Goal: Task Accomplishment & Management: Use online tool/utility

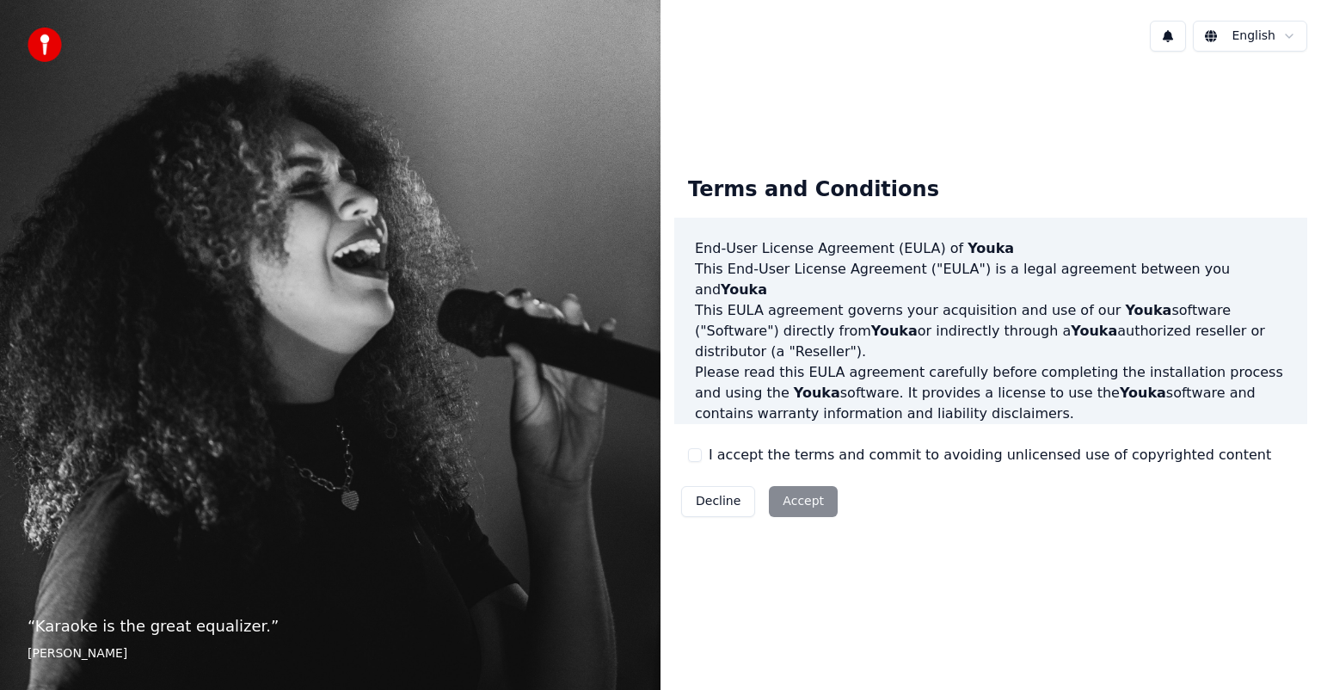
click at [788, 499] on div "Decline Accept" at bounding box center [759, 501] width 170 height 45
click at [736, 458] on label "I accept the terms and commit to avoiding unlicensed use of copyrighted content" at bounding box center [990, 455] width 563 height 21
click at [702, 458] on button "I accept the terms and commit to avoiding unlicensed use of copyrighted content" at bounding box center [695, 455] width 14 height 14
click at [798, 502] on button "Accept" at bounding box center [803, 501] width 69 height 31
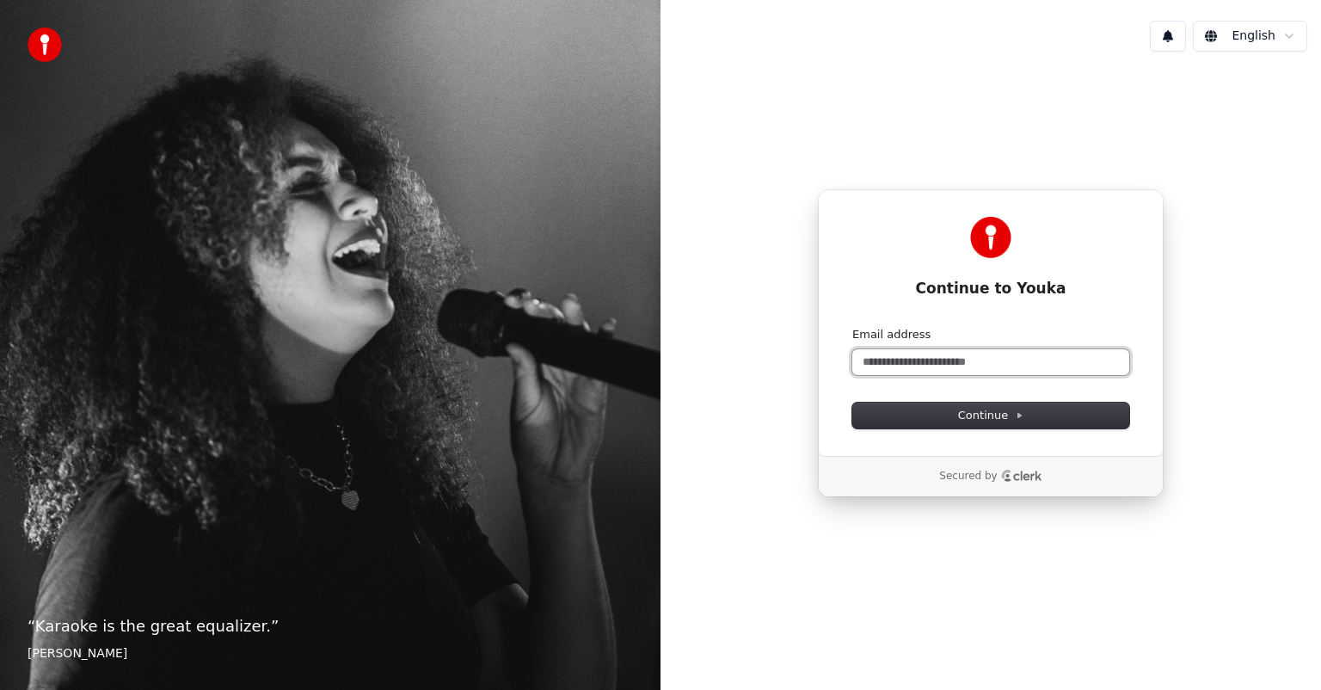
click at [943, 363] on input "Email address" at bounding box center [991, 362] width 277 height 26
click at [1036, 415] on button "Continue" at bounding box center [991, 416] width 277 height 26
type input "**********"
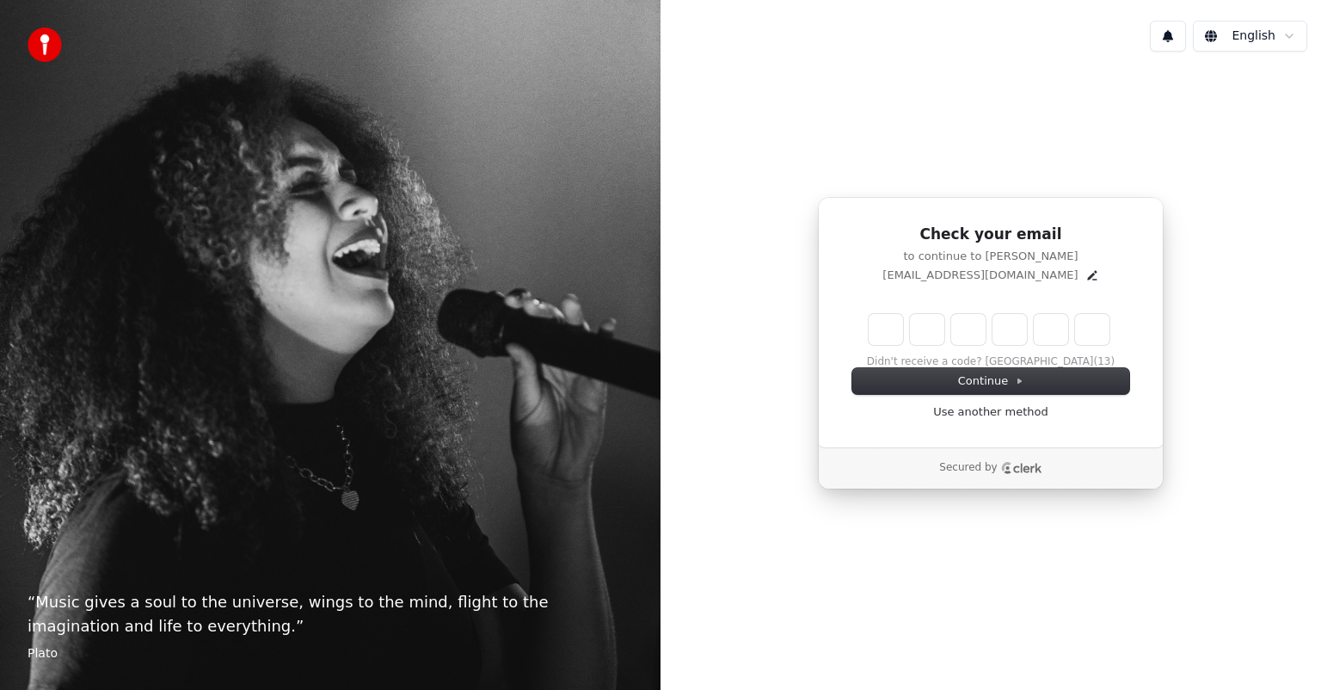
type input "*"
type input "**"
type input "*"
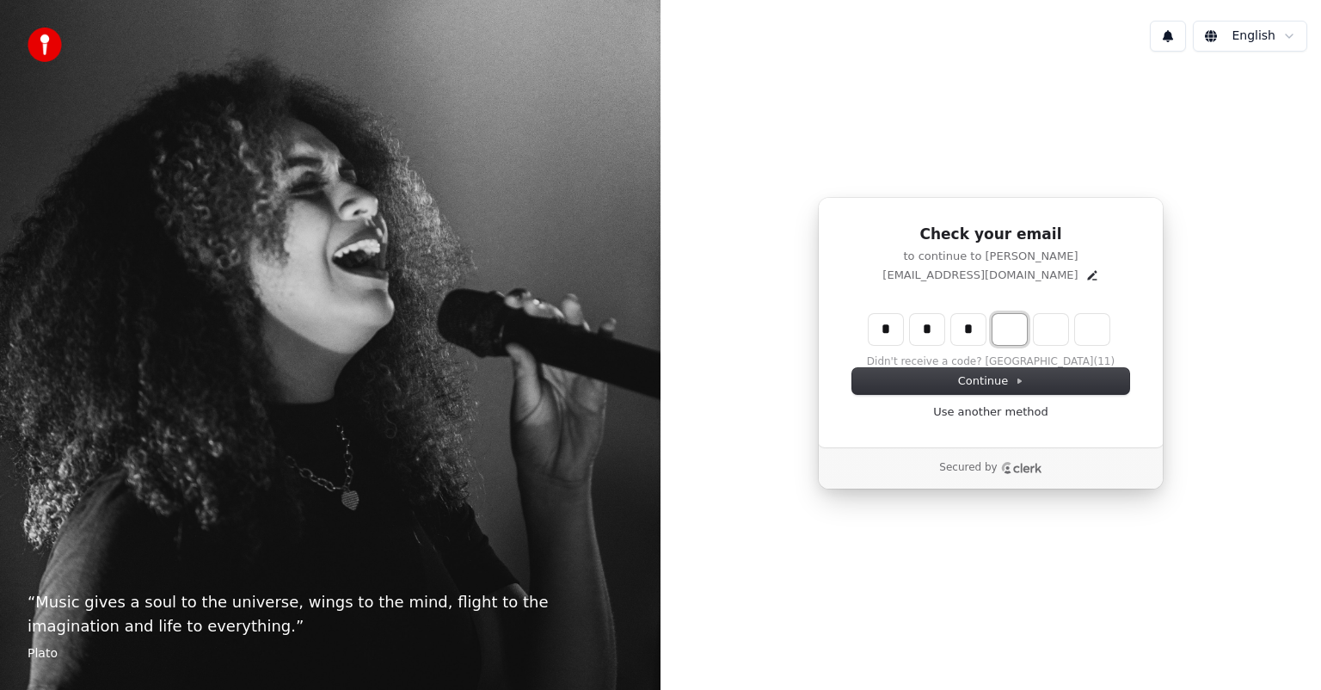
type input "***"
type input "*"
type input "****"
type input "*"
type input "******"
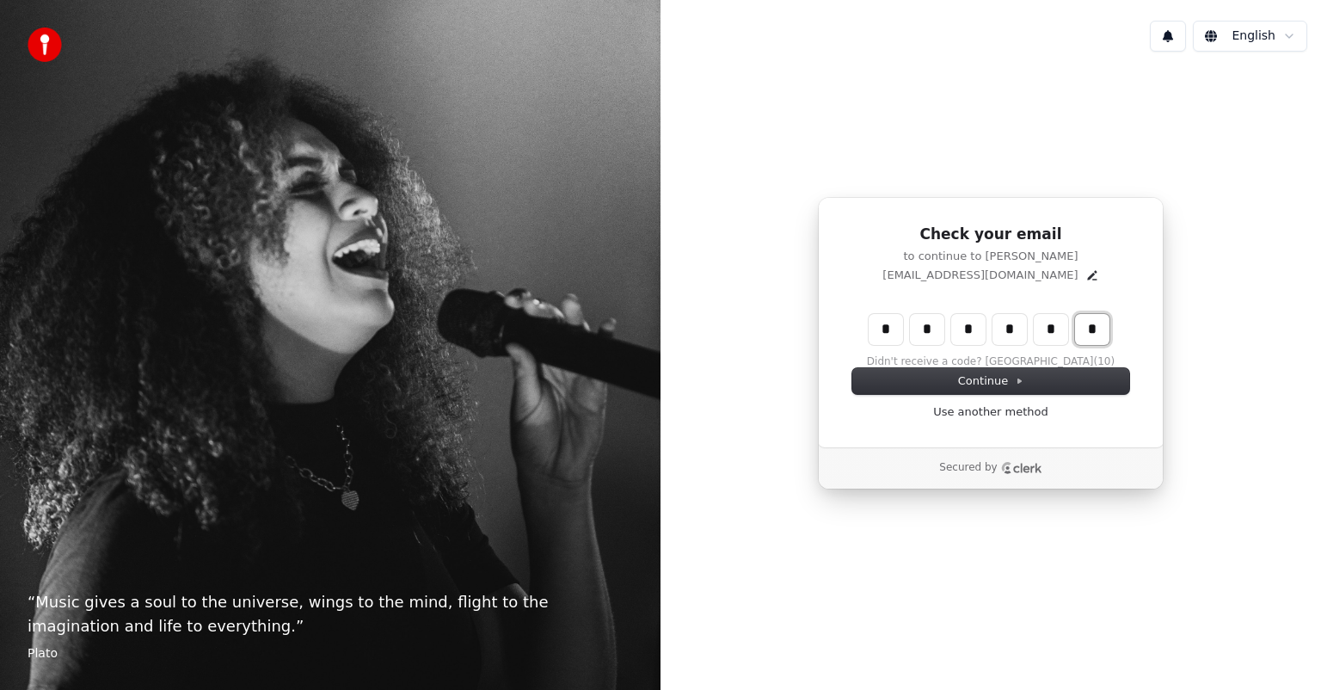
type input "*"
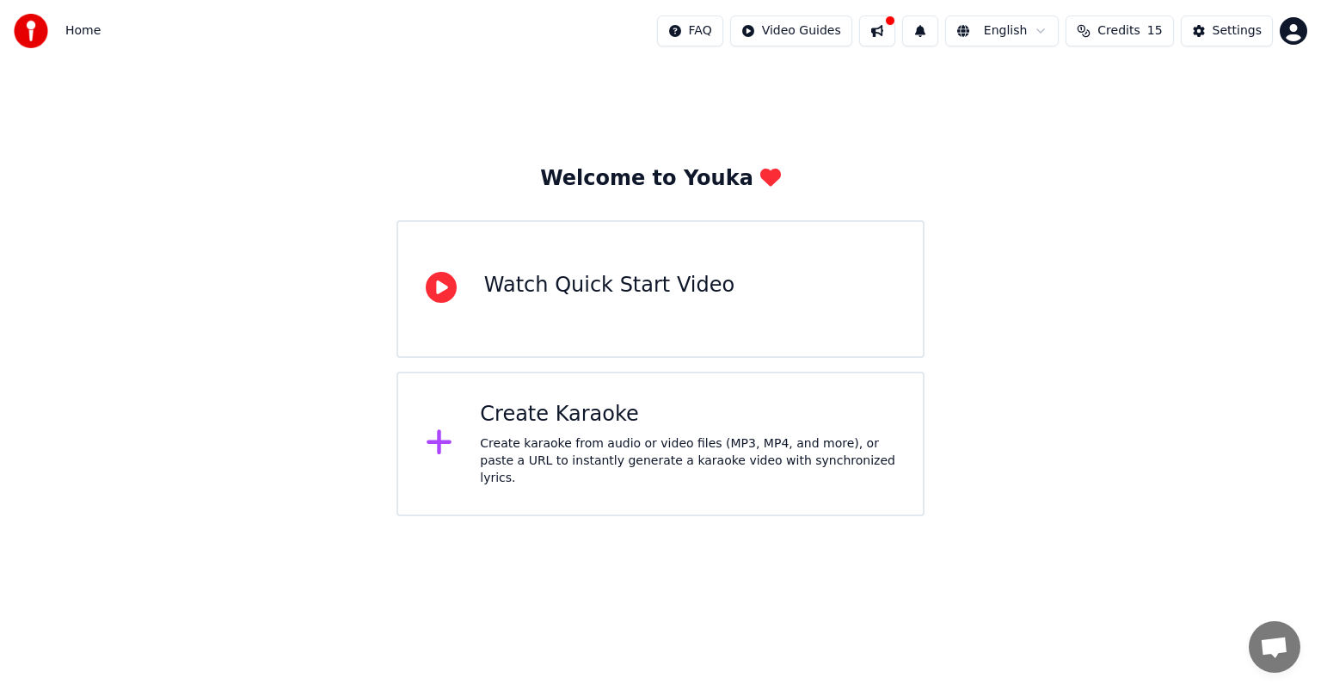
click at [718, 454] on div "Create karaoke from audio or video files (MP3, MP4, and more), or paste a URL t…" at bounding box center [688, 461] width 416 height 52
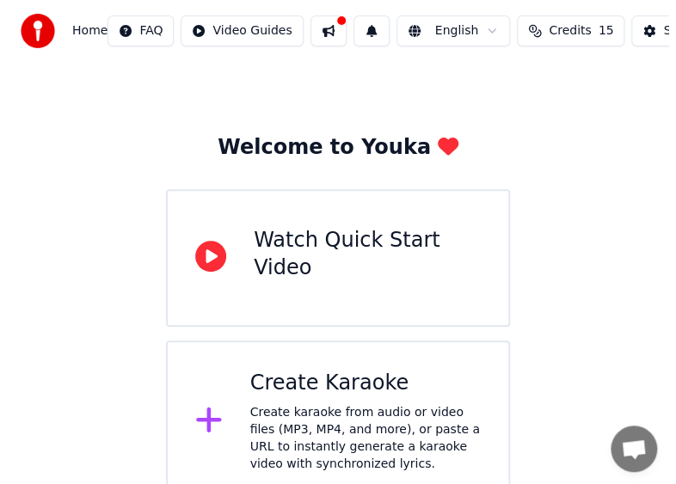
scroll to position [48, 0]
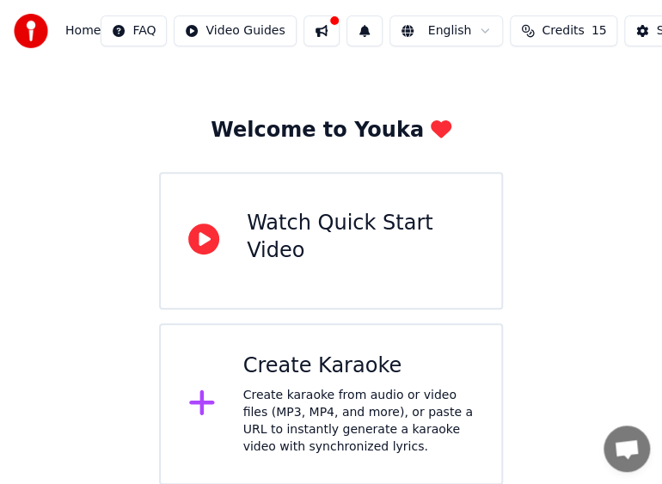
click at [378, 392] on div "Create karaoke from audio or video files (MP3, MP4, and more), or paste a URL t…" at bounding box center [358, 421] width 231 height 69
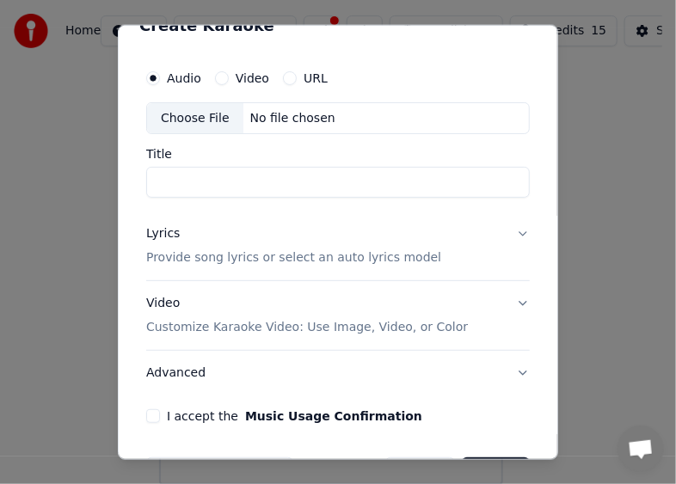
scroll to position [0, 0]
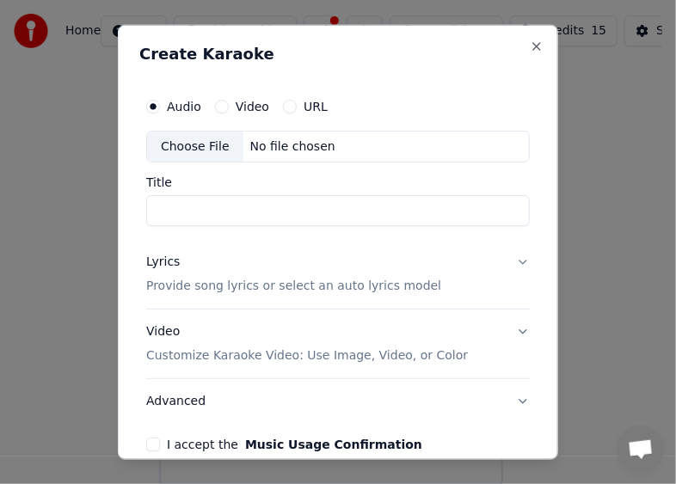
click at [204, 280] on p "Provide song lyrics or select an auto lyrics model" at bounding box center [293, 286] width 295 height 17
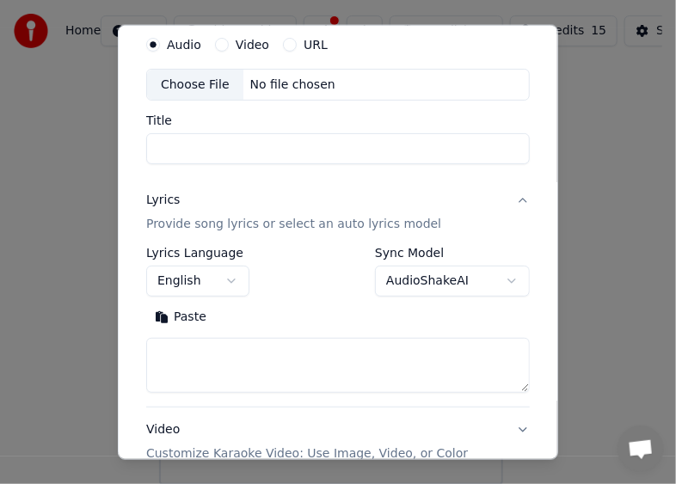
scroll to position [86, 0]
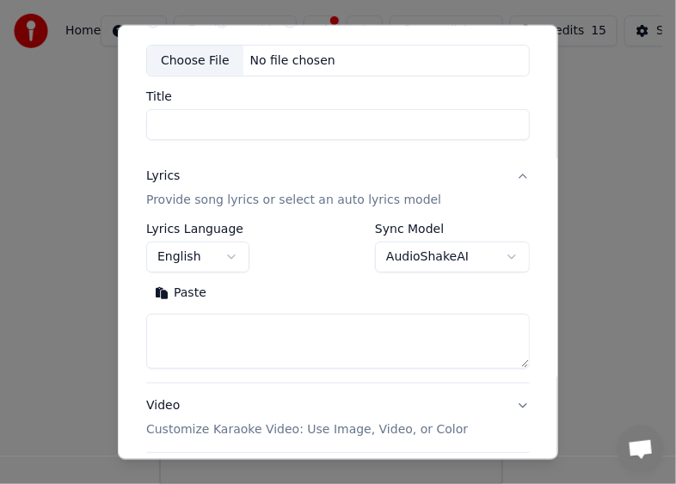
click at [285, 343] on textarea at bounding box center [338, 341] width 384 height 55
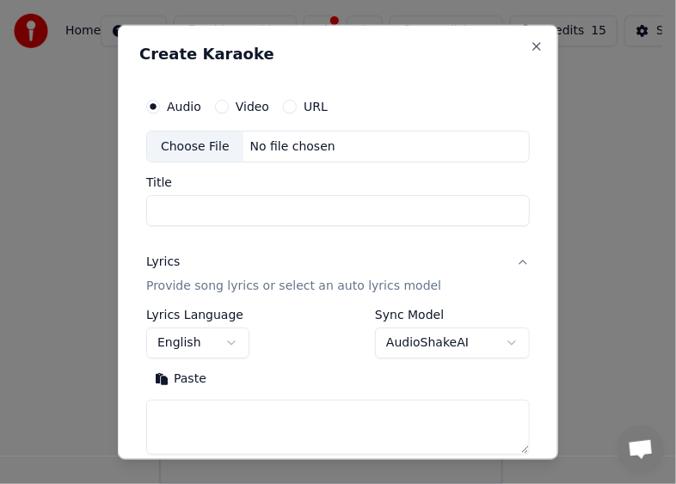
click at [210, 151] on div "Choose File" at bounding box center [195, 146] width 96 height 31
type input "*********"
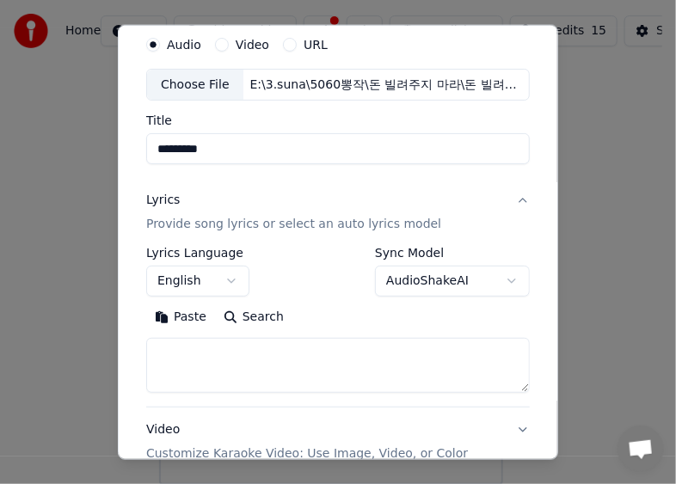
scroll to position [86, 0]
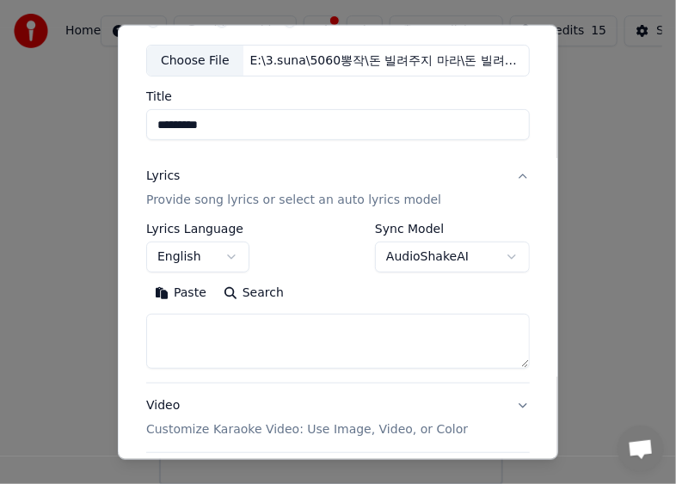
click at [242, 257] on button "English" at bounding box center [197, 257] width 103 height 31
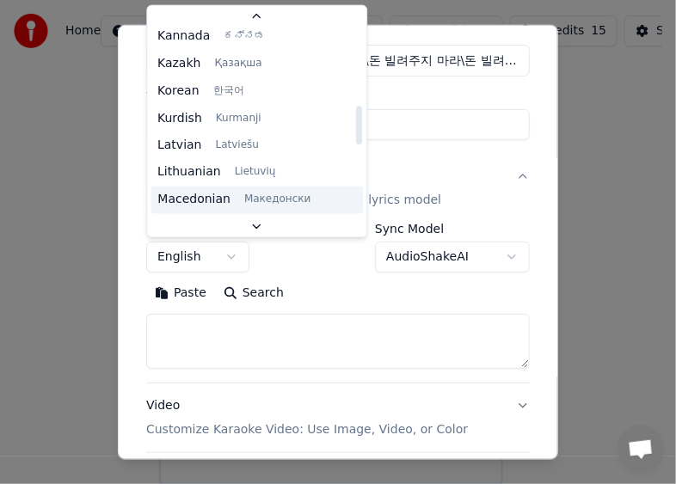
scroll to position [688, 0]
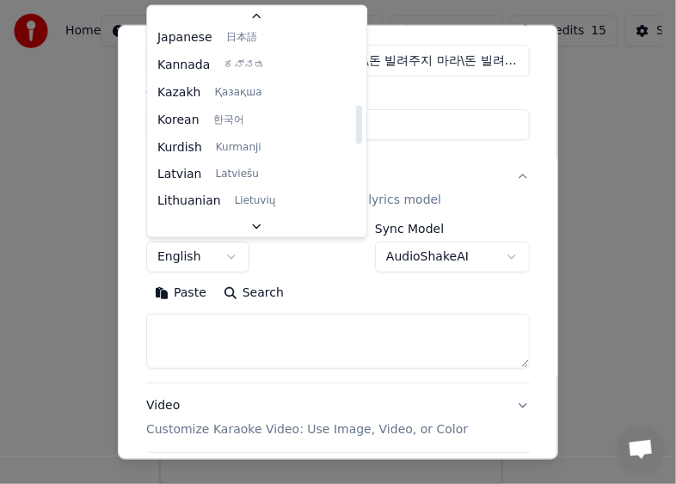
select select "**"
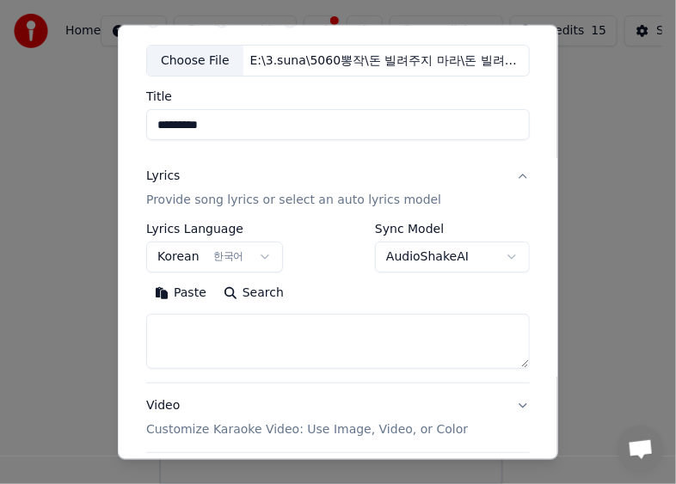
drag, startPoint x: 307, startPoint y: 333, endPoint x: 289, endPoint y: 334, distance: 18.1
click at [307, 334] on textarea at bounding box center [338, 341] width 384 height 55
click at [448, 350] on textarea at bounding box center [338, 341] width 384 height 55
paste textarea "**********"
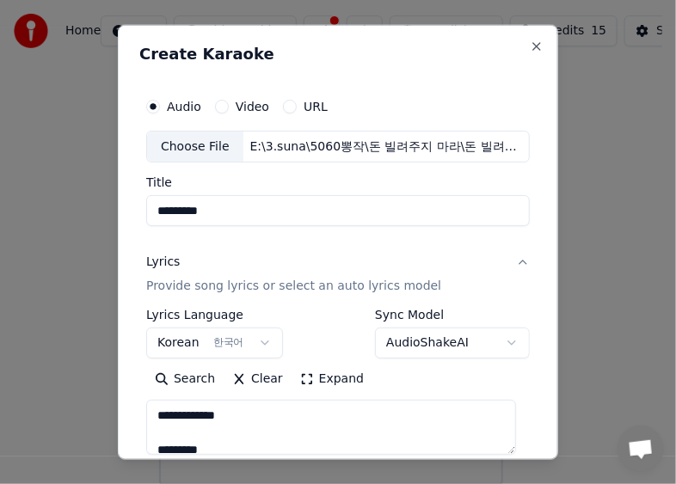
drag, startPoint x: 275, startPoint y: 420, endPoint x: 131, endPoint y: 418, distance: 144.5
click at [131, 418] on div "**********" at bounding box center [338, 242] width 440 height 436
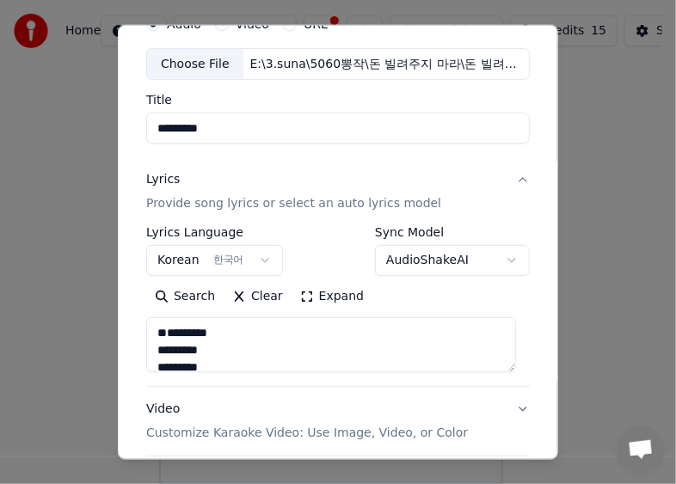
scroll to position [172, 0]
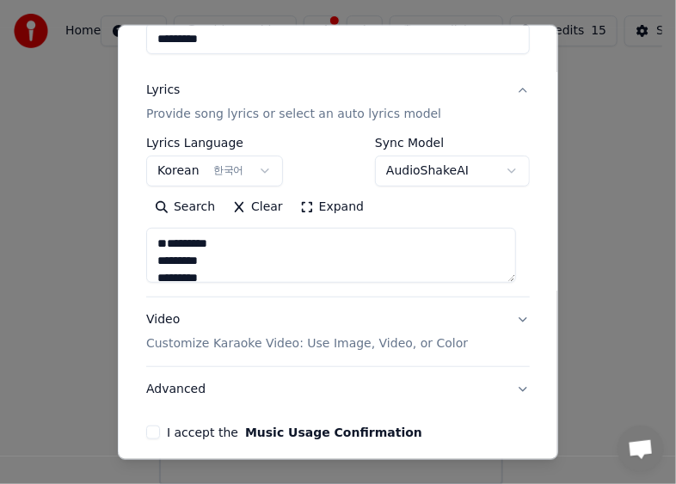
click at [160, 272] on textarea "**********" at bounding box center [331, 255] width 370 height 55
drag, startPoint x: 219, startPoint y: 252, endPoint x: 157, endPoint y: 248, distance: 63.0
click at [157, 248] on textarea "**********" at bounding box center [331, 255] width 370 height 55
click at [293, 262] on textarea "**********" at bounding box center [331, 255] width 370 height 55
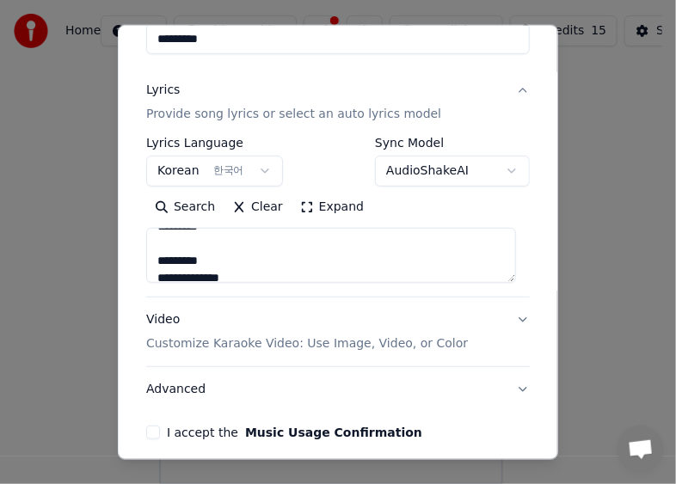
click at [315, 274] on textarea "**********" at bounding box center [331, 255] width 370 height 55
drag, startPoint x: 255, startPoint y: 261, endPoint x: 139, endPoint y: 254, distance: 116.3
click at [139, 254] on div "**********" at bounding box center [337, 178] width 397 height 537
type textarea "**********"
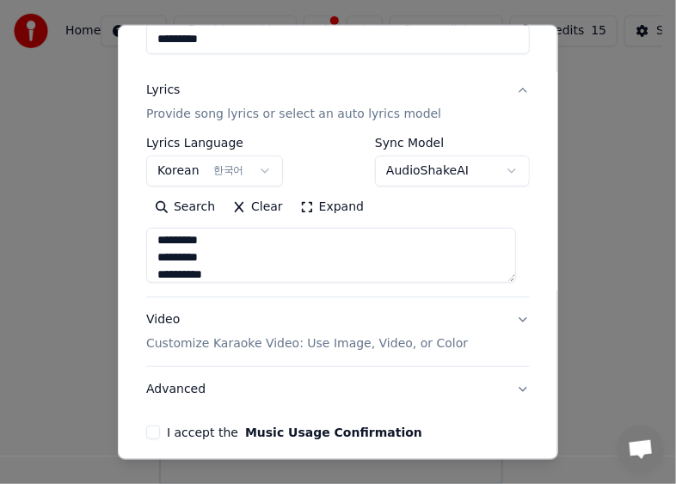
scroll to position [330, 0]
drag, startPoint x: 235, startPoint y: 242, endPoint x: 159, endPoint y: 234, distance: 76.1
click at [159, 234] on textarea "**********" at bounding box center [331, 255] width 370 height 55
click at [291, 261] on textarea "**********" at bounding box center [331, 255] width 370 height 55
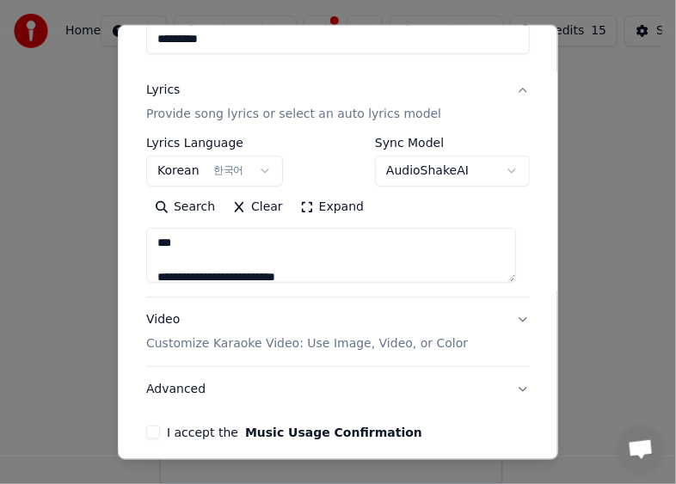
scroll to position [785, 0]
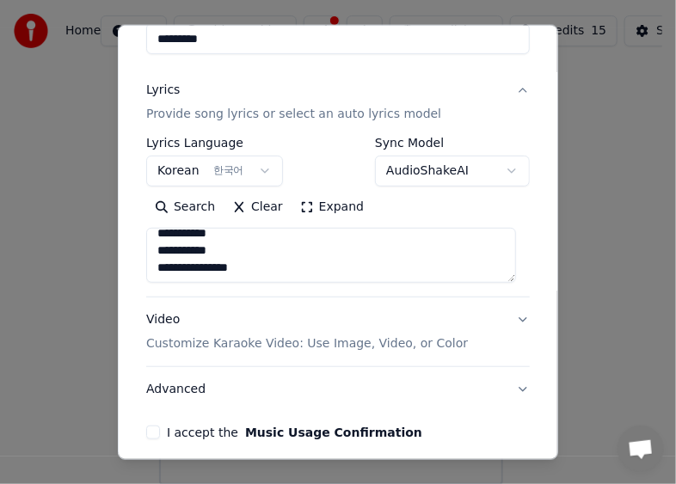
drag, startPoint x: 162, startPoint y: 244, endPoint x: 379, endPoint y: 296, distance: 222.9
click at [379, 296] on div "**********" at bounding box center [338, 240] width 384 height 344
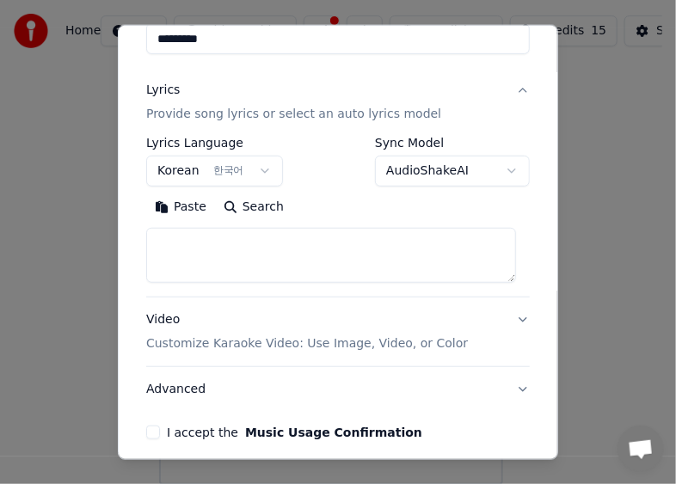
click at [317, 257] on textarea at bounding box center [331, 255] width 370 height 55
paste textarea "**********"
type textarea "**********"
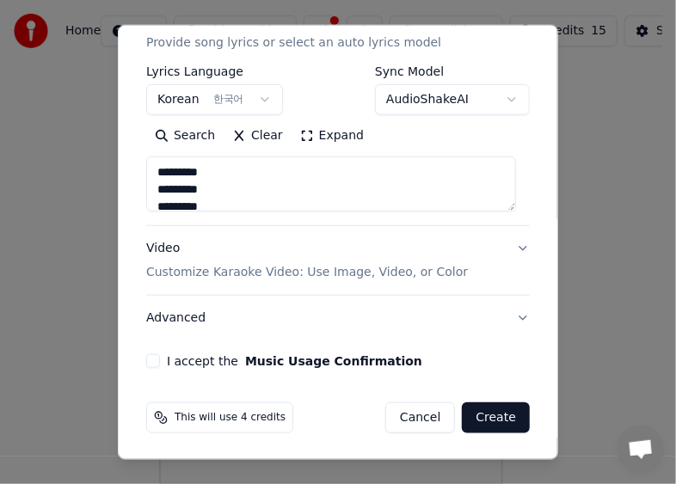
drag, startPoint x: 330, startPoint y: 186, endPoint x: 131, endPoint y: 147, distance: 203.3
click at [131, 147] on div "**********" at bounding box center [338, 242] width 440 height 436
click at [252, 176] on textarea at bounding box center [331, 184] width 370 height 55
paste textarea "**********"
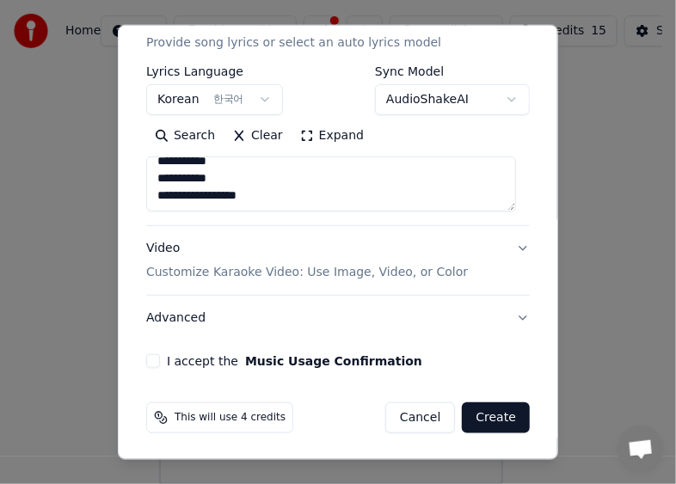
type textarea "**********"
drag, startPoint x: 324, startPoint y: 192, endPoint x: 127, endPoint y: 143, distance: 203.0
click at [127, 143] on div "**********" at bounding box center [338, 242] width 440 height 436
click at [203, 178] on textarea at bounding box center [331, 184] width 370 height 55
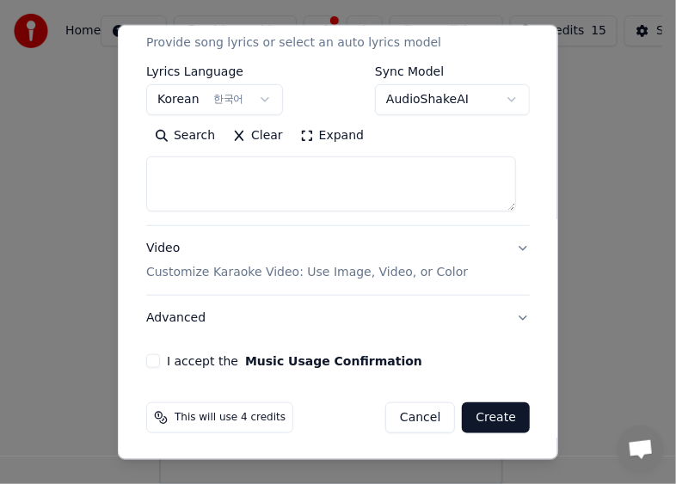
paste textarea "**********"
type textarea "**********"
click at [151, 360] on button "I accept the Music Usage Confirmation" at bounding box center [153, 361] width 14 height 14
click at [499, 418] on button "Create" at bounding box center [496, 418] width 68 height 31
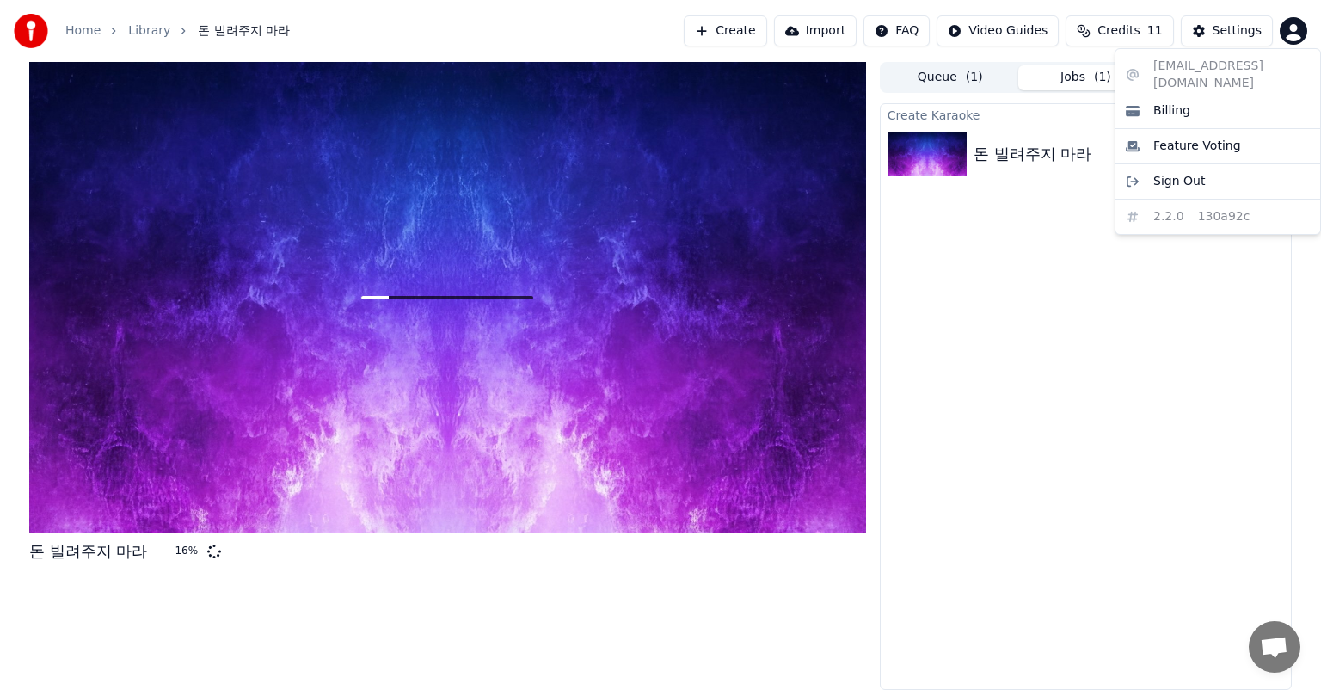
click at [1293, 33] on html "Home Library 돈 빌려주지 마라 Create Import FAQ Video Guides Credits 11 Settings 돈 빌려주…" at bounding box center [660, 345] width 1321 height 690
click at [1152, 292] on html "Home Library 돈 빌려주지 마라 Create Import FAQ Video Guides Credits 11 Settings 돈 빌려주…" at bounding box center [660, 345] width 1321 height 690
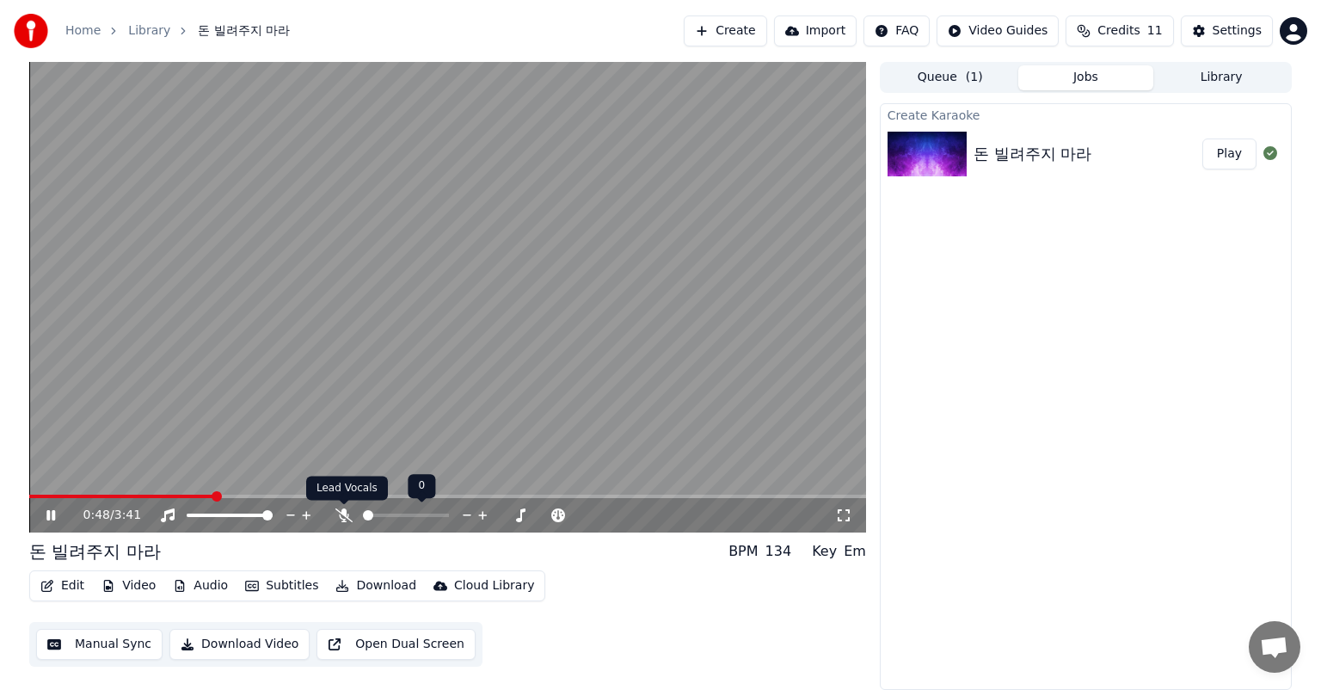
click at [337, 520] on icon at bounding box center [344, 515] width 17 height 14
click at [249, 516] on span at bounding box center [219, 515] width 64 height 3
click at [231, 516] on span at bounding box center [209, 515] width 44 height 3
click at [414, 515] on span at bounding box center [389, 515] width 52 height 3
click at [416, 515] on span at bounding box center [415, 515] width 10 height 10
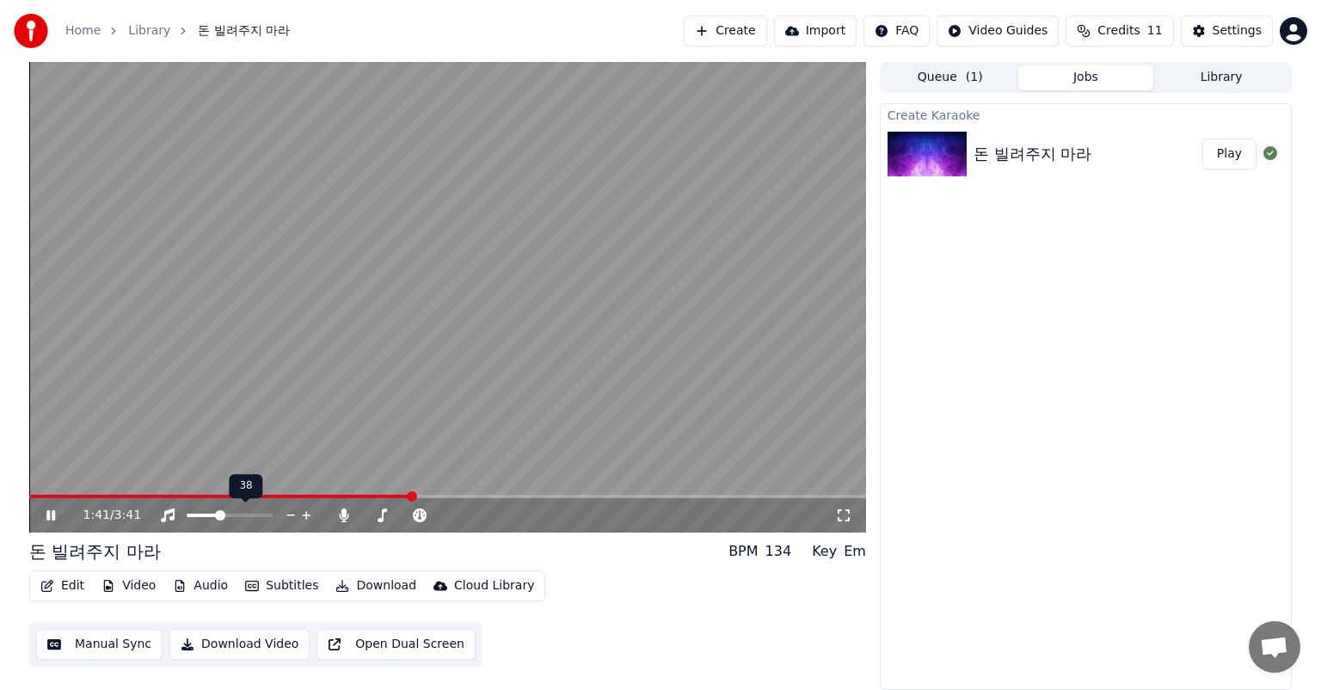
click at [219, 516] on span at bounding box center [220, 515] width 10 height 10
click at [206, 516] on span at bounding box center [209, 515] width 10 height 10
click at [287, 516] on icon at bounding box center [291, 515] width 16 height 17
click at [301, 517] on icon at bounding box center [307, 515] width 16 height 17
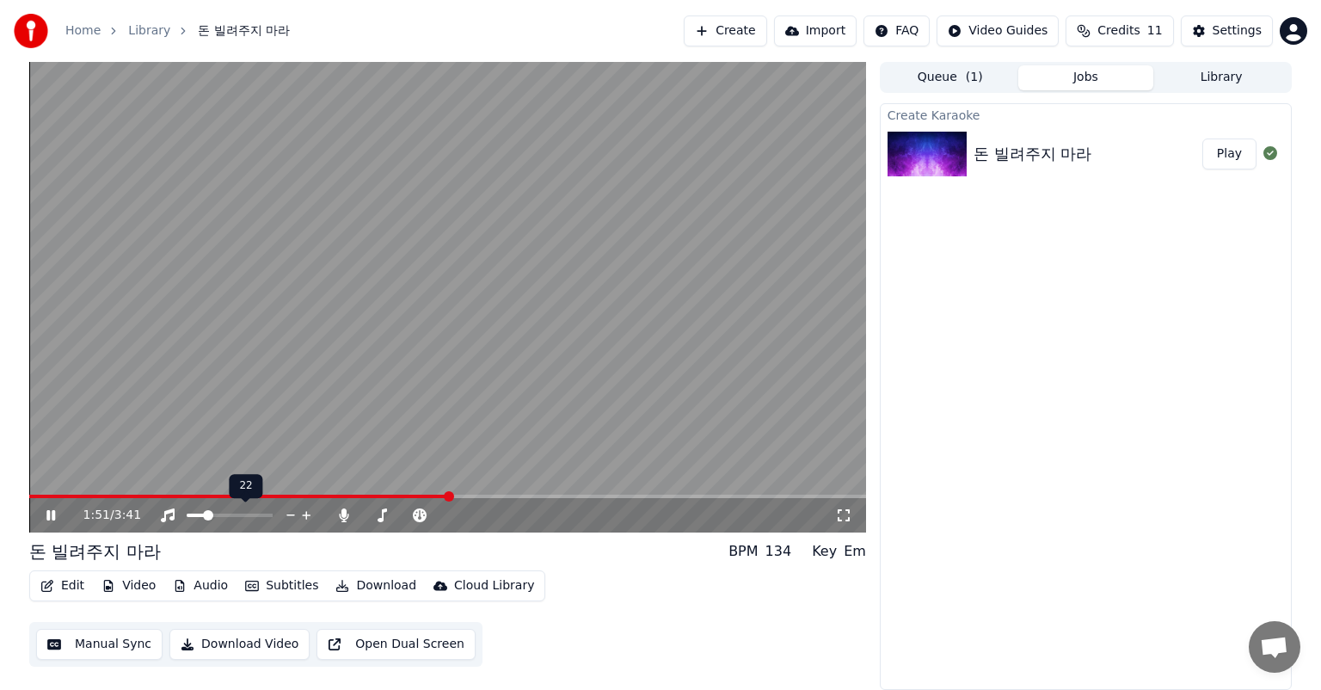
click at [301, 517] on icon at bounding box center [307, 515] width 16 height 17
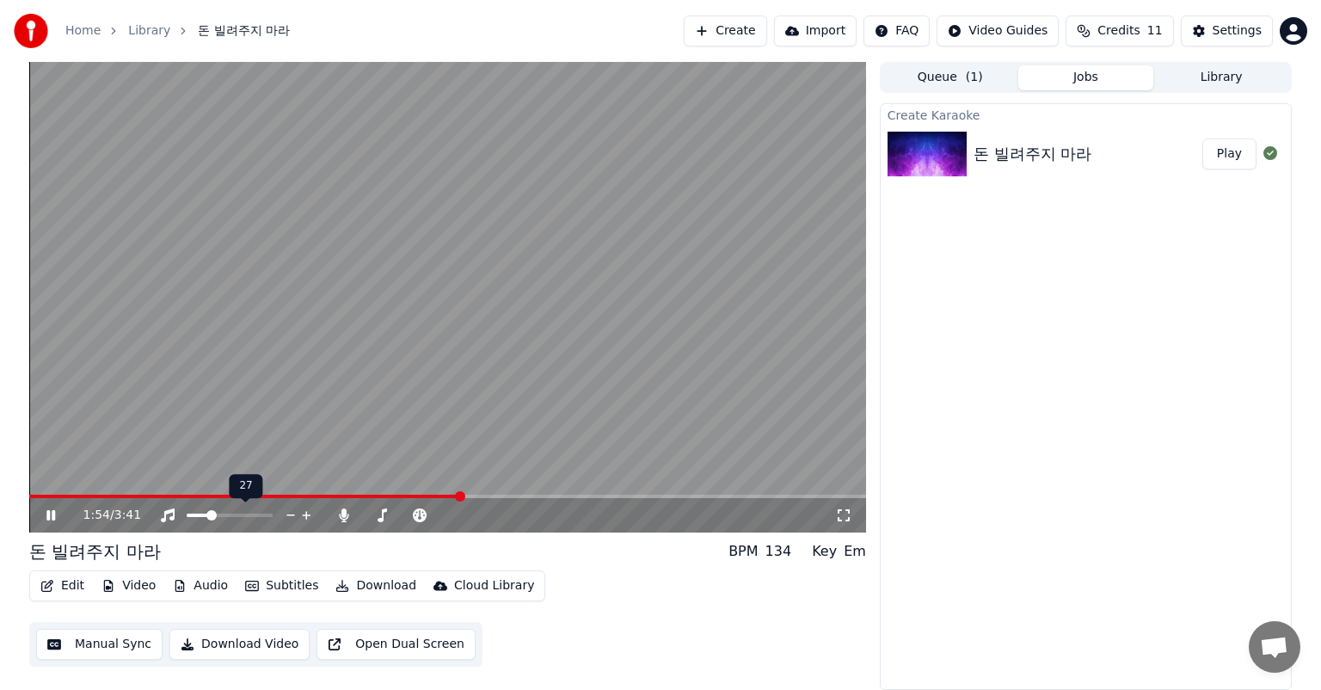
click at [302, 517] on icon at bounding box center [307, 515] width 16 height 17
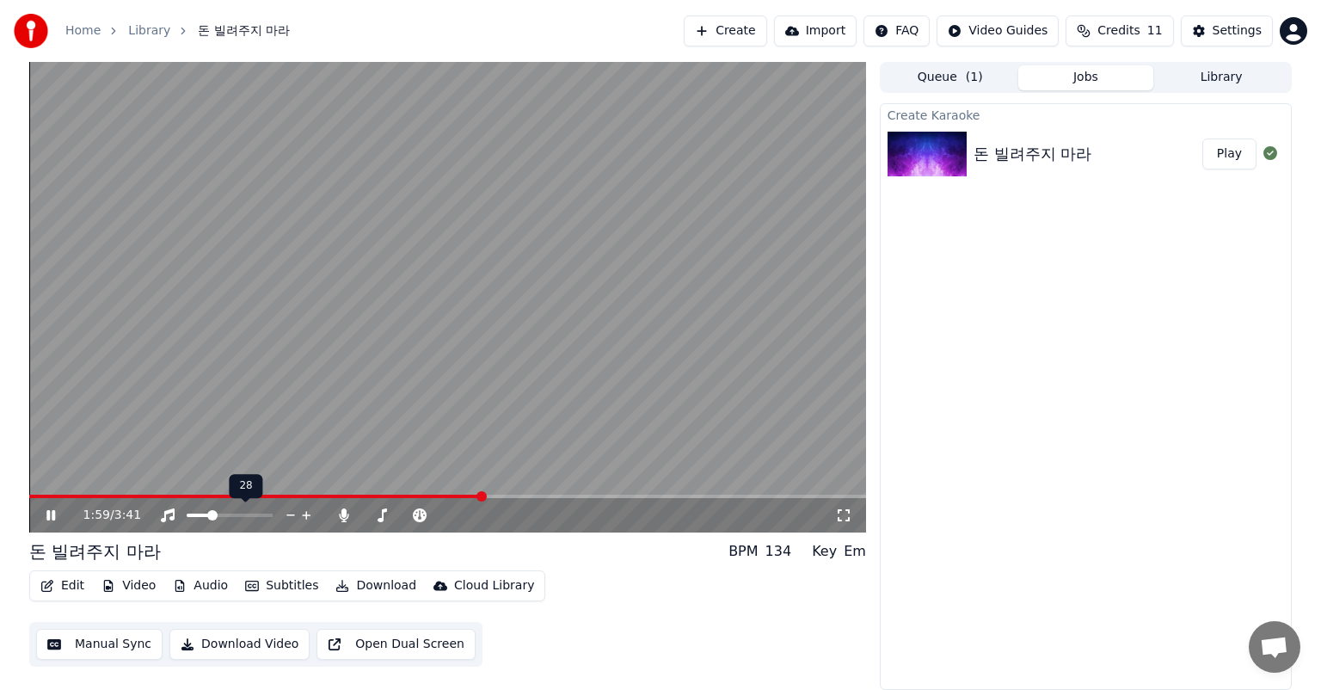
click at [307, 509] on icon at bounding box center [307, 515] width 16 height 17
click at [306, 516] on icon at bounding box center [306, 515] width 9 height 9
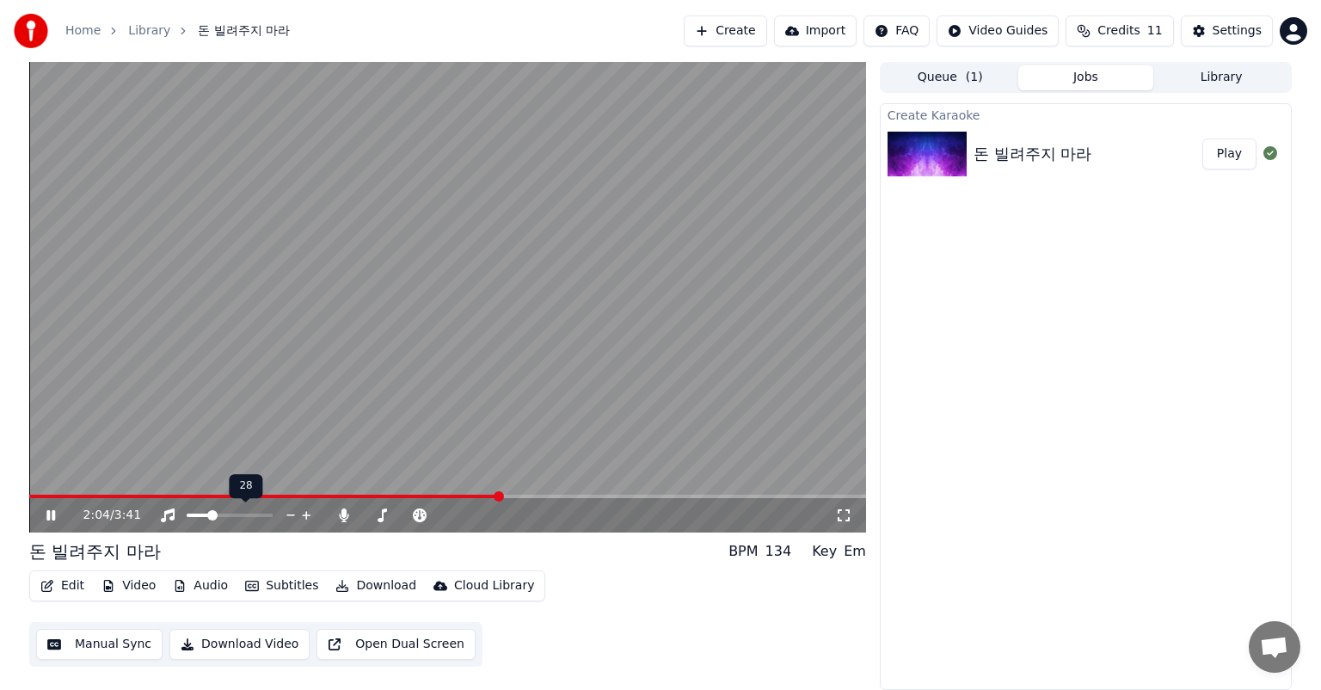
click at [307, 516] on icon at bounding box center [307, 515] width 16 height 17
click at [244, 514] on span at bounding box center [230, 515] width 86 height 3
click at [255, 520] on div at bounding box center [245, 515] width 139 height 17
click at [262, 517] on div at bounding box center [245, 515] width 139 height 17
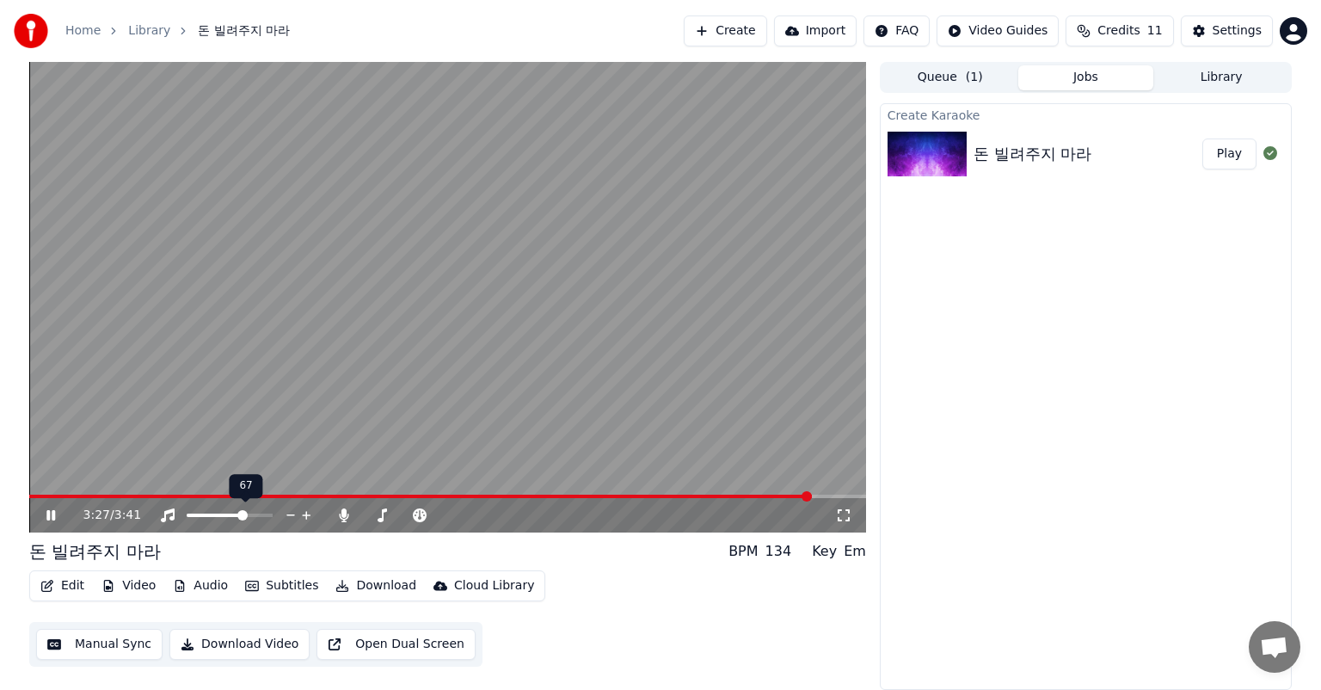
click at [265, 509] on div at bounding box center [245, 515] width 139 height 17
click at [264, 516] on span at bounding box center [230, 515] width 86 height 3
click at [273, 520] on span at bounding box center [267, 515] width 10 height 10
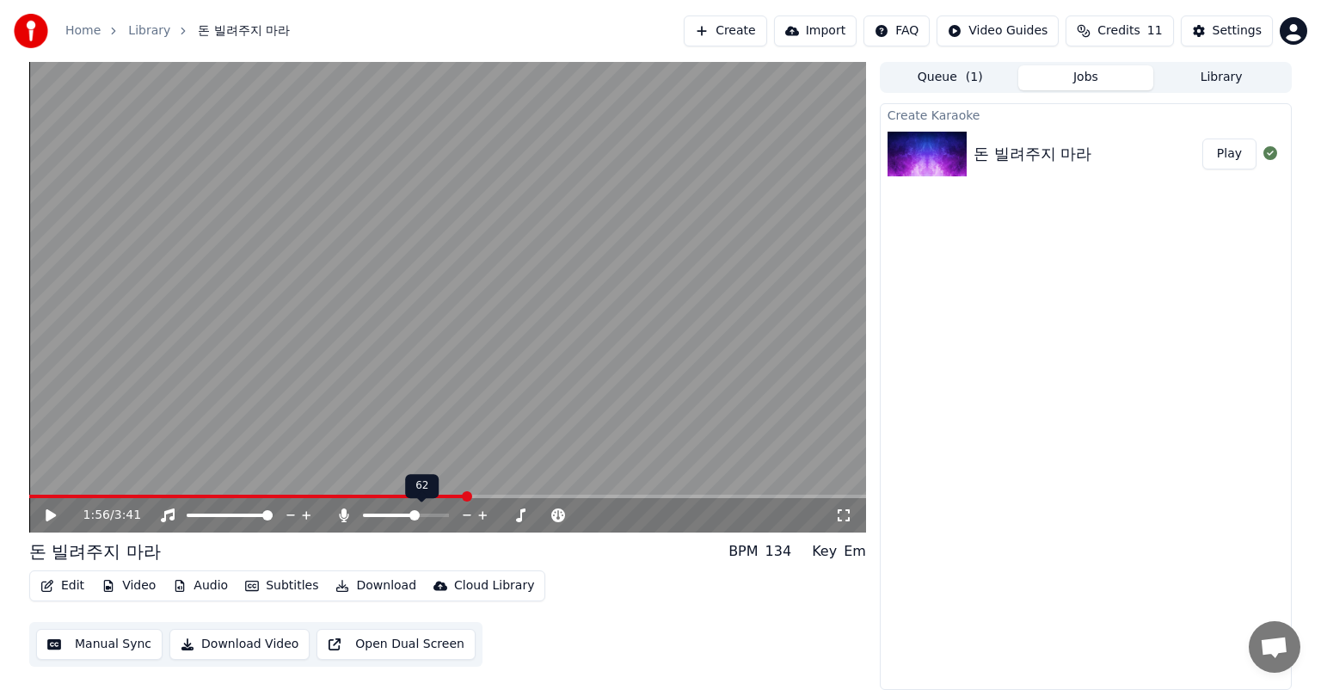
click at [468, 495] on span at bounding box center [248, 496] width 439 height 3
click at [40, 501] on span at bounding box center [45, 496] width 10 height 10
click at [52, 510] on icon at bounding box center [63, 515] width 40 height 14
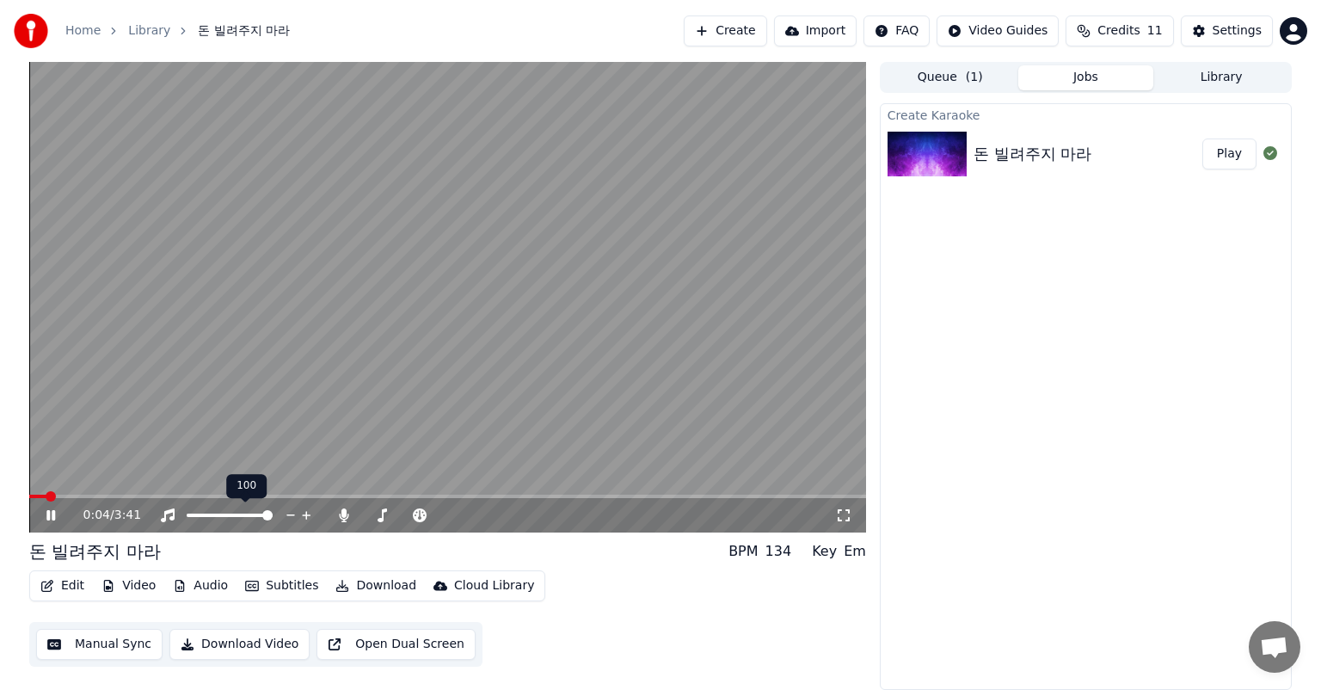
click at [273, 520] on span at bounding box center [267, 515] width 10 height 10
click at [428, 519] on span at bounding box center [431, 515] width 10 height 10
click at [416, 514] on icon at bounding box center [420, 515] width 14 height 14
click at [419, 517] on icon at bounding box center [419, 515] width 17 height 14
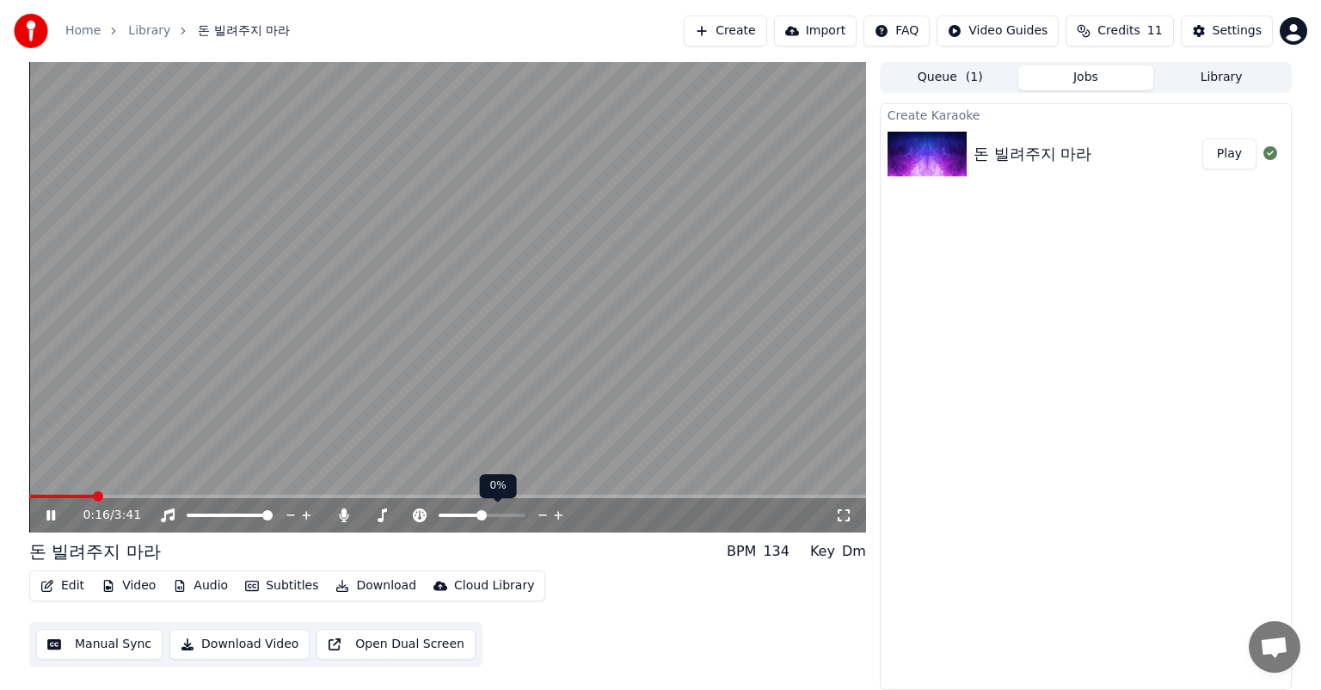
click at [419, 517] on icon at bounding box center [419, 515] width 17 height 14
click at [489, 514] on span at bounding box center [482, 515] width 86 height 3
click at [496, 514] on span at bounding box center [482, 515] width 86 height 3
click at [477, 514] on span at bounding box center [468, 515] width 58 height 3
click at [482, 519] on span at bounding box center [482, 515] width 10 height 10
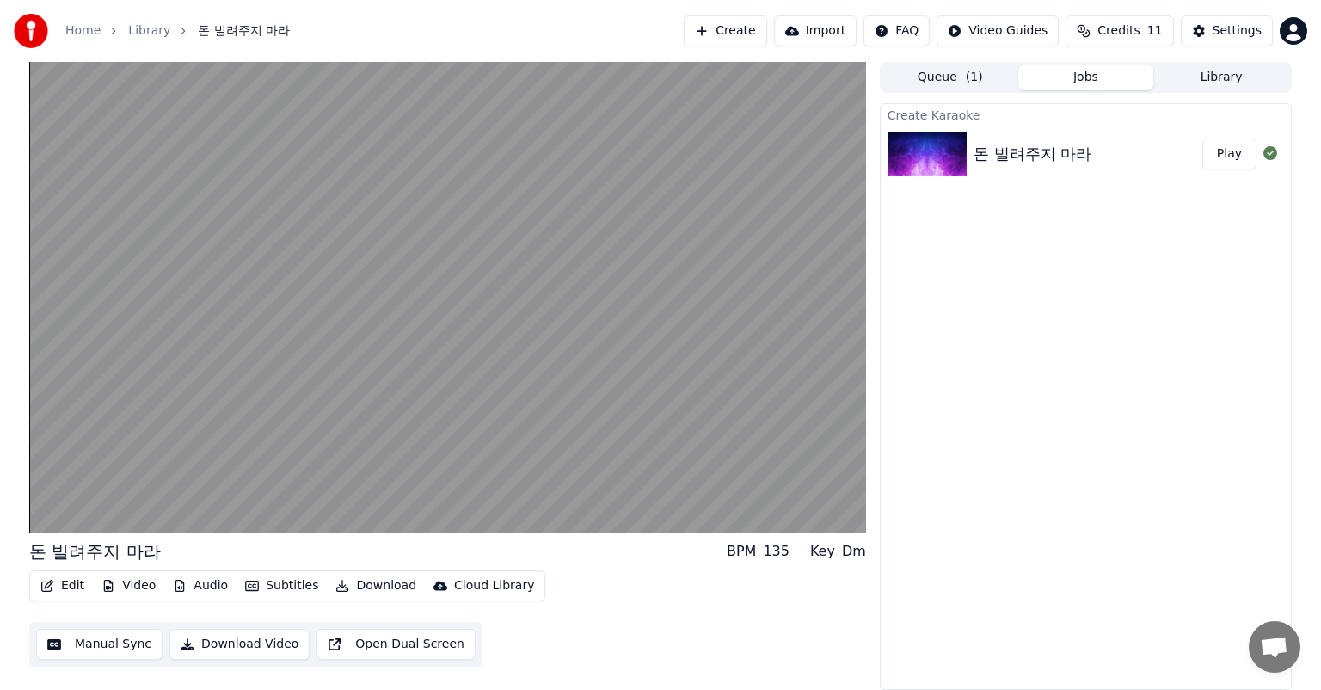
click at [493, 590] on div "Cloud Library" at bounding box center [494, 585] width 80 height 17
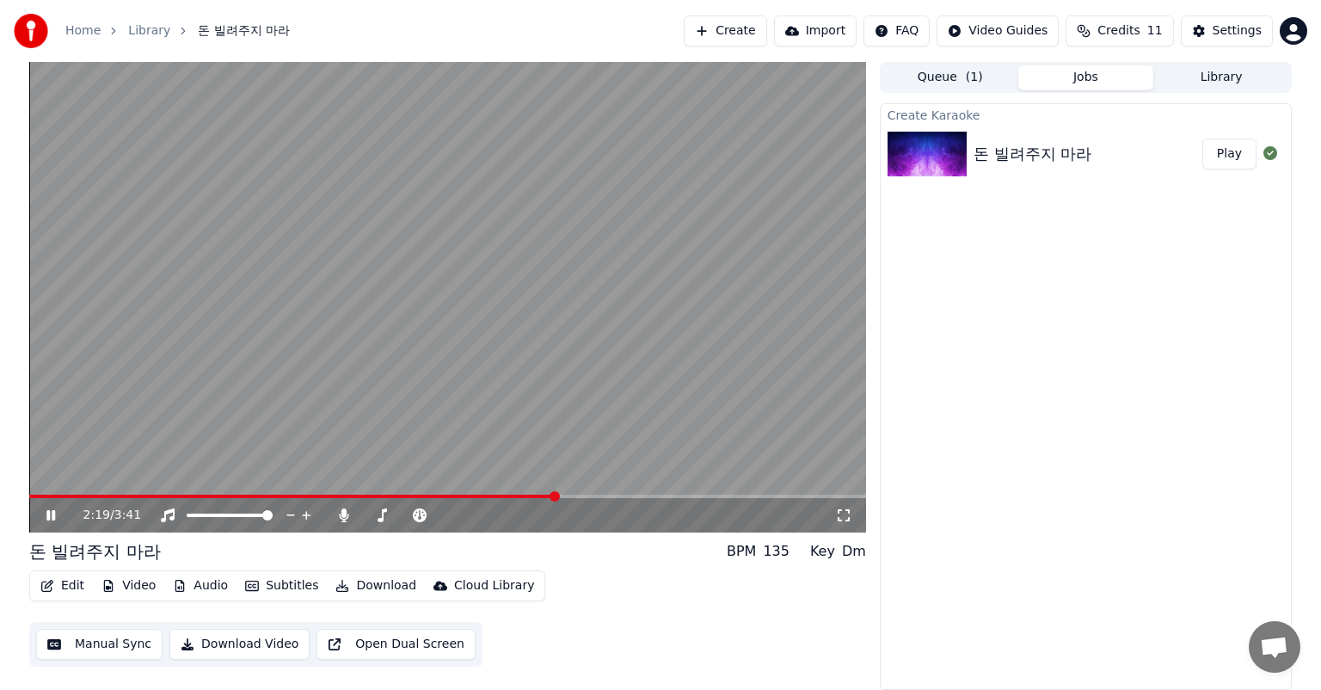
click at [607, 573] on div "Edit Video Audio Subtitles Download Cloud Library Manual Sync Download Video Op…" at bounding box center [447, 618] width 837 height 96
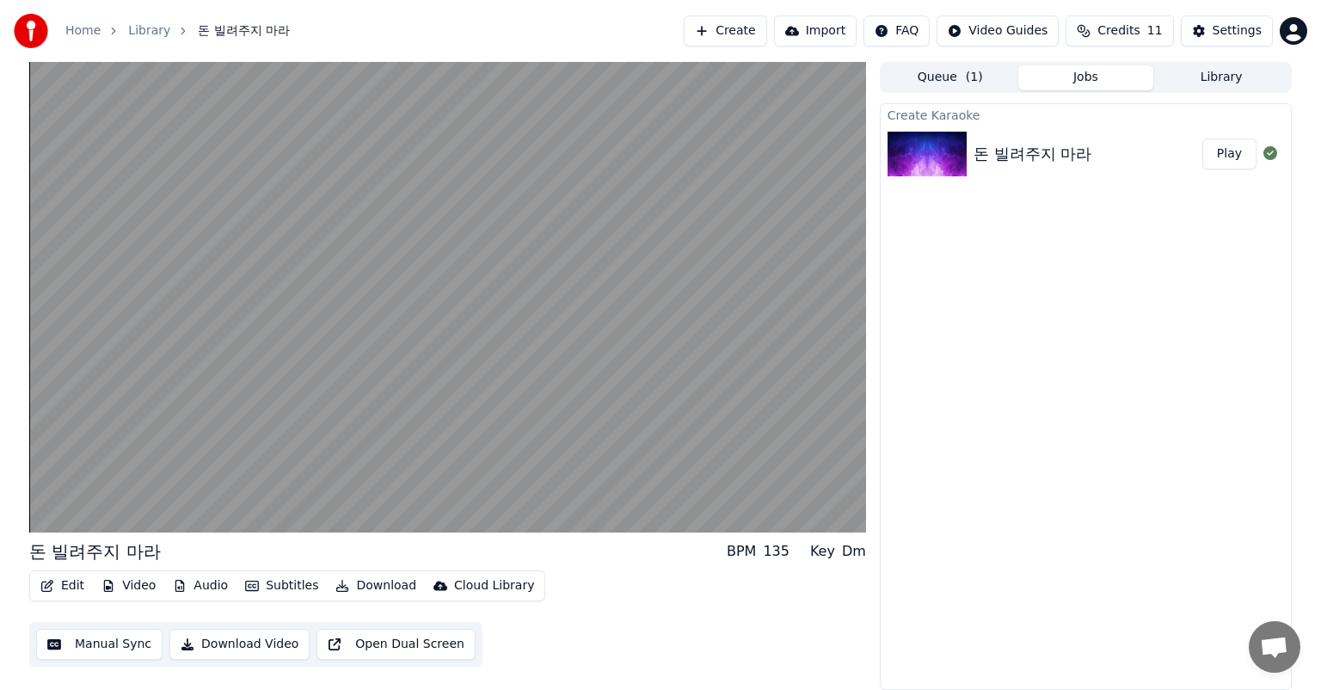
click at [117, 653] on button "Manual Sync" at bounding box center [99, 644] width 126 height 31
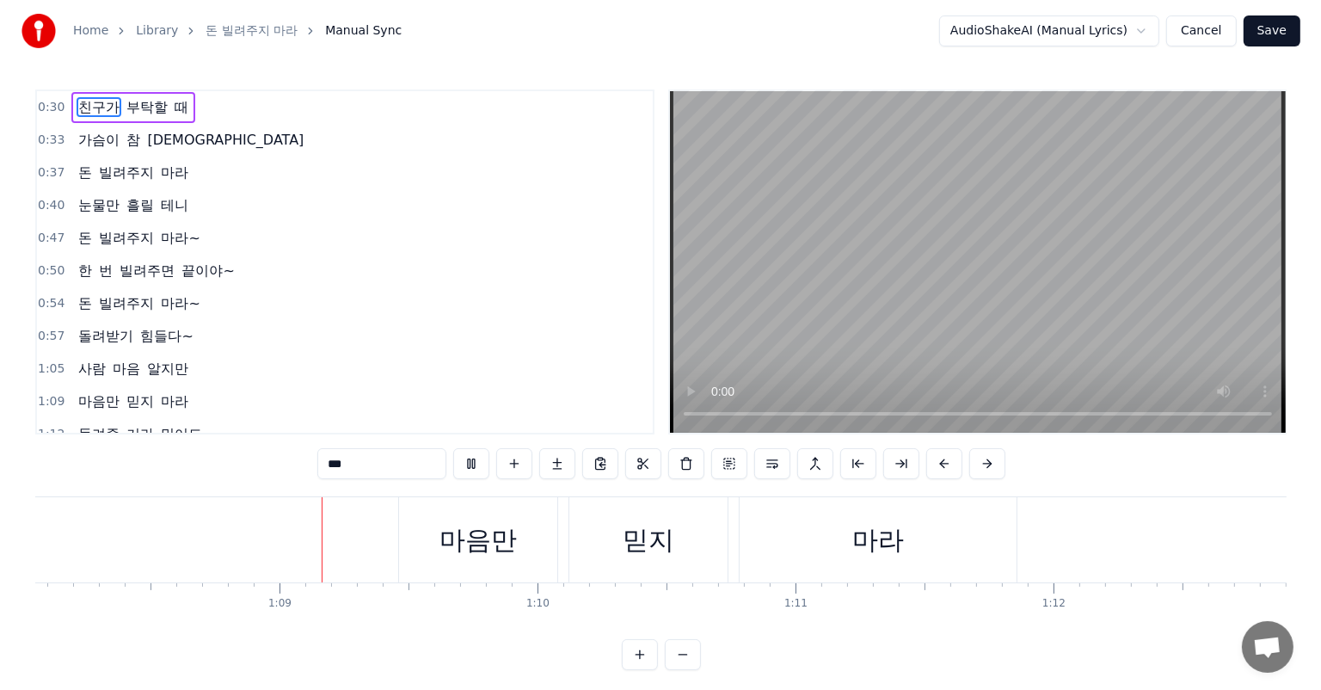
scroll to position [0, 17597]
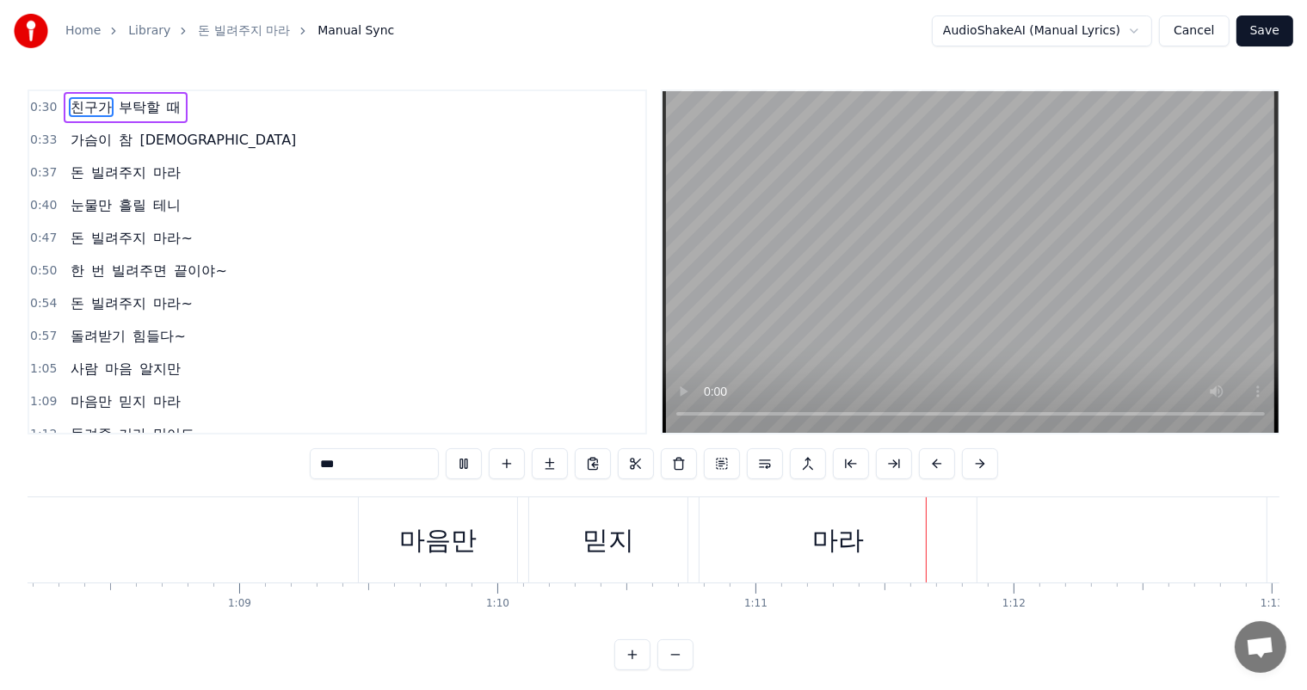
click at [840, 251] on video at bounding box center [970, 262] width 616 height 342
click at [1279, 40] on button "Save" at bounding box center [1264, 30] width 57 height 31
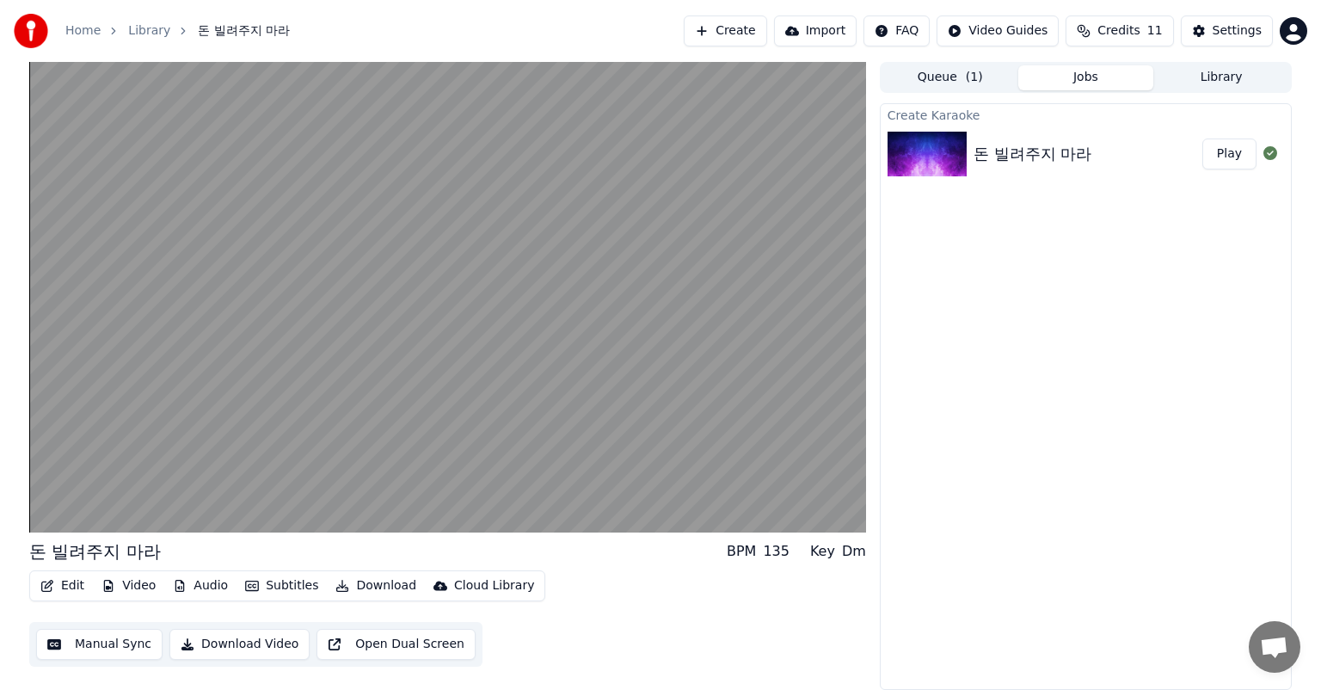
click at [411, 650] on button "Open Dual Screen" at bounding box center [396, 644] width 159 height 31
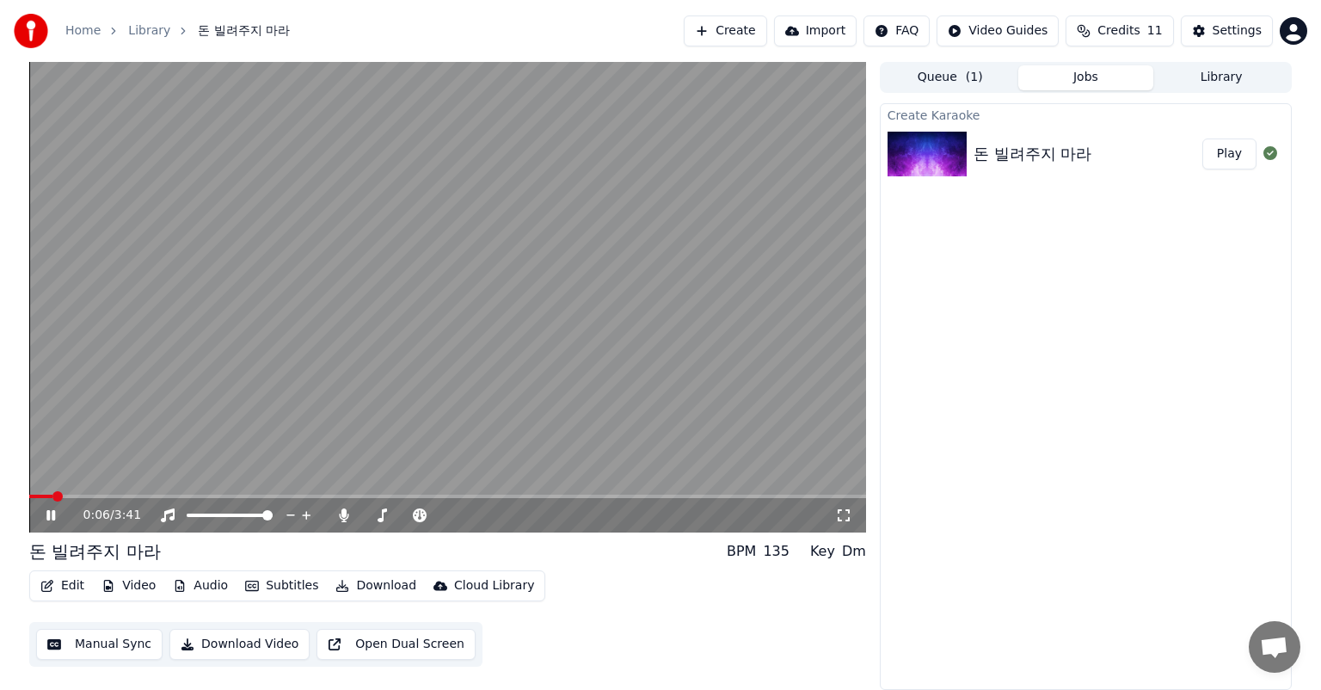
click at [499, 586] on div "Cloud Library" at bounding box center [494, 585] width 80 height 17
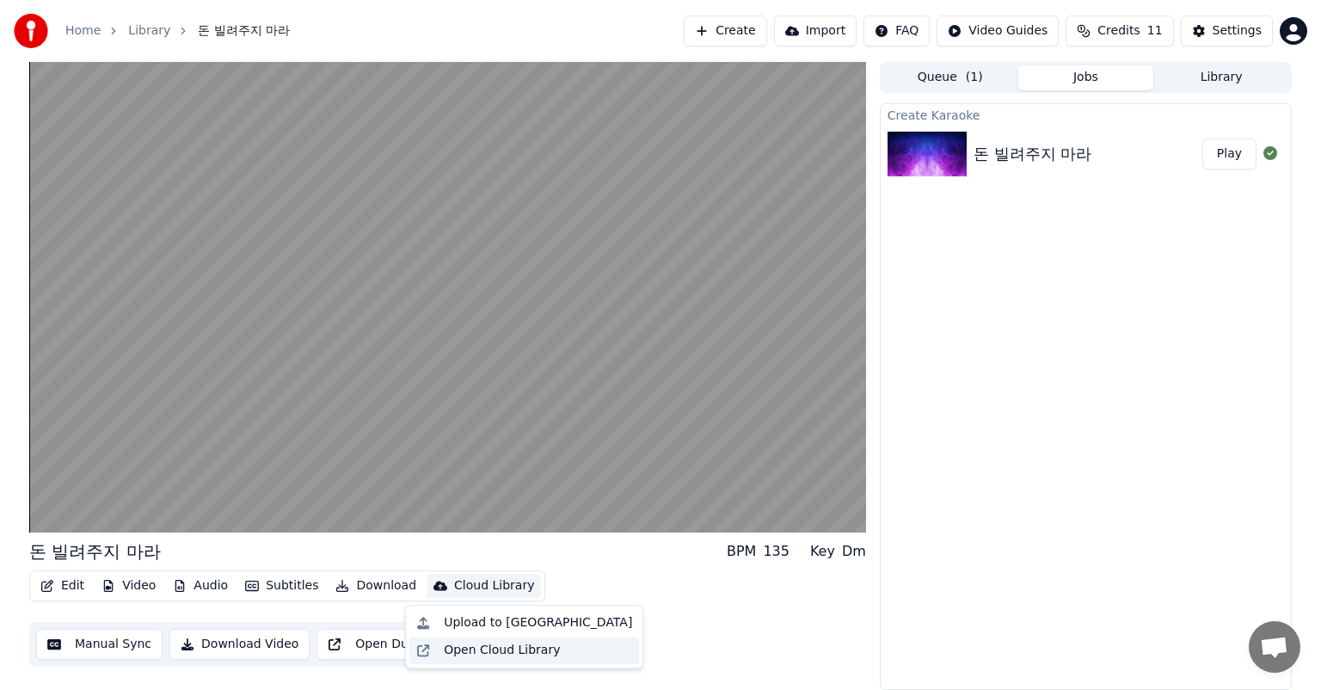
click at [551, 657] on div "Open Cloud Library" at bounding box center [538, 650] width 188 height 17
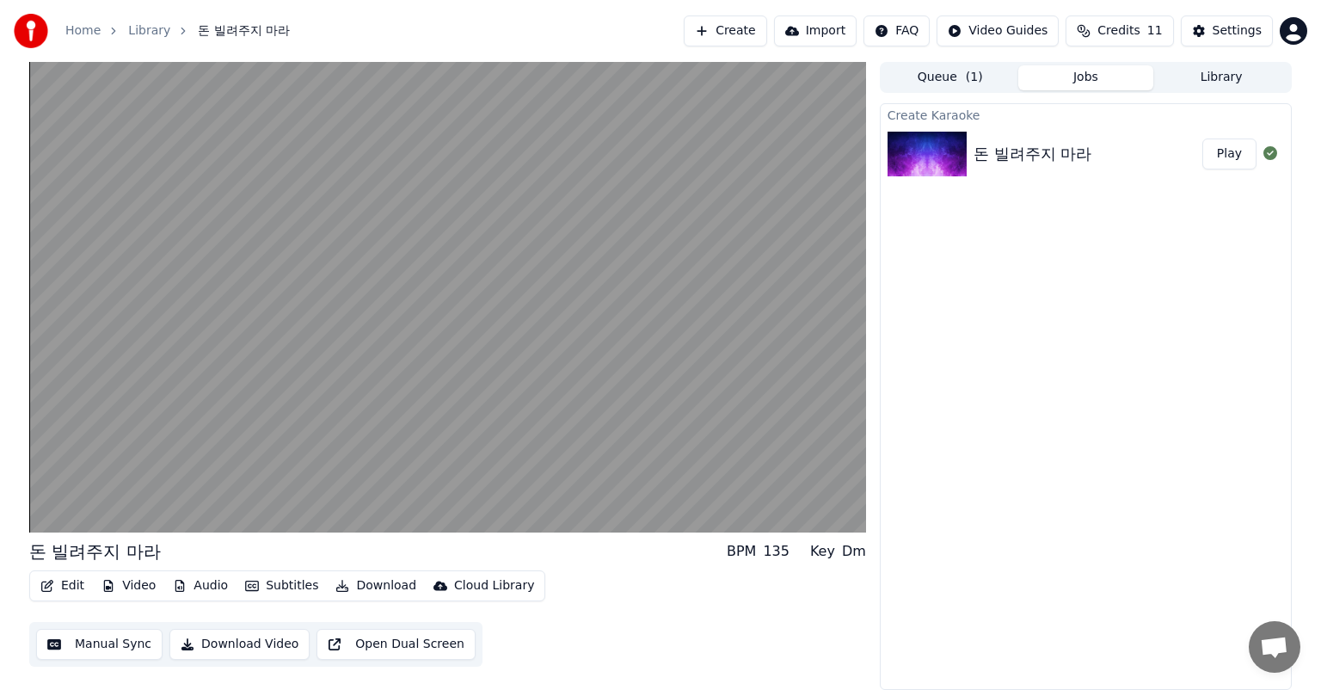
click at [302, 591] on button "Subtitles" at bounding box center [281, 586] width 87 height 24
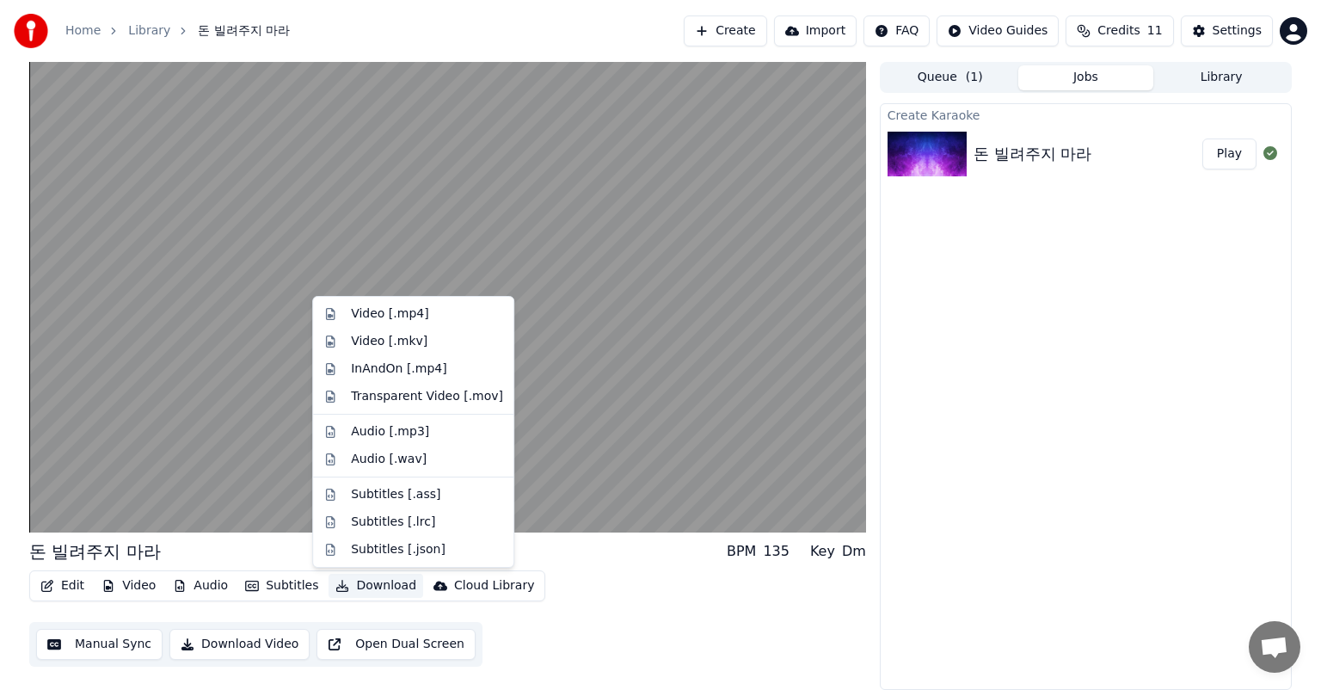
click at [668, 600] on div "Edit Video Audio Subtitles Download Cloud Library Manual Sync Download Video Op…" at bounding box center [447, 618] width 837 height 96
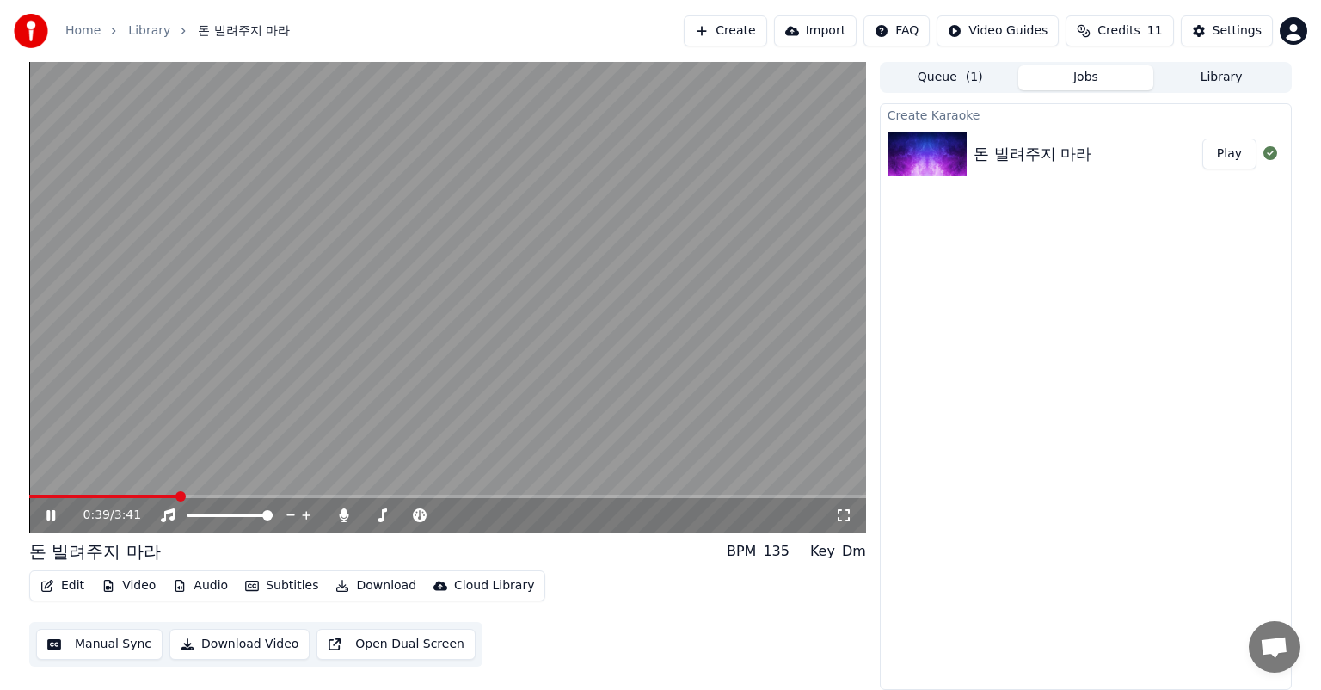
click at [48, 514] on icon at bounding box center [50, 515] width 9 height 10
click at [1256, 35] on div "Settings" at bounding box center [1237, 30] width 49 height 17
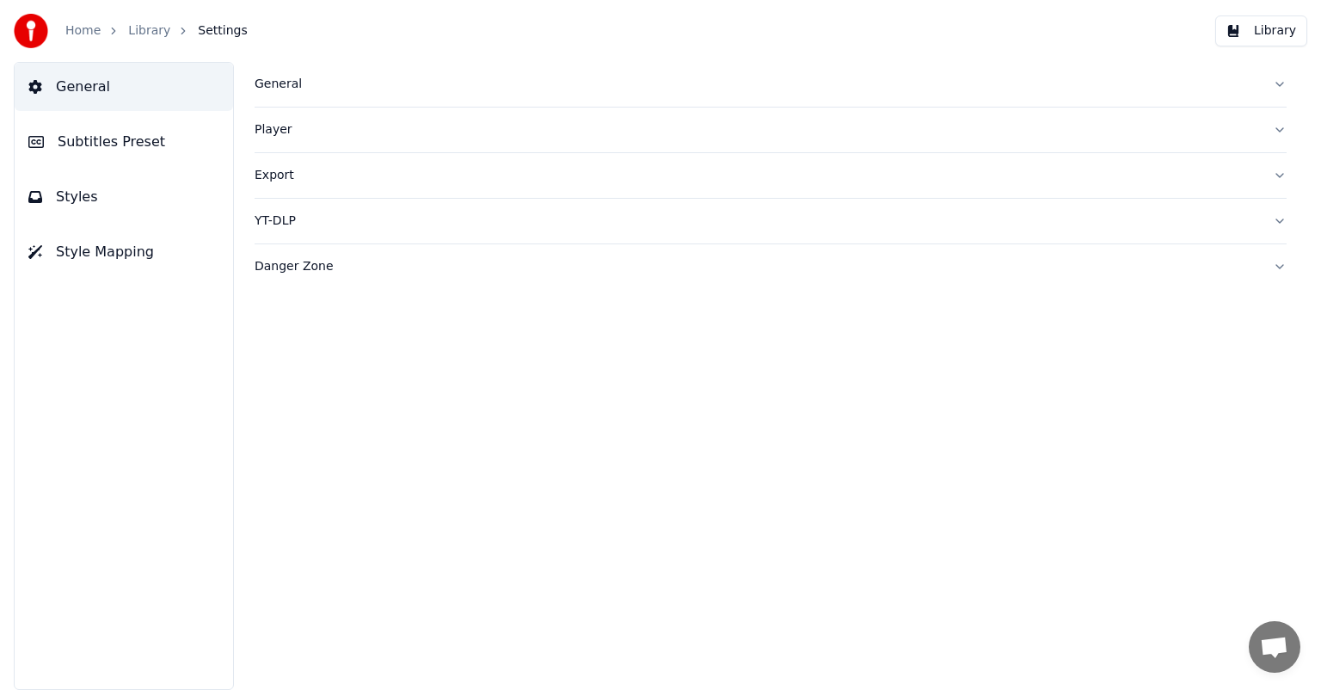
click at [138, 145] on span "Subtitles Preset" at bounding box center [112, 142] width 108 height 21
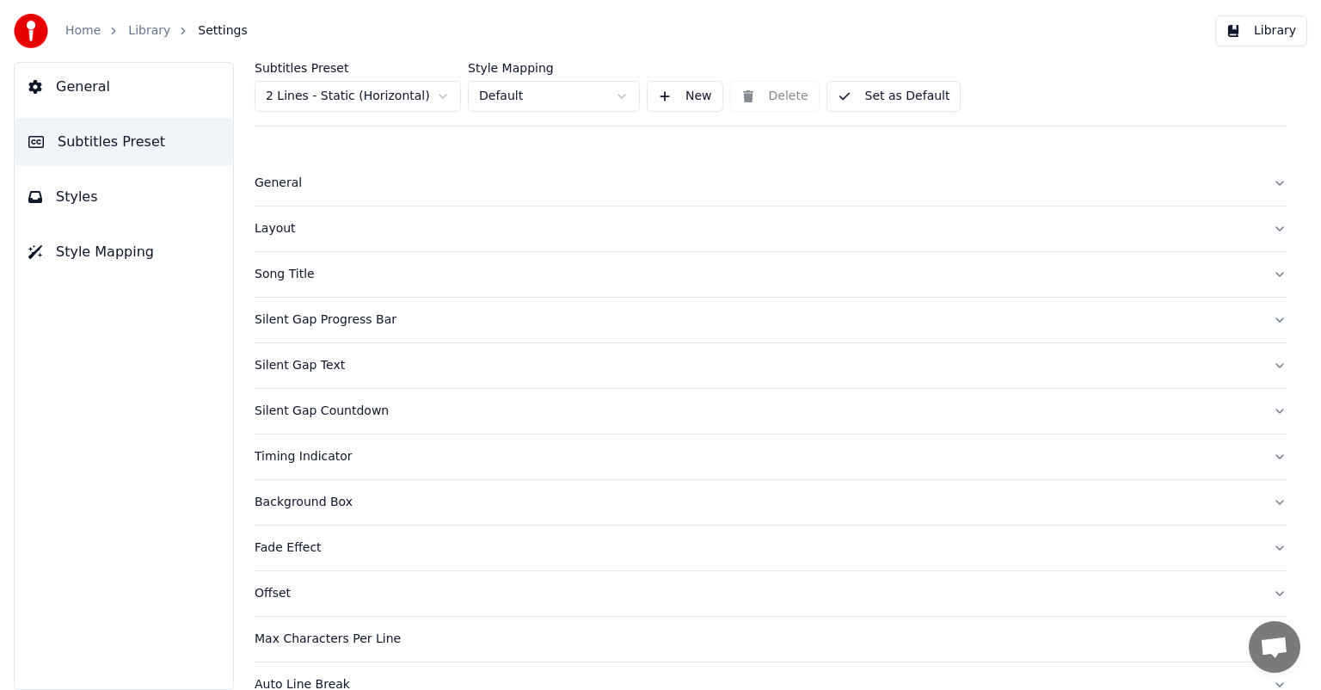
click at [78, 200] on span "Styles" at bounding box center [77, 197] width 42 height 21
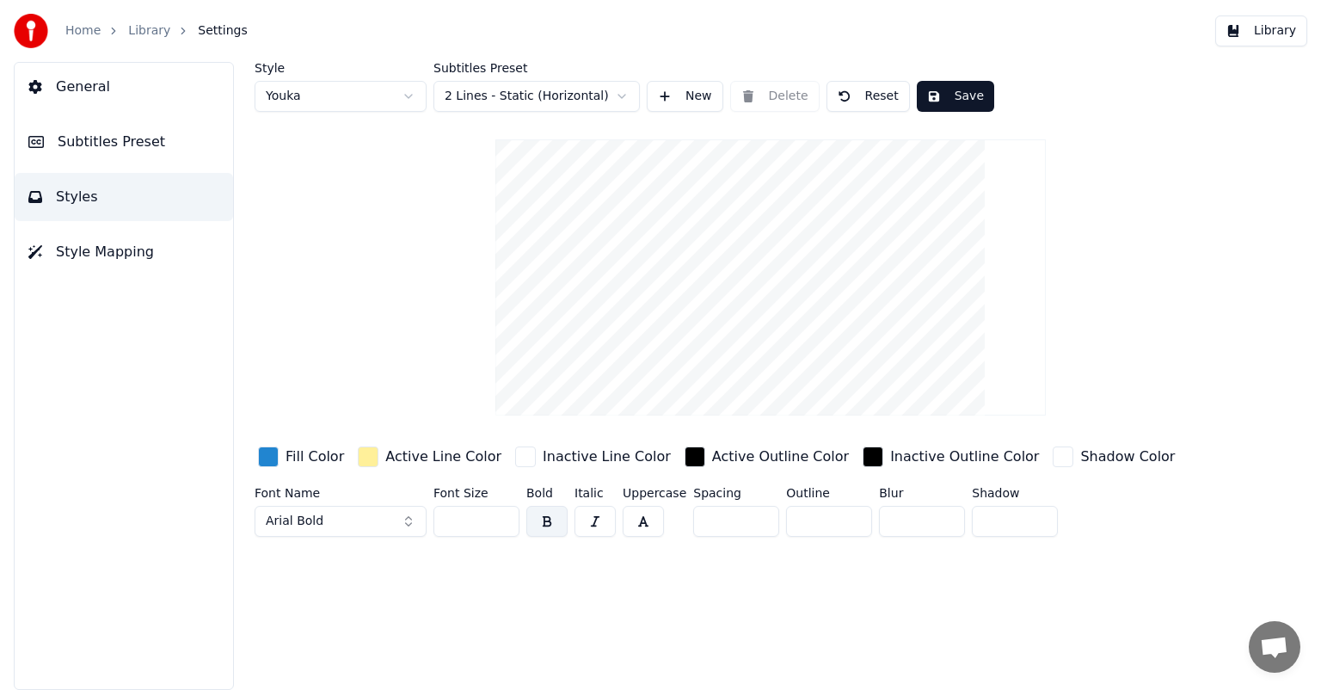
click at [101, 31] on div "Home" at bounding box center [92, 30] width 54 height 17
click at [86, 33] on link "Home" at bounding box center [82, 30] width 35 height 17
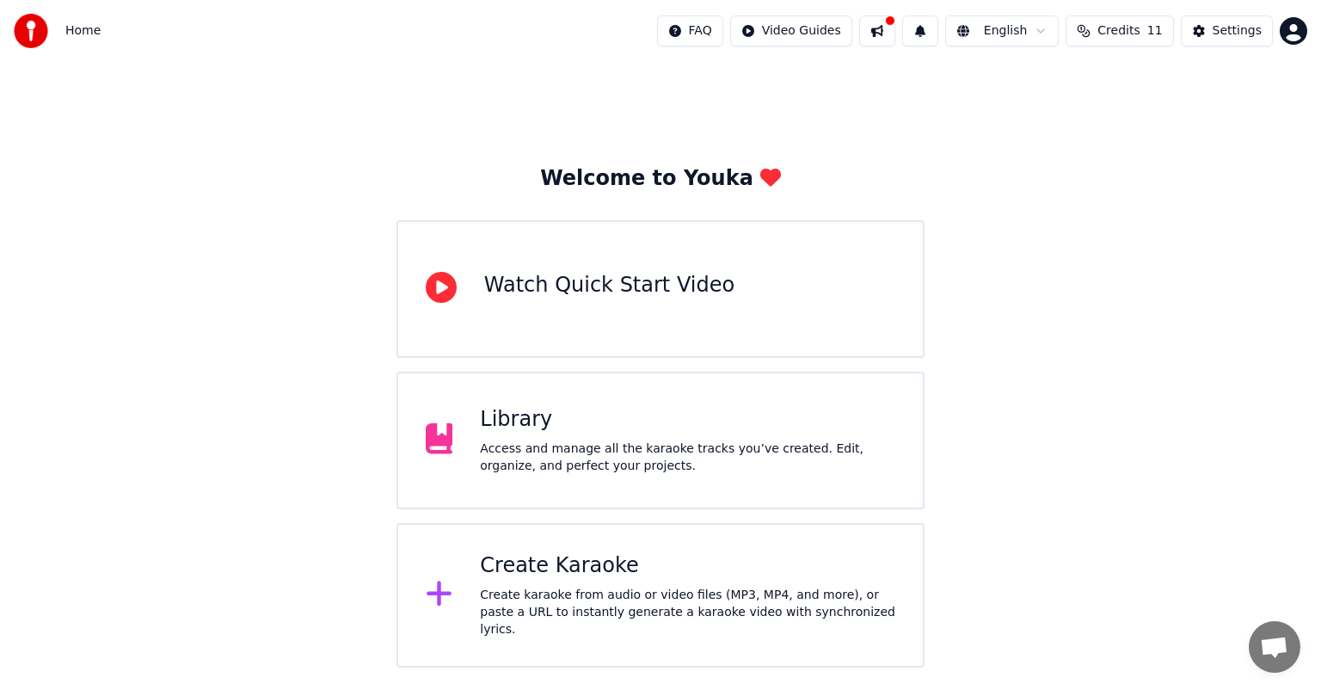
click at [726, 580] on div "Create Karaoke" at bounding box center [688, 566] width 416 height 28
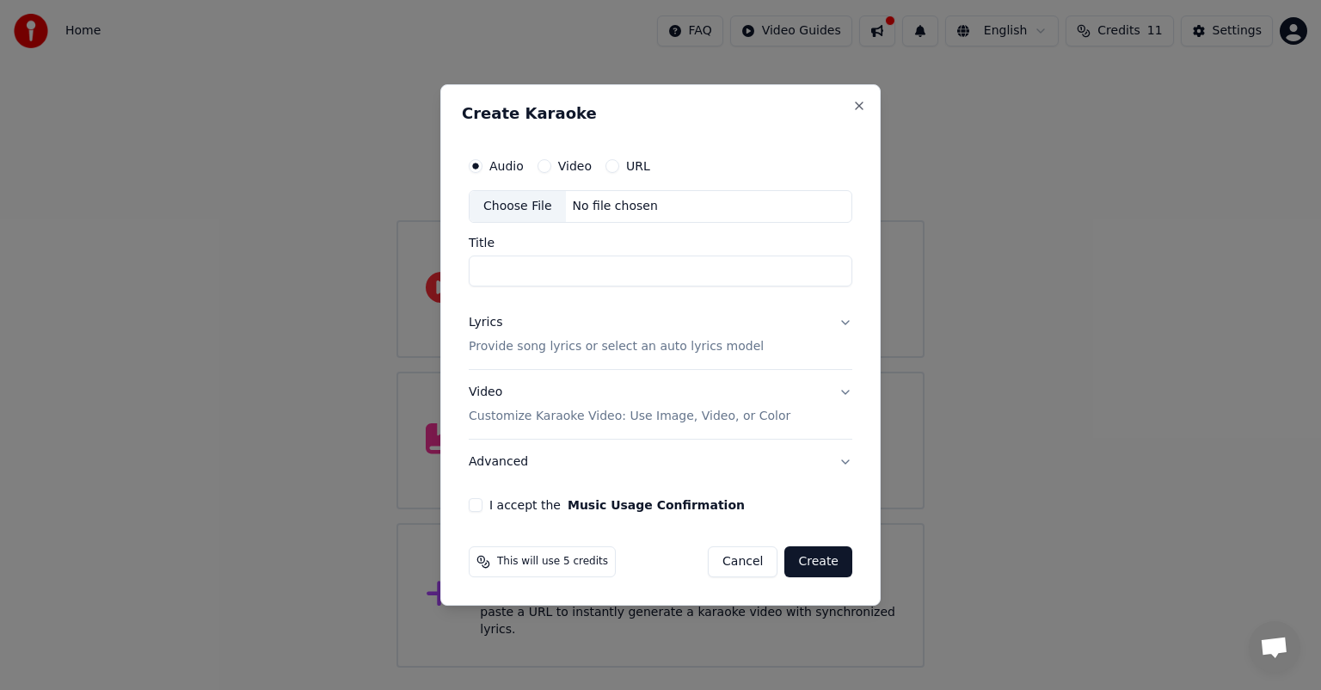
click at [844, 459] on button "Advanced" at bounding box center [661, 462] width 384 height 45
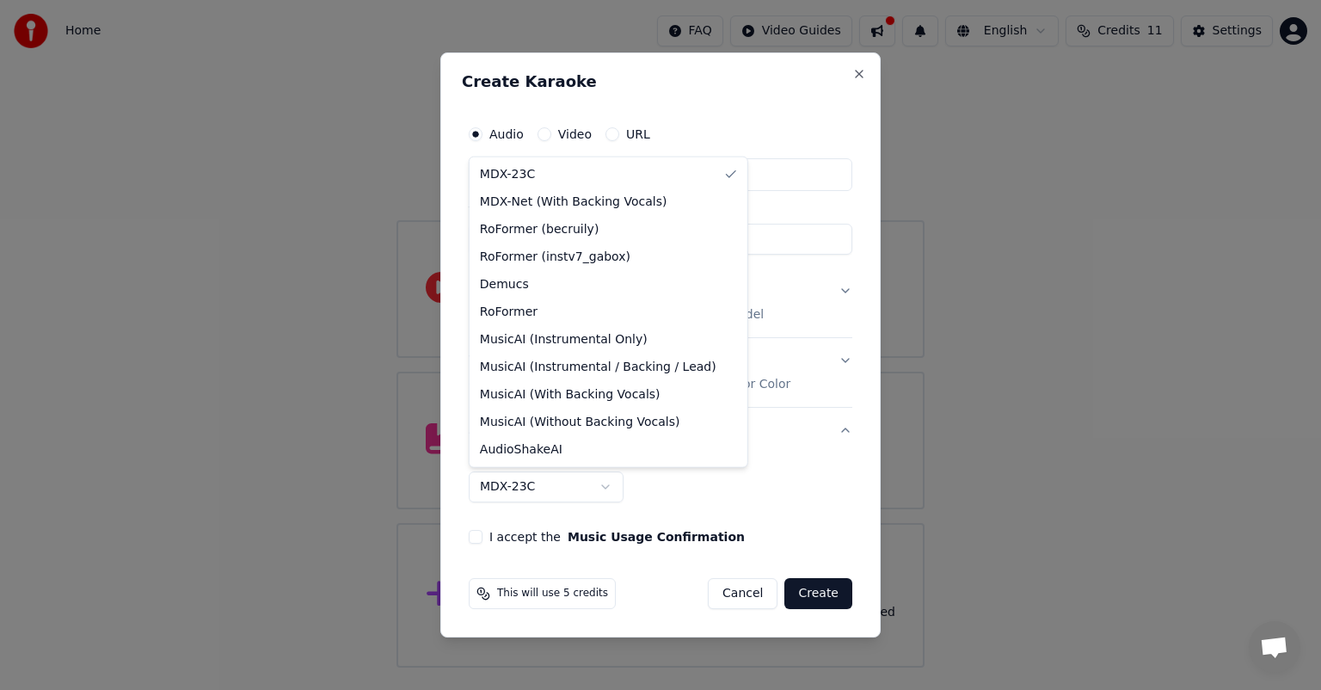
click at [606, 496] on body "**********" at bounding box center [660, 334] width 1321 height 668
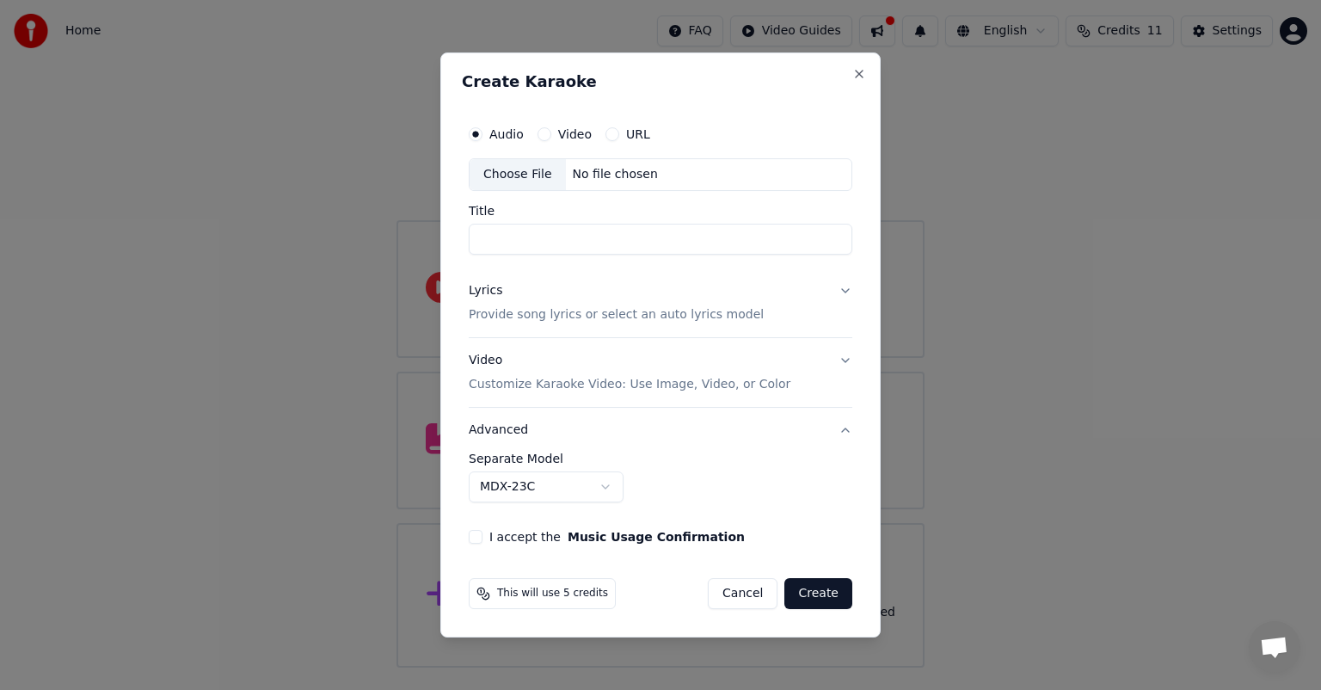
click at [606, 496] on body "**********" at bounding box center [660, 334] width 1321 height 668
click at [857, 77] on button "Close" at bounding box center [860, 74] width 14 height 14
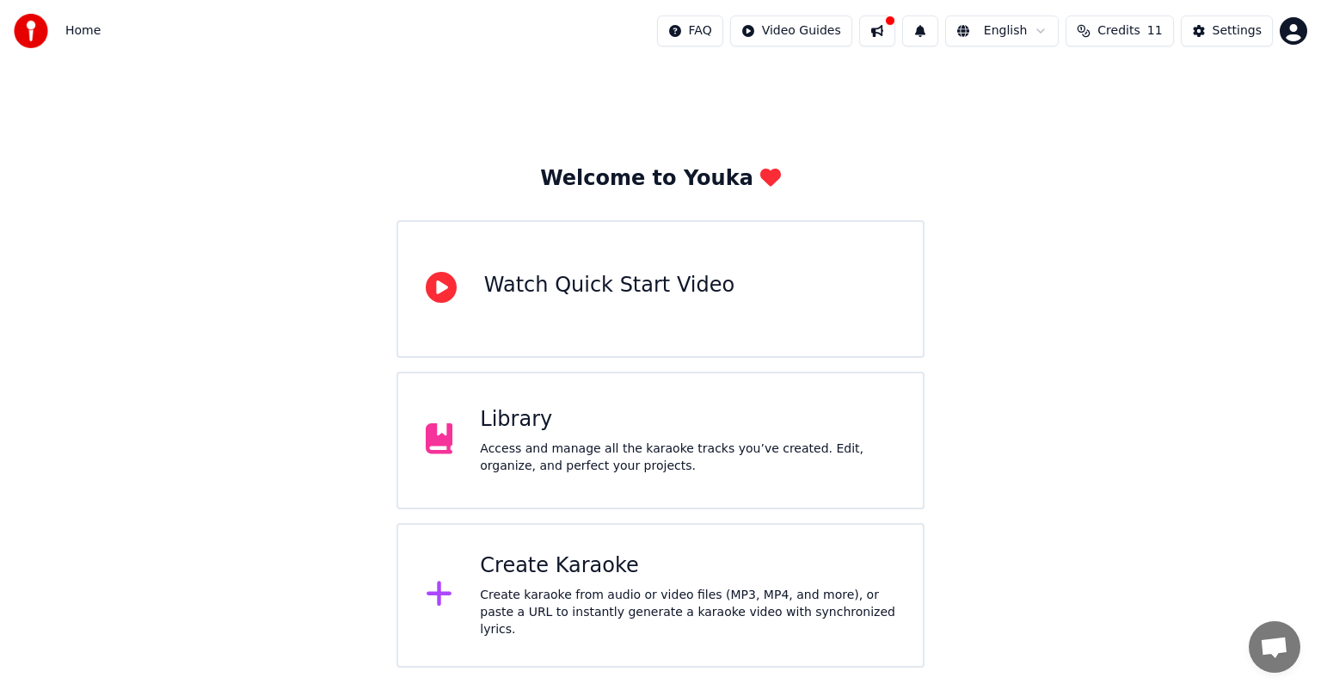
click at [82, 32] on span "Home" at bounding box center [82, 30] width 35 height 17
click at [36, 34] on img at bounding box center [31, 31] width 34 height 34
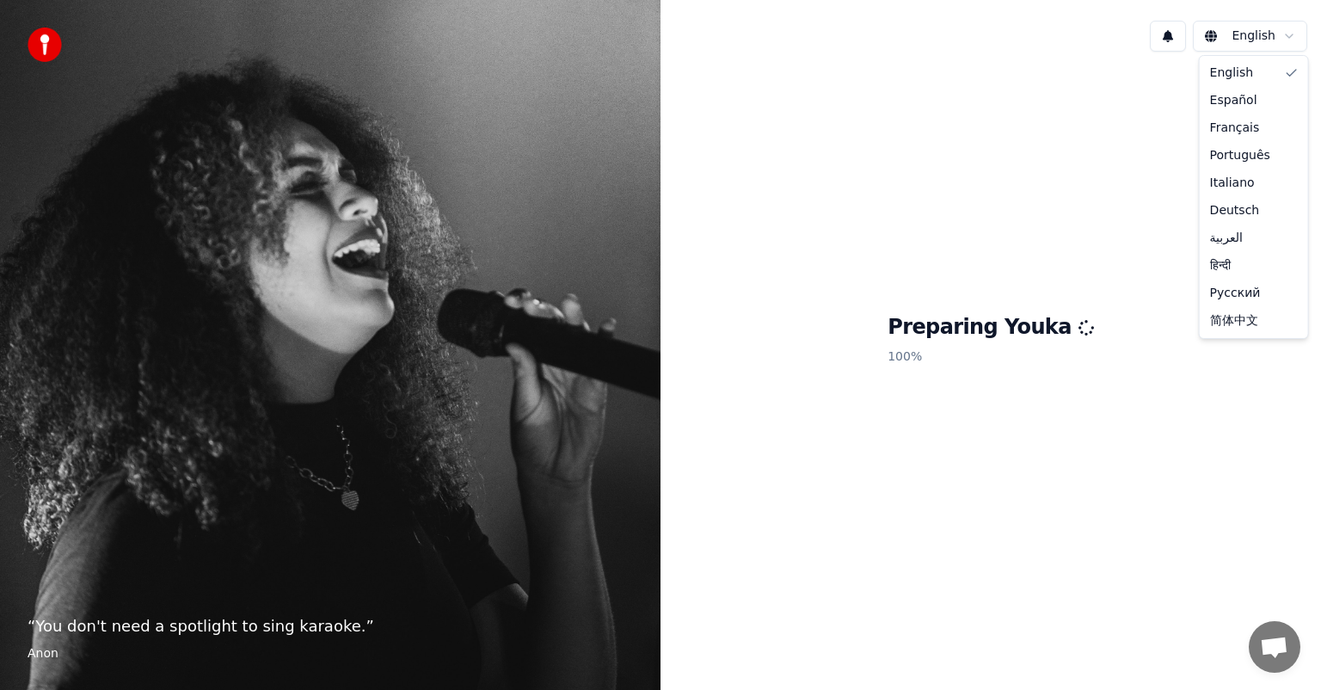
click at [1276, 39] on html "“ You don't need a spotlight to sing karaoke. ” Anon English Preparing Youka 10…" at bounding box center [660, 345] width 1321 height 690
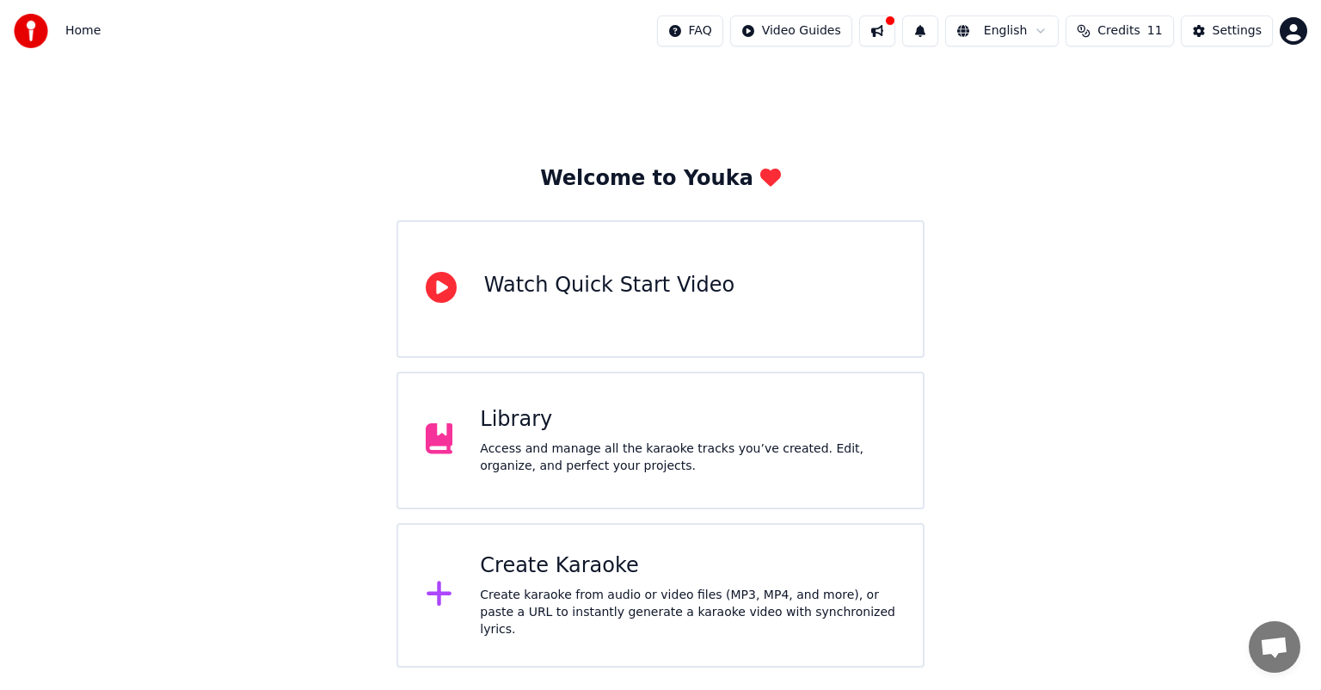
click at [616, 572] on div "Create Karaoke" at bounding box center [688, 566] width 416 height 28
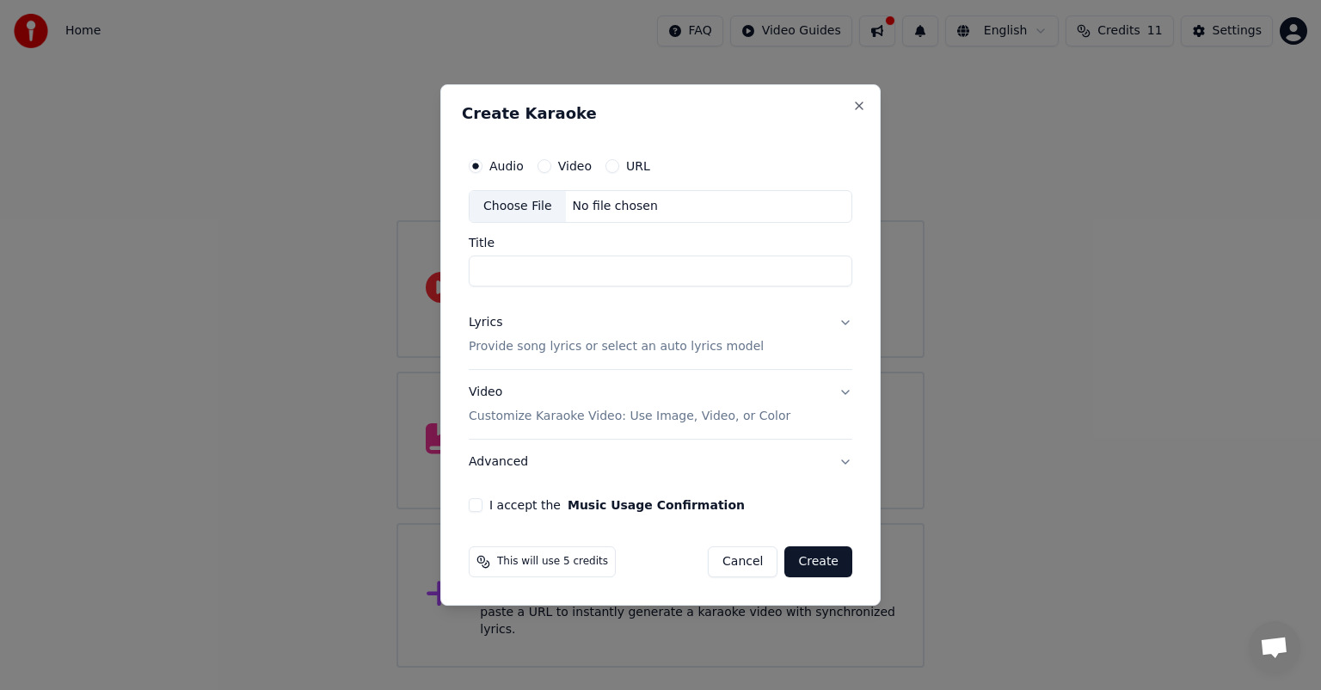
click at [514, 212] on div "Choose File" at bounding box center [518, 206] width 96 height 31
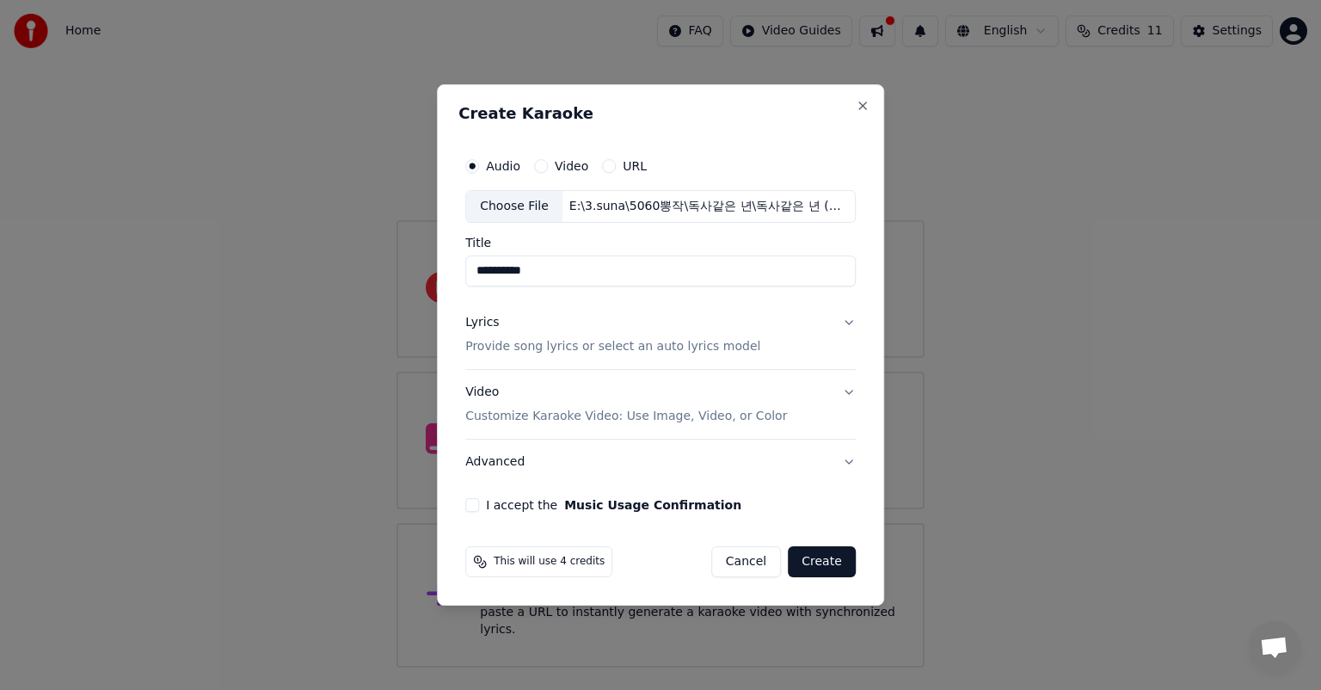
click at [581, 275] on input "**********" at bounding box center [660, 271] width 391 height 31
type input "******"
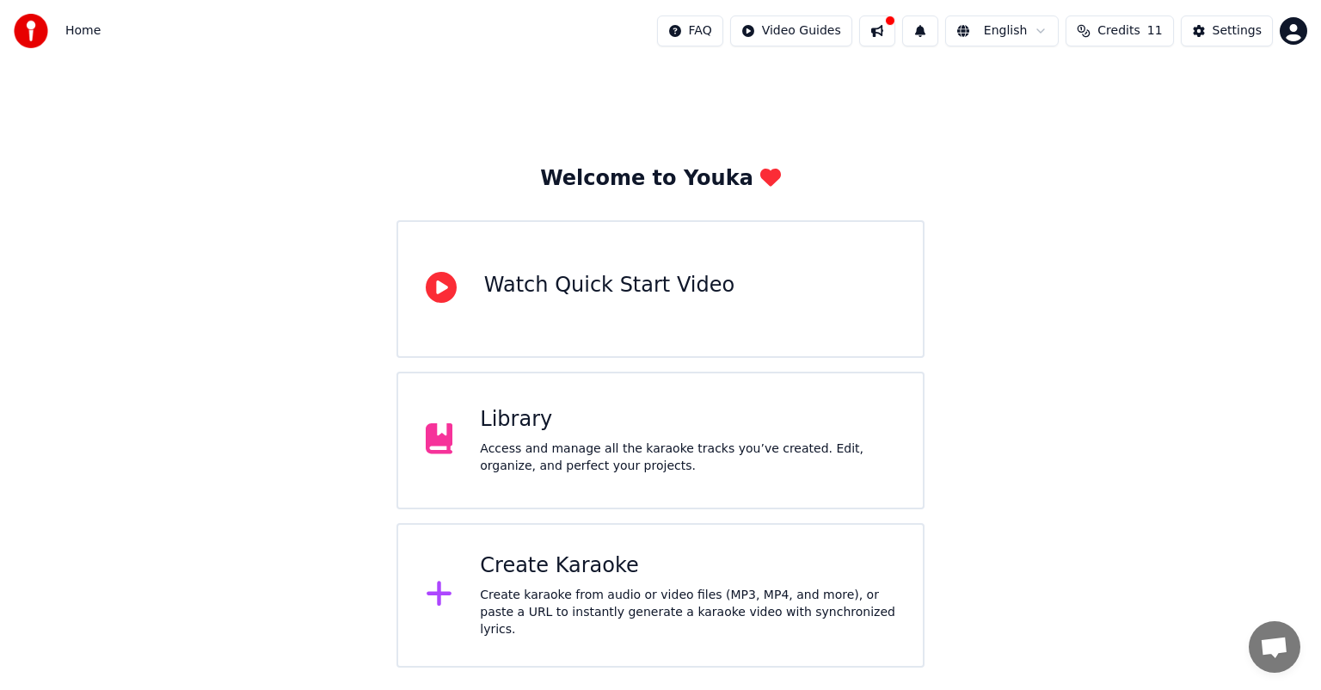
click at [700, 594] on div "Create karaoke from audio or video files (MP3, MP4, and more), or paste a URL t…" at bounding box center [688, 613] width 416 height 52
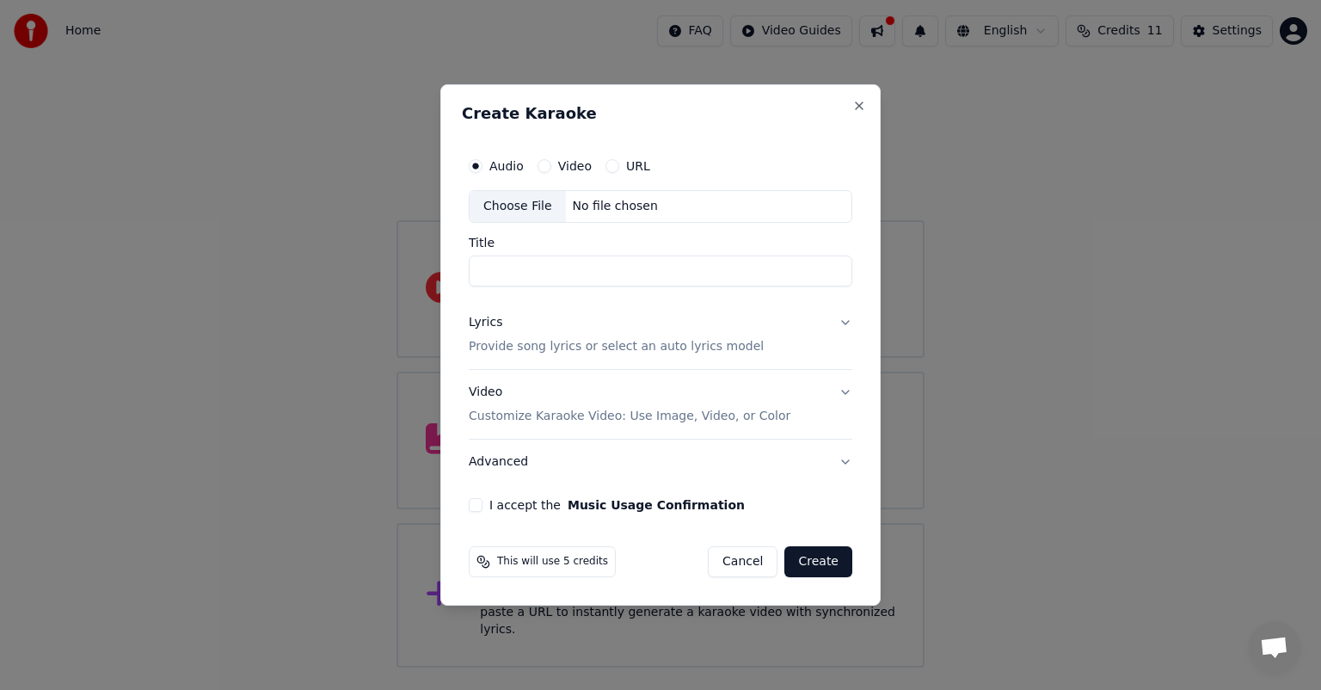
click at [524, 211] on div "Choose File" at bounding box center [518, 206] width 96 height 31
type input "******"
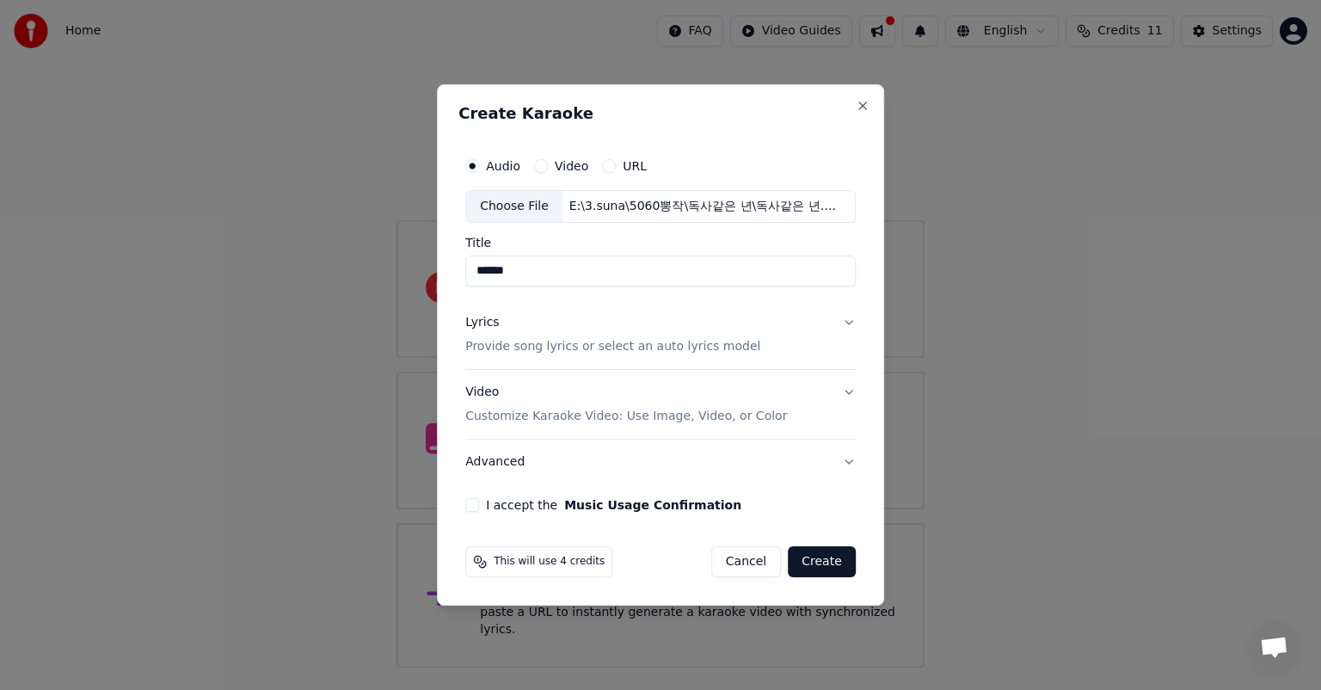
click at [503, 344] on p "Provide song lyrics or select an auto lyrics model" at bounding box center [612, 346] width 295 height 17
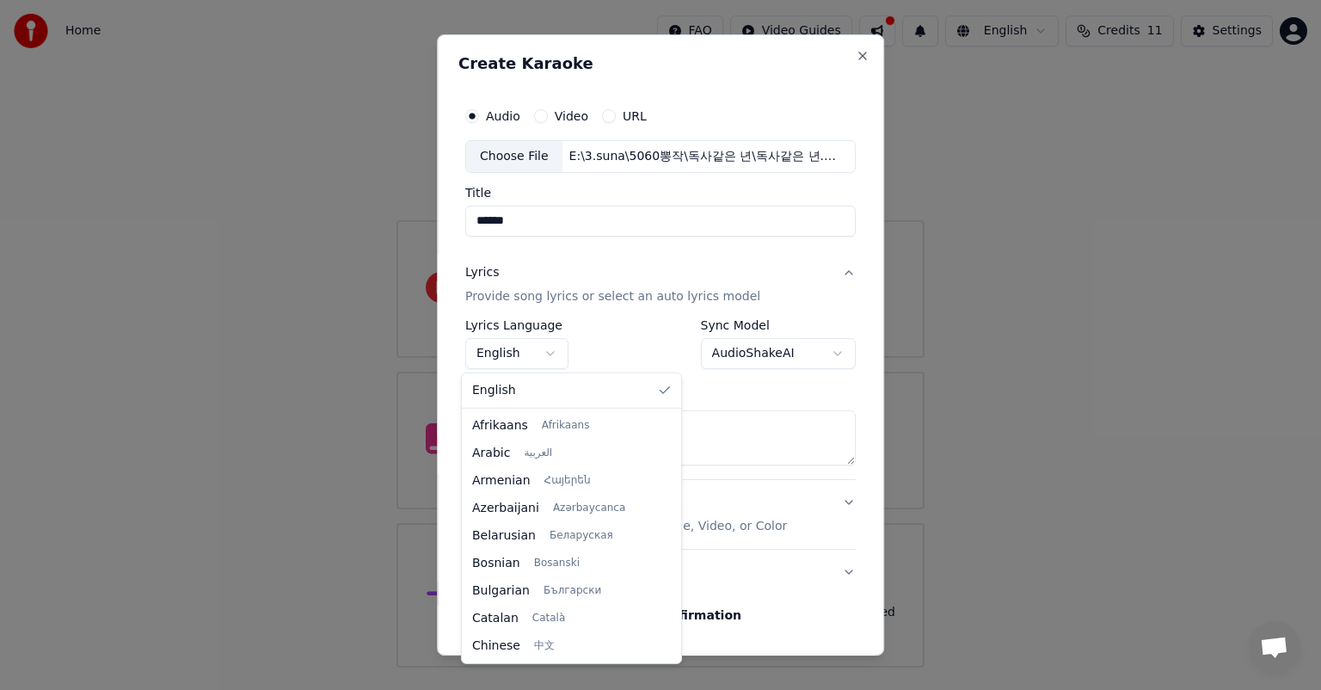
click at [553, 350] on body "**********" at bounding box center [660, 334] width 1321 height 668
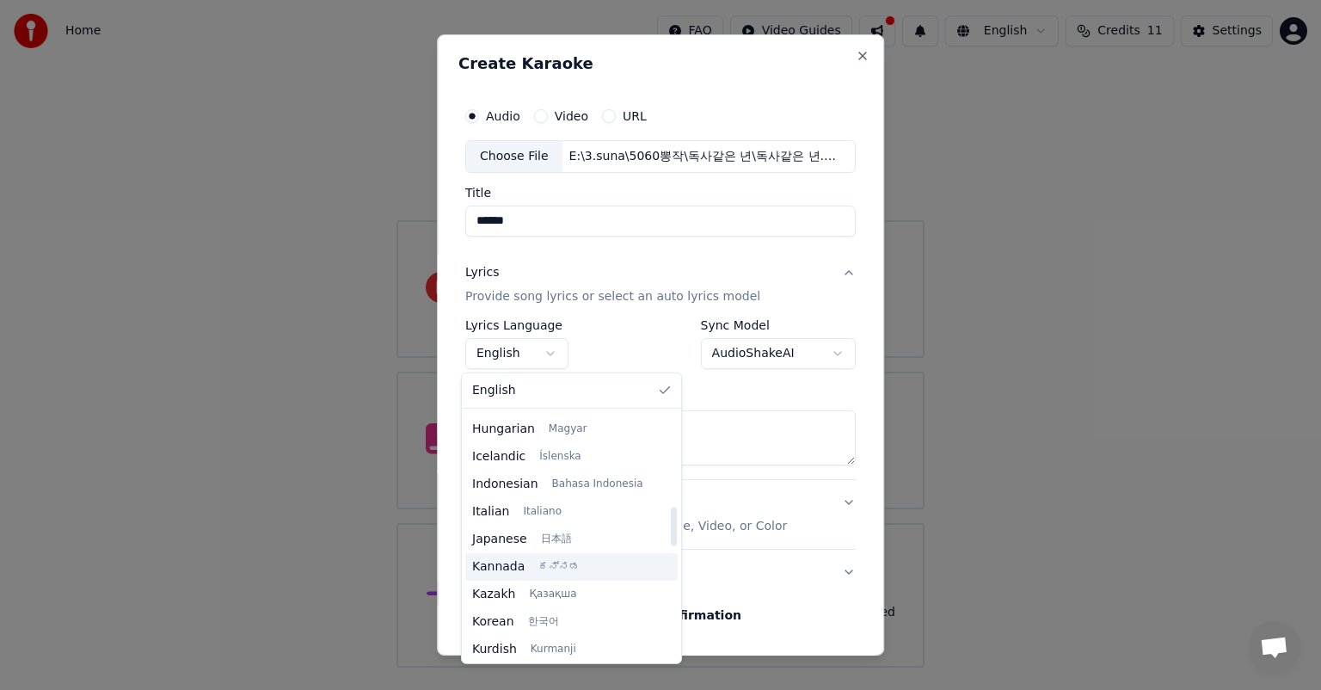
scroll to position [774, 0]
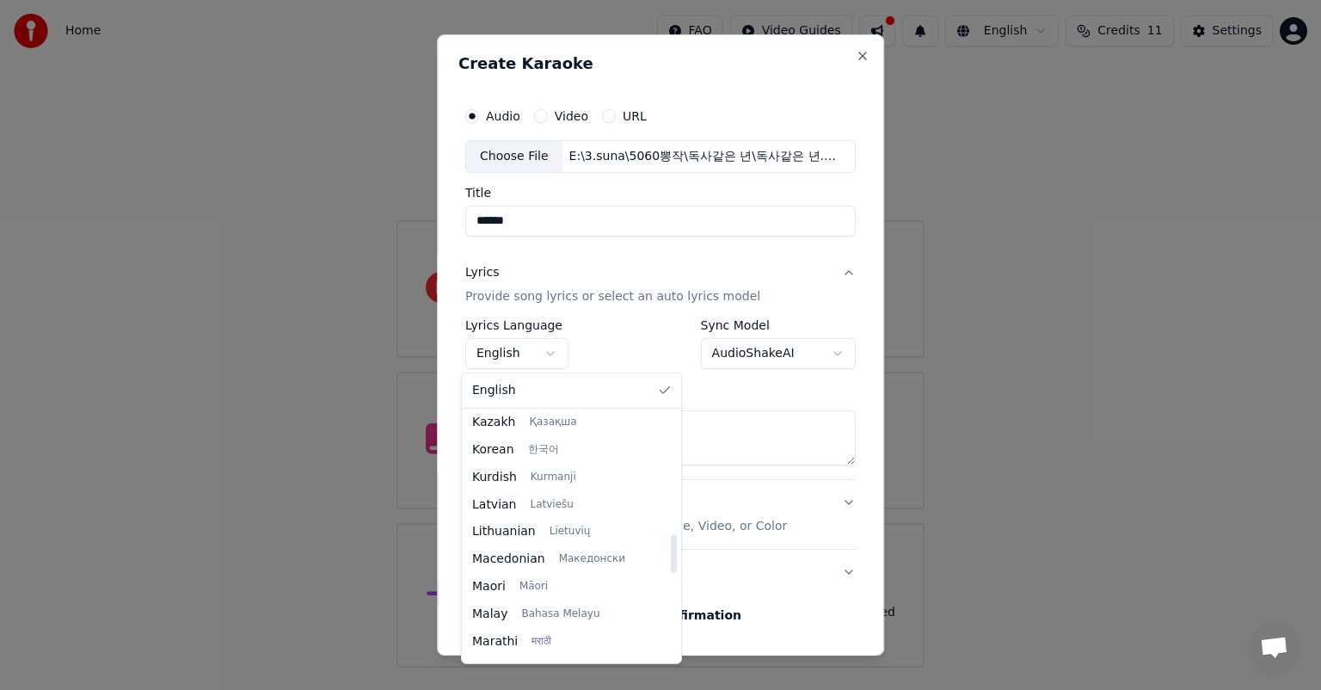
select select "**"
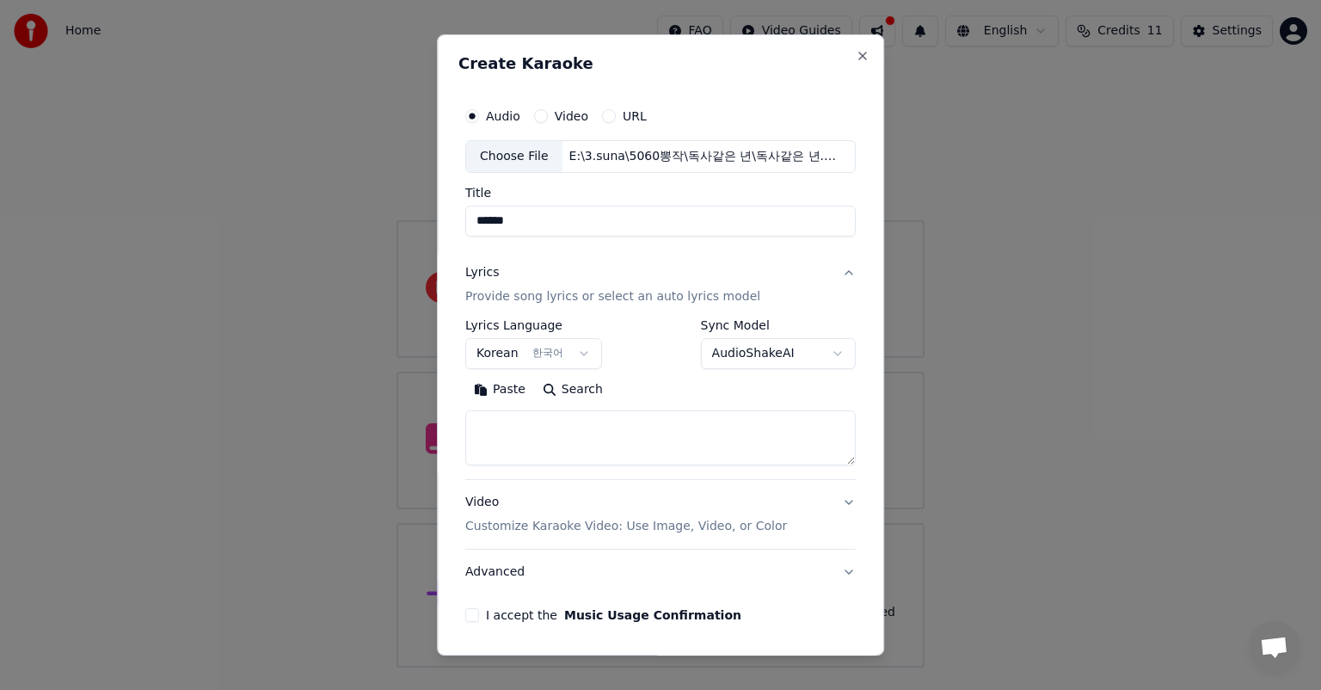
click at [733, 439] on textarea at bounding box center [660, 437] width 391 height 55
click at [735, 434] on textarea at bounding box center [660, 437] width 391 height 55
paste textarea "**********"
type textarea "**********"
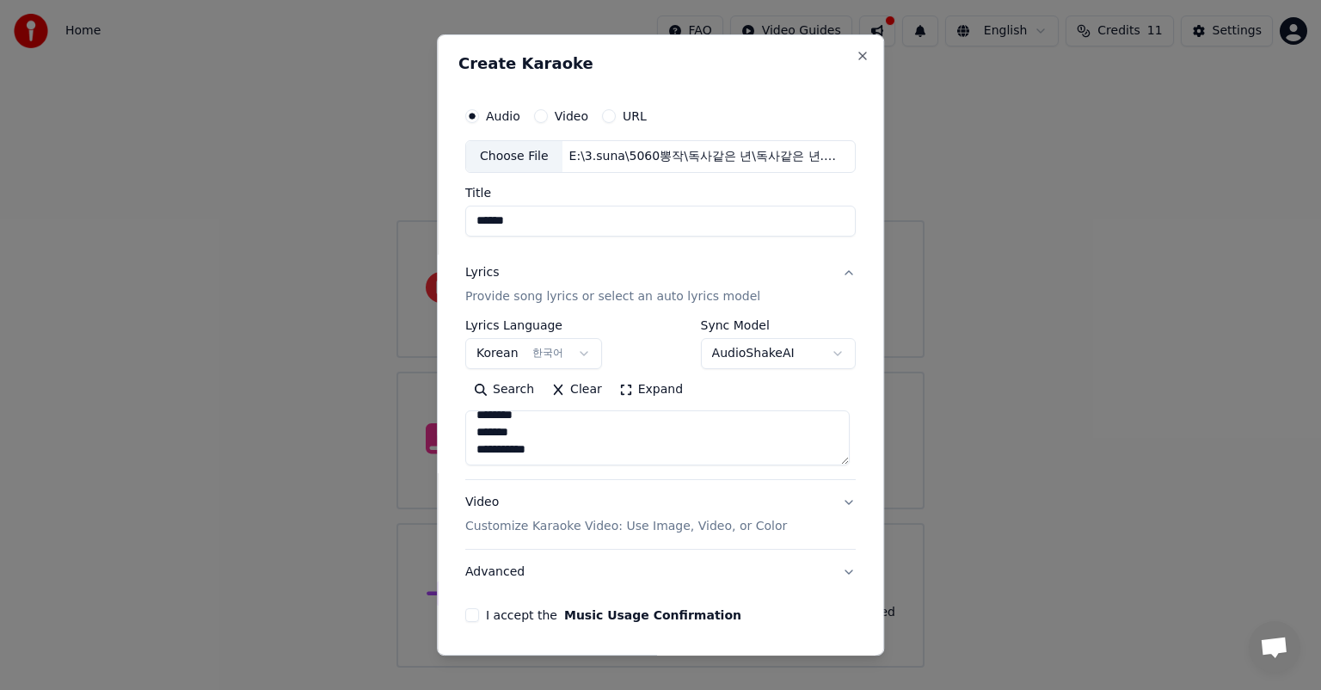
click at [742, 530] on p "Customize Karaoke Video: Use Image, Video, or Color" at bounding box center [626, 526] width 322 height 17
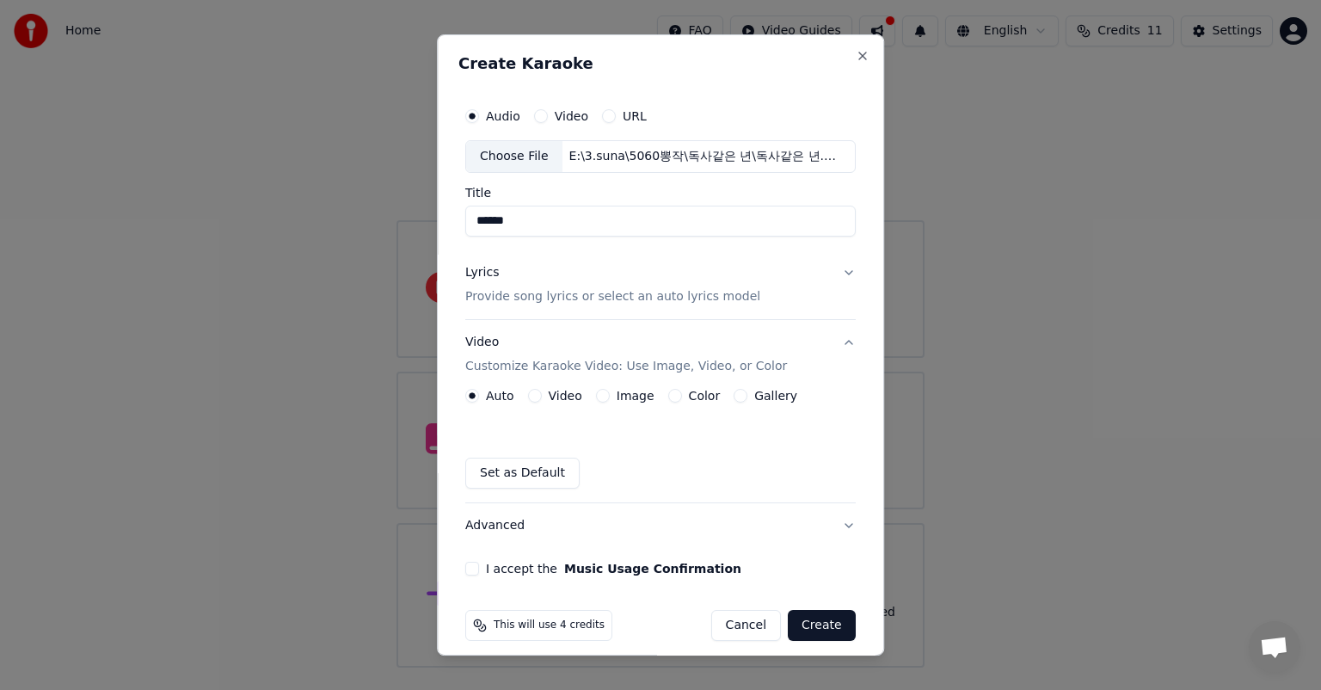
click at [734, 394] on div "Gallery" at bounding box center [766, 396] width 64 height 14
click at [734, 395] on button "Gallery" at bounding box center [741, 396] width 14 height 14
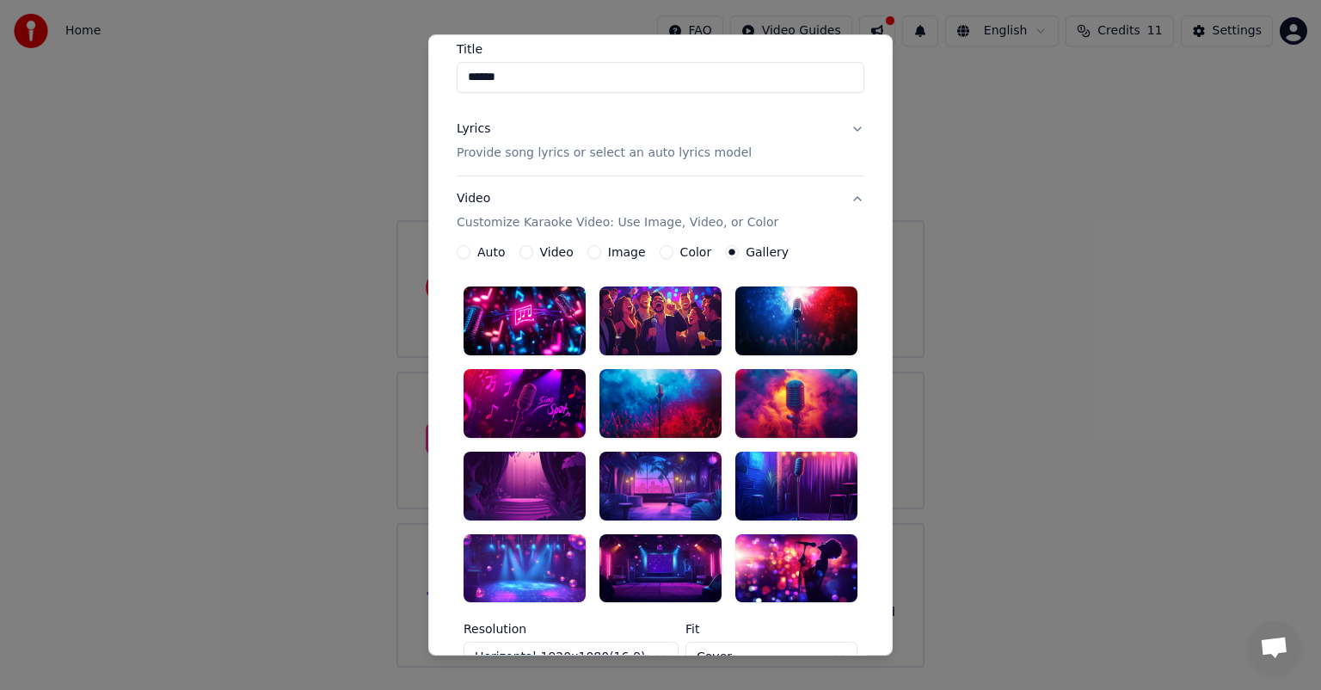
scroll to position [172, 0]
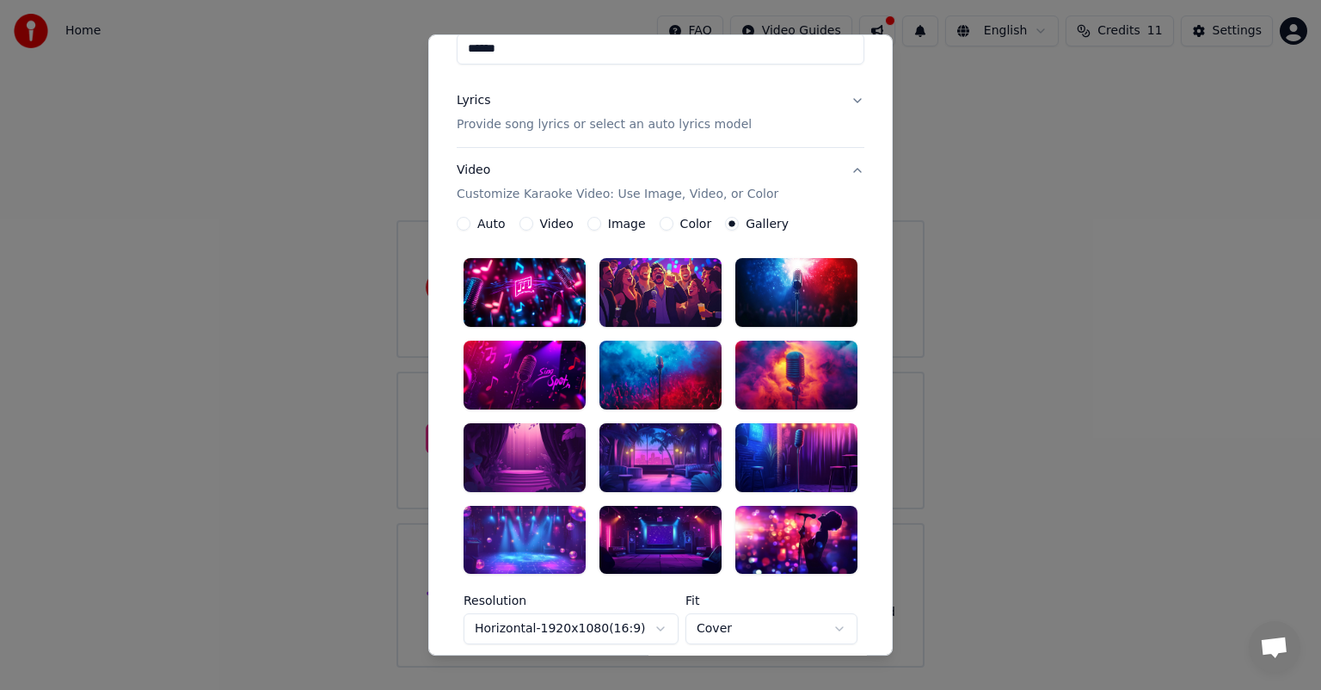
click at [825, 545] on div at bounding box center [797, 540] width 122 height 69
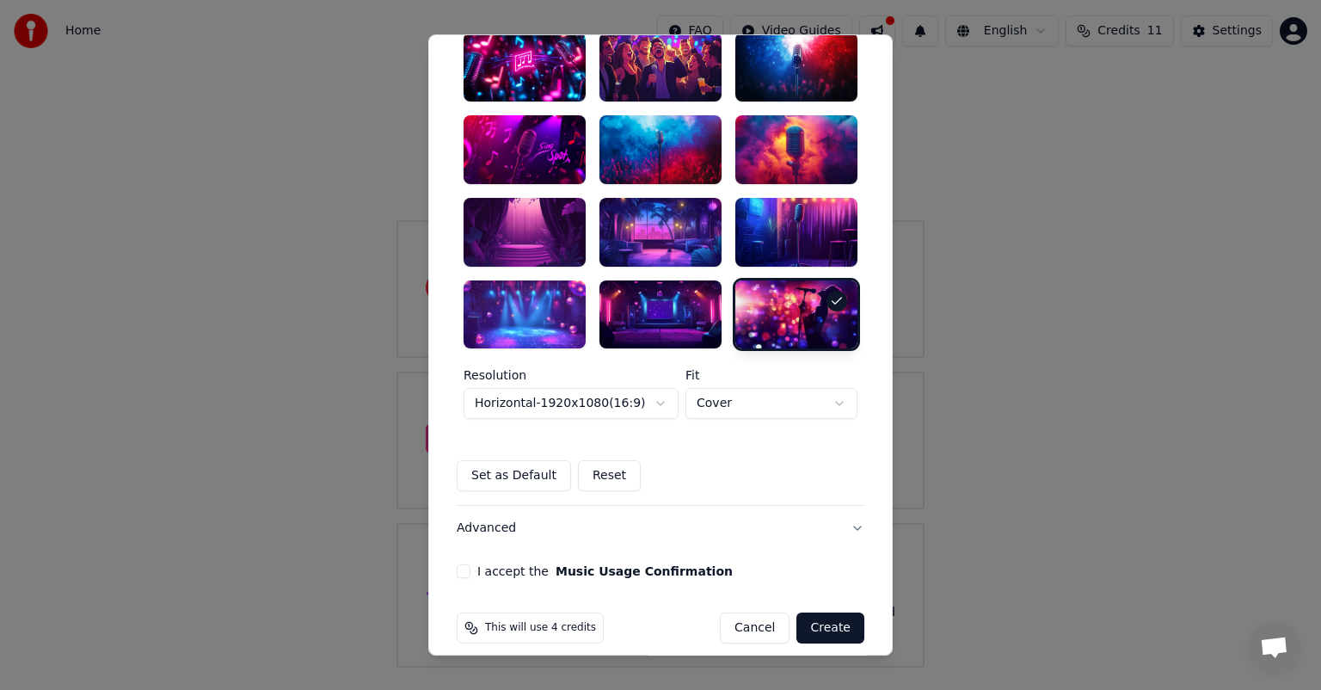
scroll to position [413, 0]
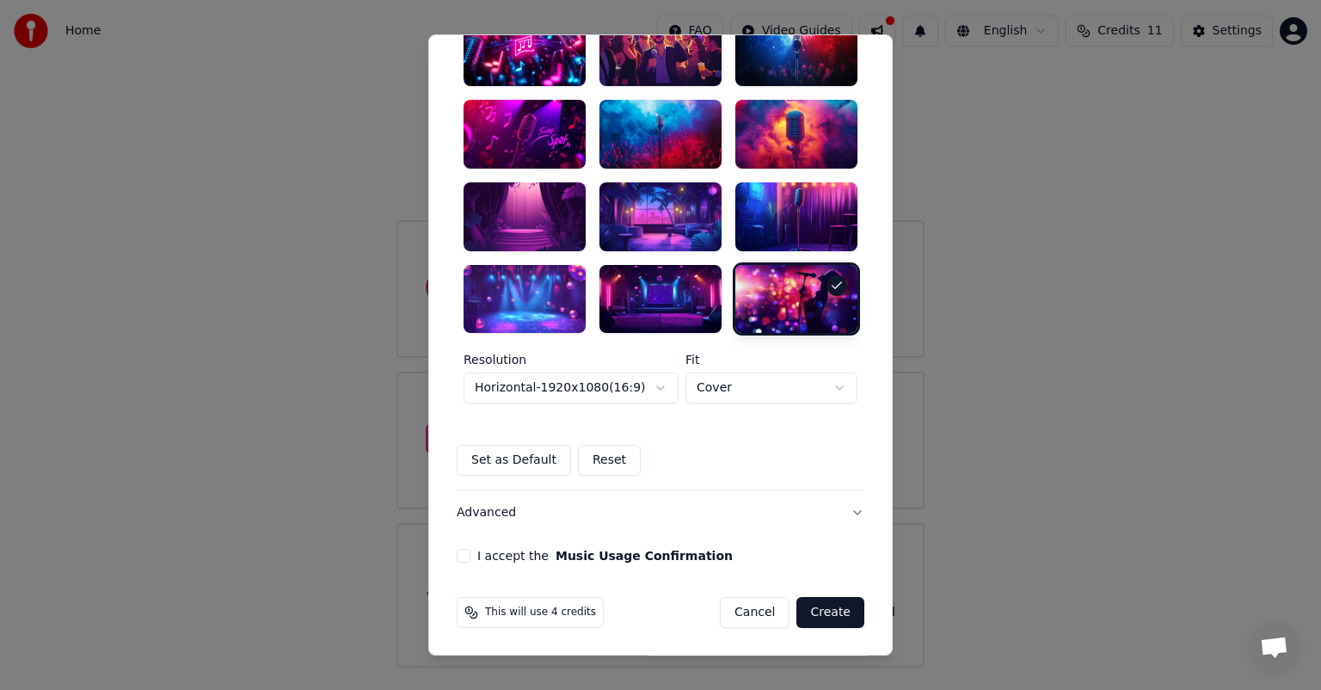
click at [461, 559] on button "I accept the Music Usage Confirmation" at bounding box center [464, 557] width 14 height 14
click at [819, 609] on button "Create" at bounding box center [831, 613] width 68 height 31
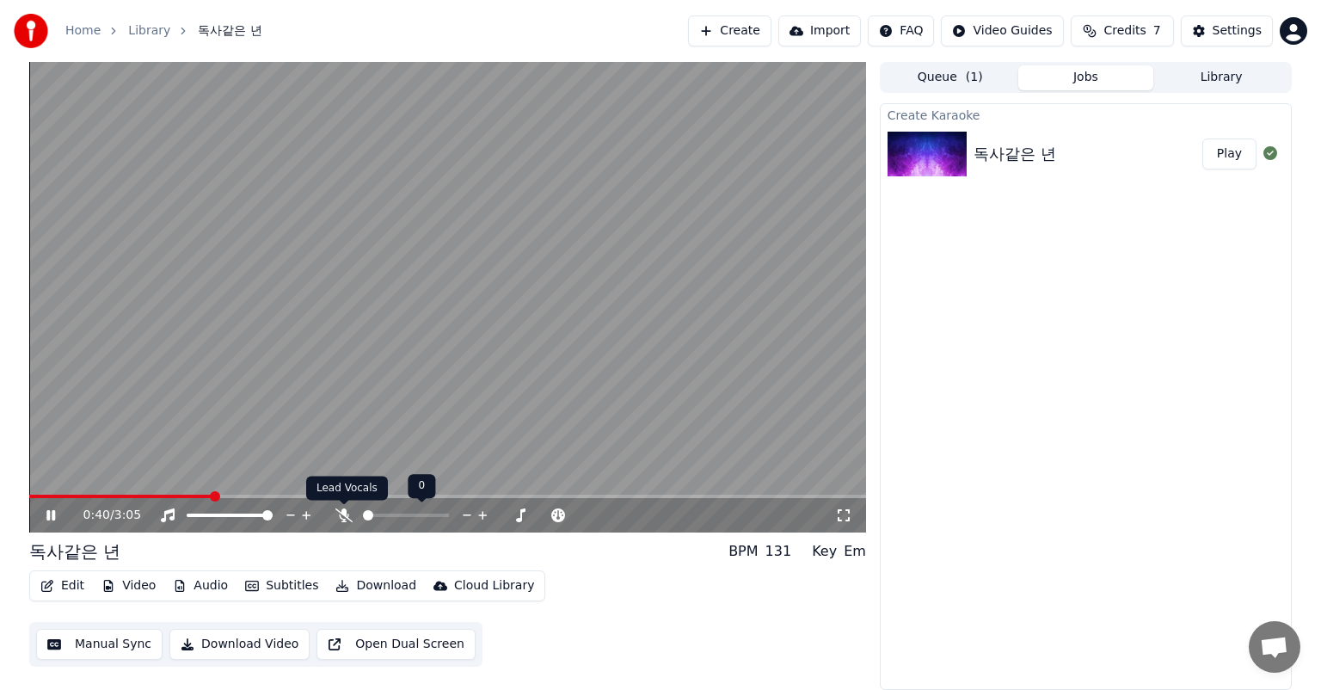
click at [347, 519] on icon at bounding box center [344, 515] width 17 height 14
click at [255, 517] on div at bounding box center [245, 515] width 139 height 17
click at [244, 516] on span at bounding box center [230, 515] width 86 height 3
click at [226, 517] on span at bounding box center [227, 515] width 10 height 10
click at [234, 517] on span at bounding box center [233, 515] width 10 height 10
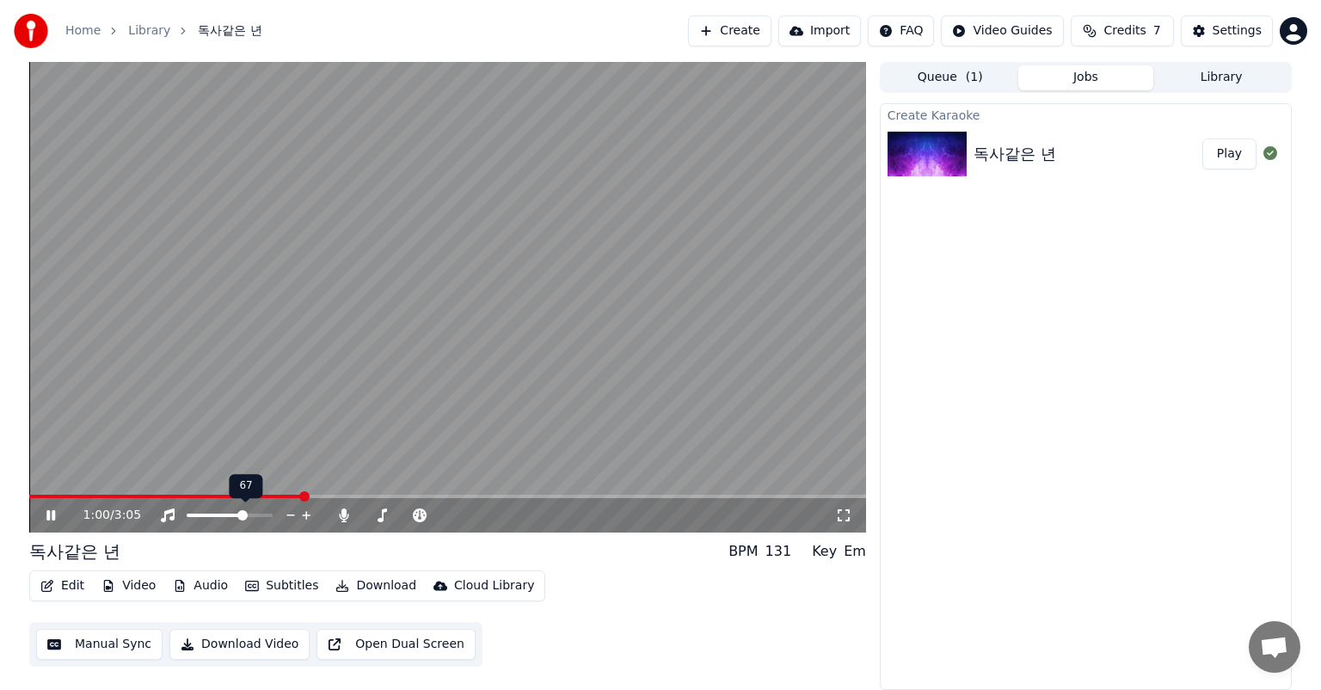
click at [247, 517] on span at bounding box center [242, 515] width 10 height 10
click at [241, 516] on span at bounding box center [240, 515] width 10 height 10
click at [244, 515] on span at bounding box center [242, 515] width 10 height 10
click at [249, 515] on span at bounding box center [247, 515] width 10 height 10
click at [311, 516] on icon at bounding box center [307, 515] width 16 height 17
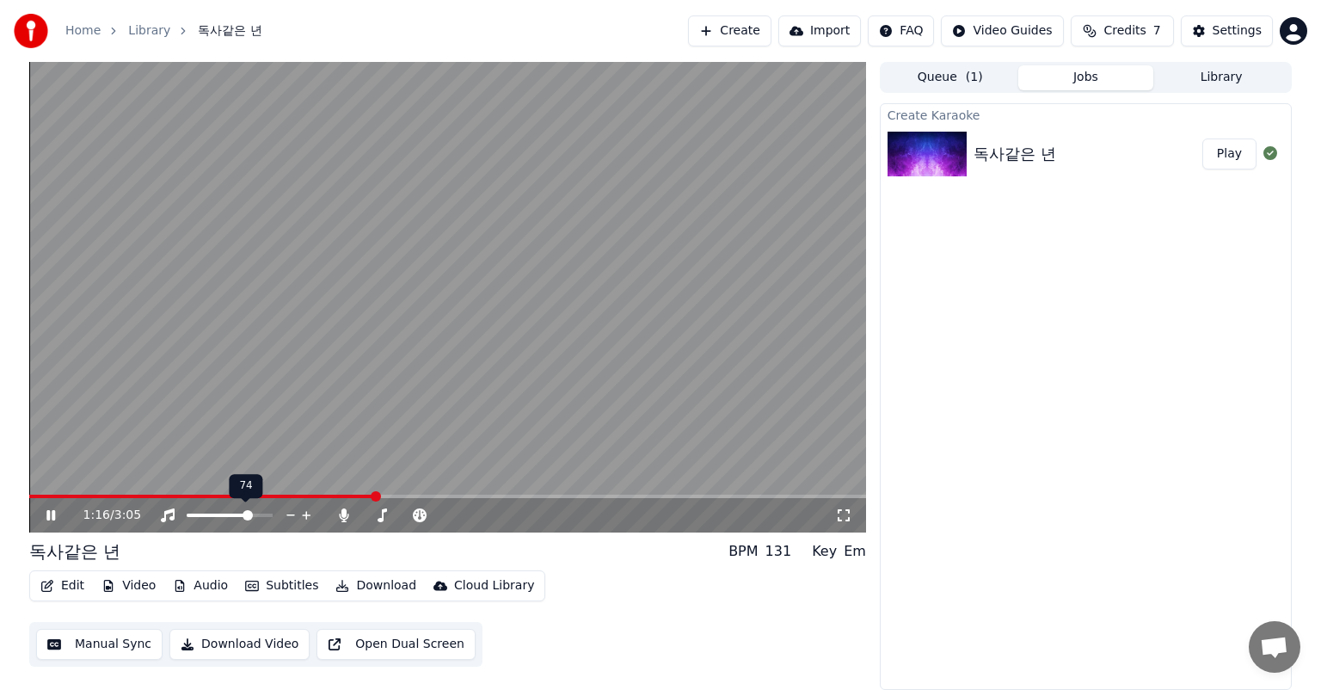
click at [311, 516] on icon at bounding box center [307, 515] width 16 height 17
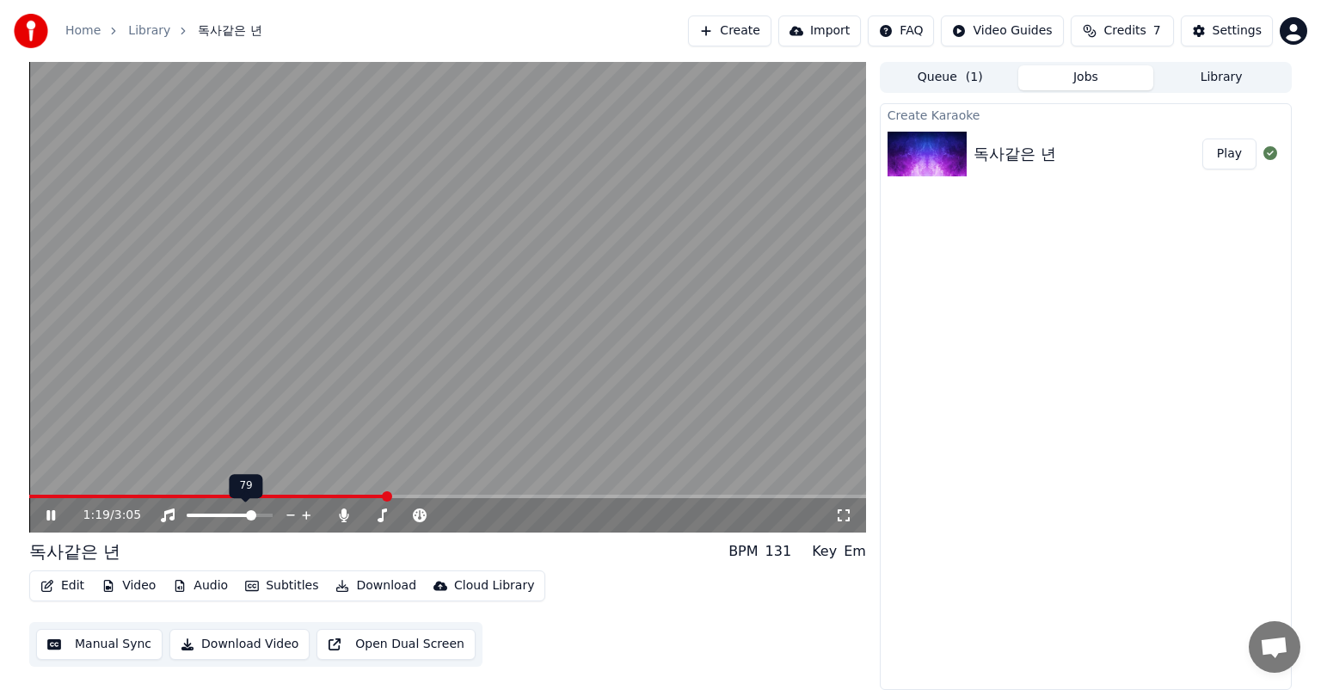
click at [311, 516] on icon at bounding box center [307, 515] width 16 height 17
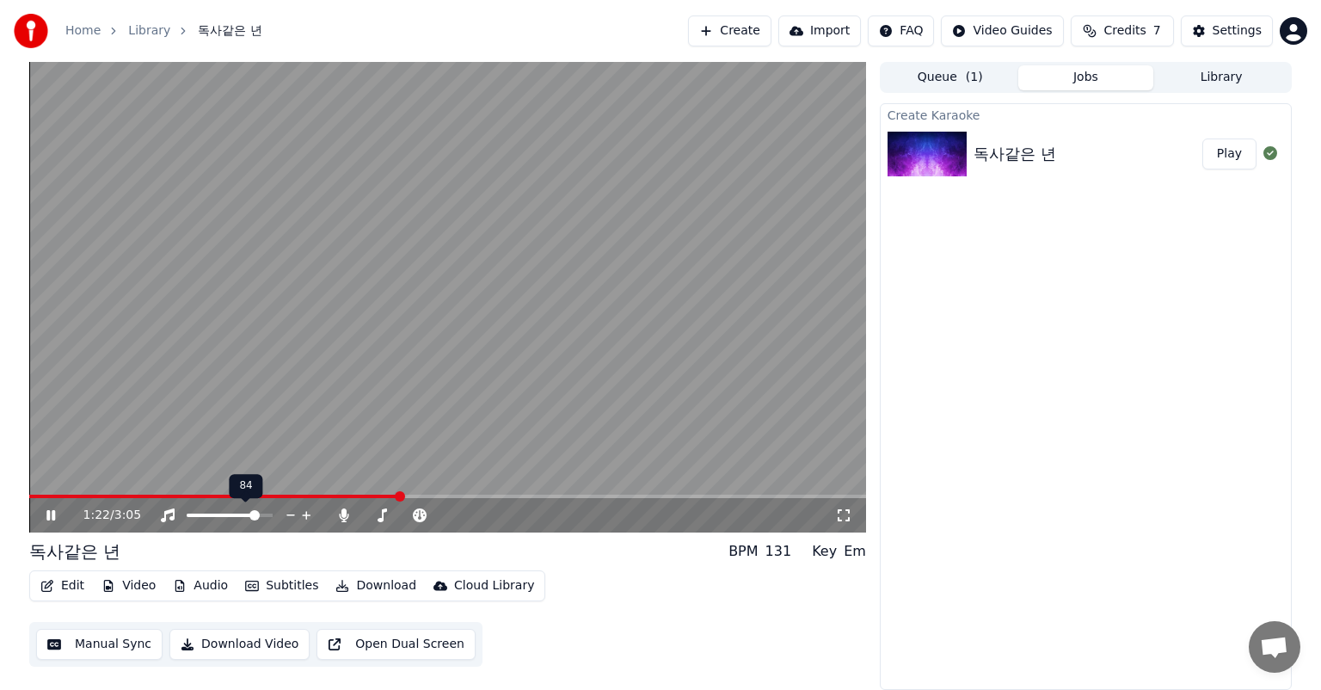
click at [311, 516] on icon at bounding box center [307, 515] width 16 height 17
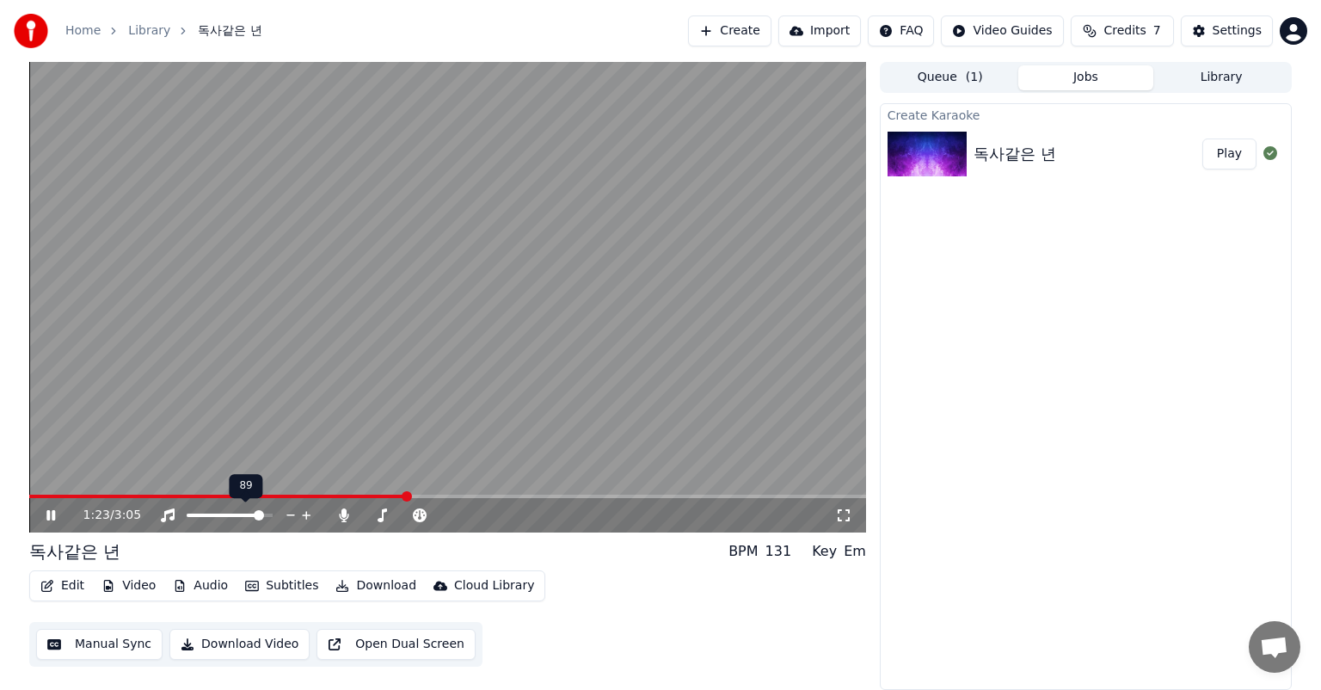
click at [311, 516] on icon at bounding box center [307, 515] width 16 height 17
click at [420, 514] on icon at bounding box center [419, 515] width 17 height 14
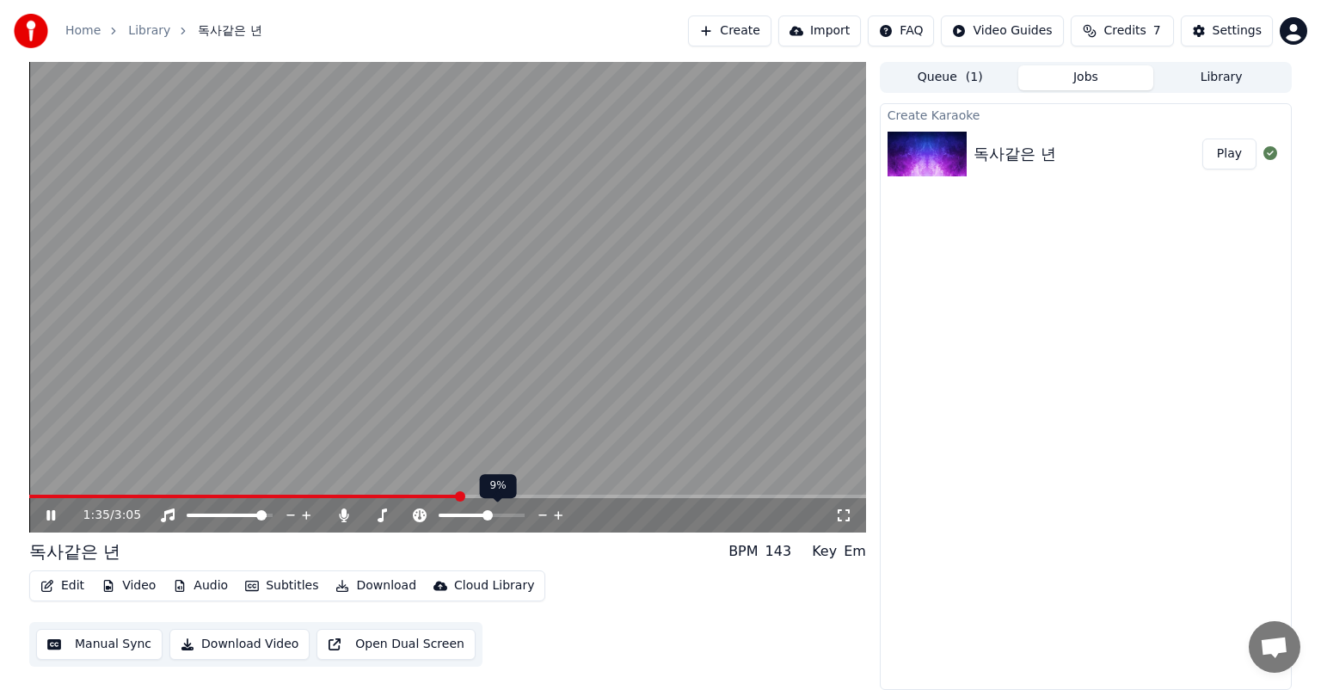
click at [489, 514] on span at bounding box center [482, 515] width 86 height 3
click at [77, 495] on span at bounding box center [251, 496] width 445 height 3
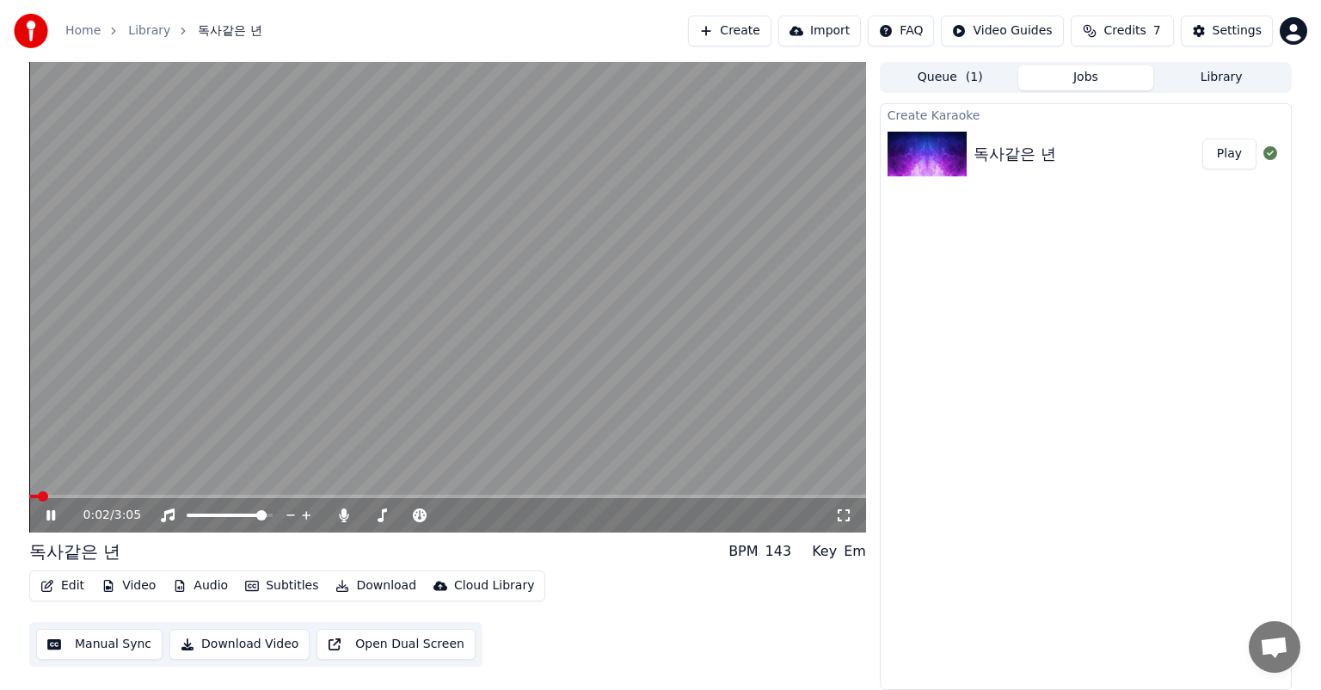
click at [38, 495] on span at bounding box center [33, 496] width 9 height 3
click at [509, 517] on icon at bounding box center [505, 515] width 16 height 17
click at [52, 517] on icon at bounding box center [50, 515] width 9 height 10
click at [848, 511] on icon at bounding box center [844, 515] width 12 height 12
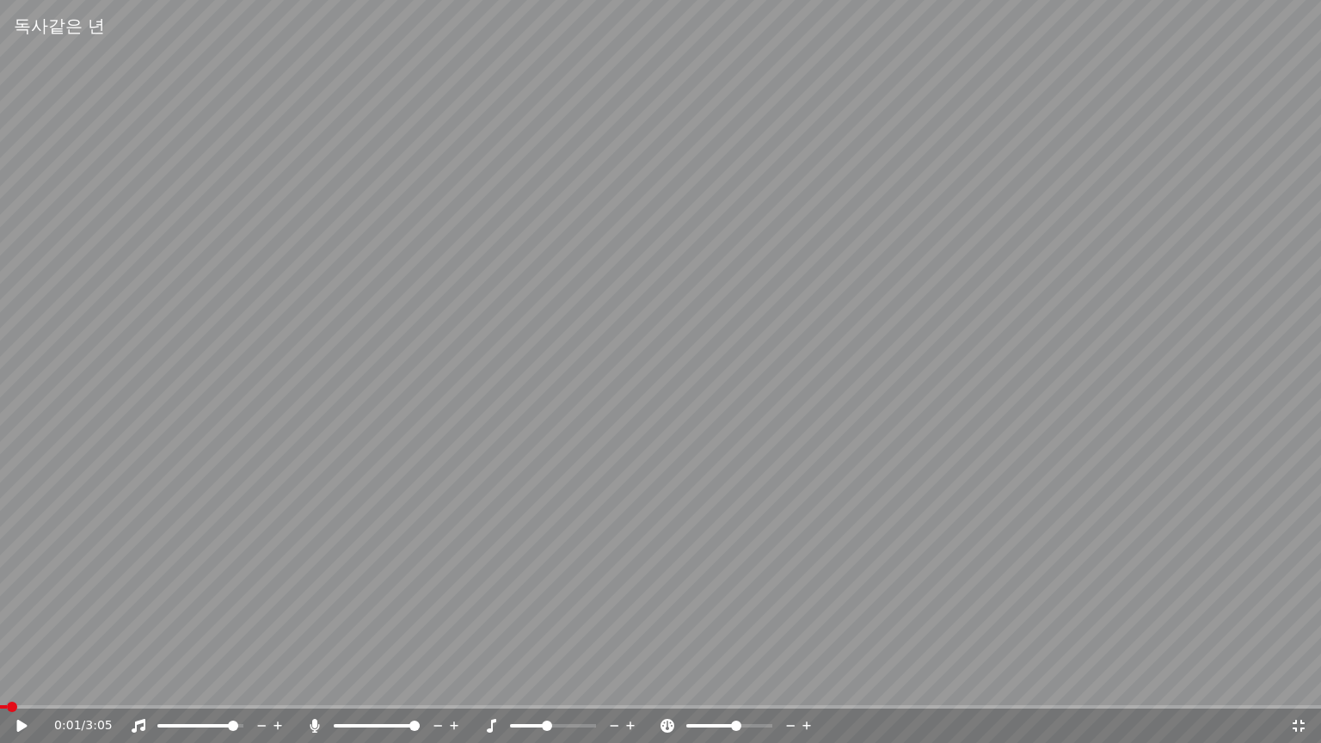
click at [9, 689] on span at bounding box center [12, 707] width 10 height 10
click at [13, 689] on div "0:01 / 3:05" at bounding box center [661, 726] width 1308 height 17
click at [28, 689] on icon at bounding box center [34, 726] width 40 height 14
click at [1297, 689] on icon at bounding box center [1298, 726] width 17 height 14
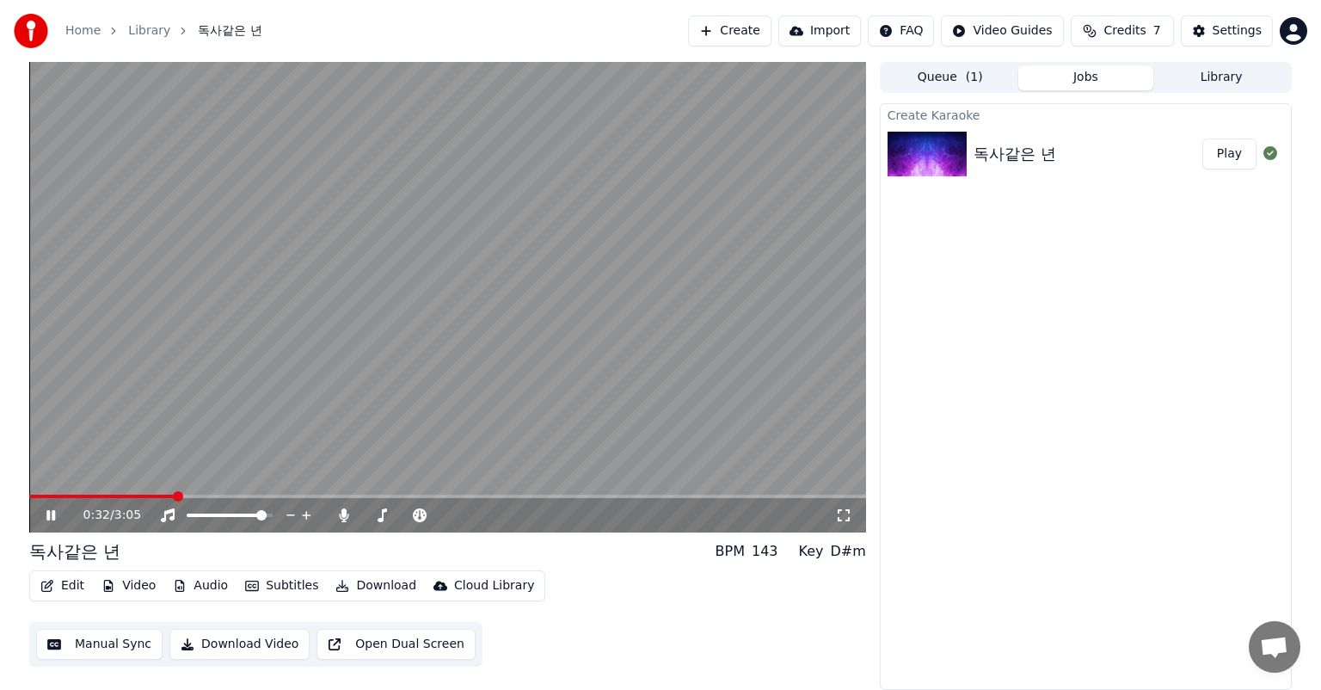
click at [837, 520] on icon at bounding box center [843, 515] width 17 height 14
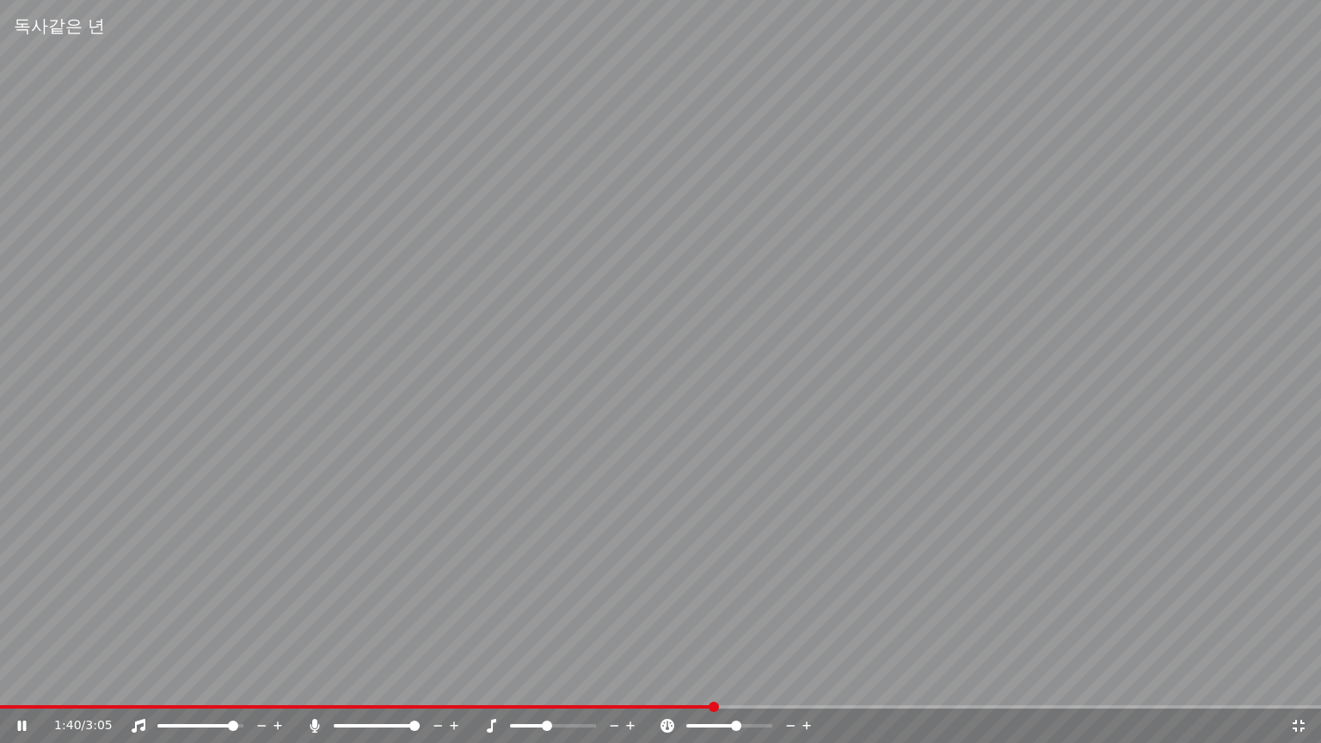
click at [1297, 689] on icon at bounding box center [1298, 726] width 17 height 14
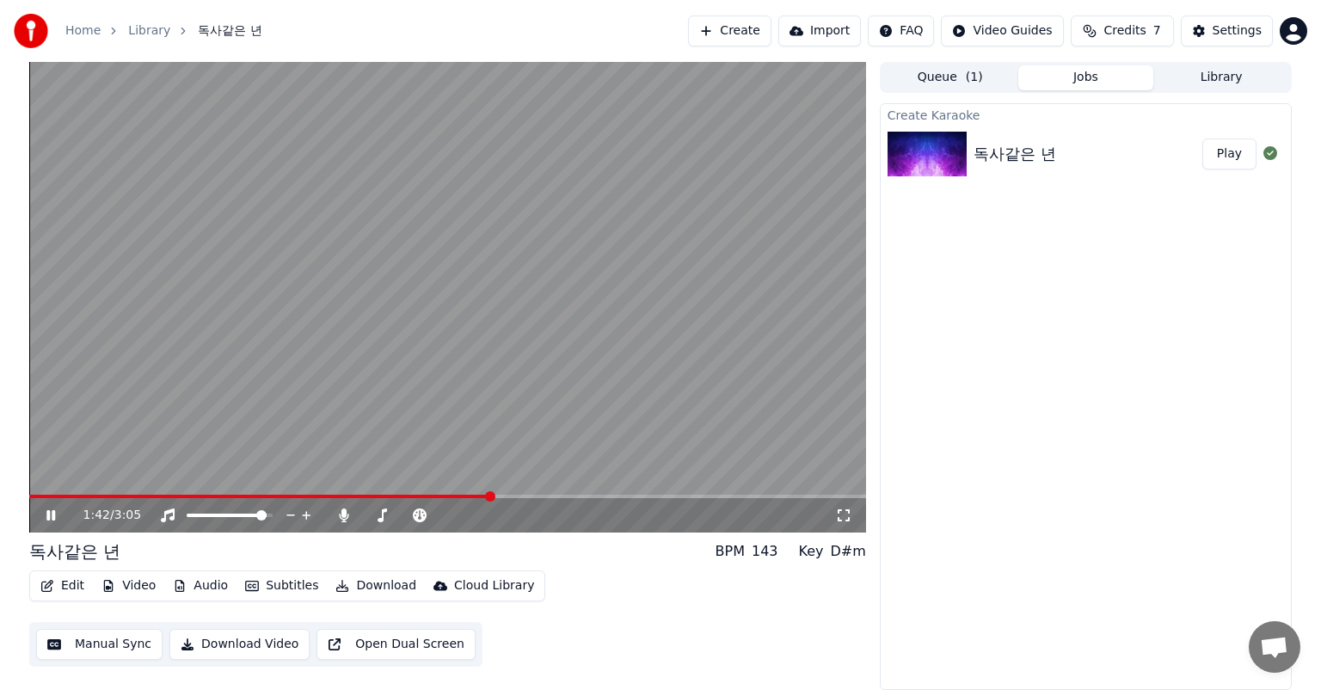
click at [46, 516] on icon at bounding box center [50, 515] width 9 height 10
